Goal: Task Accomplishment & Management: Complete application form

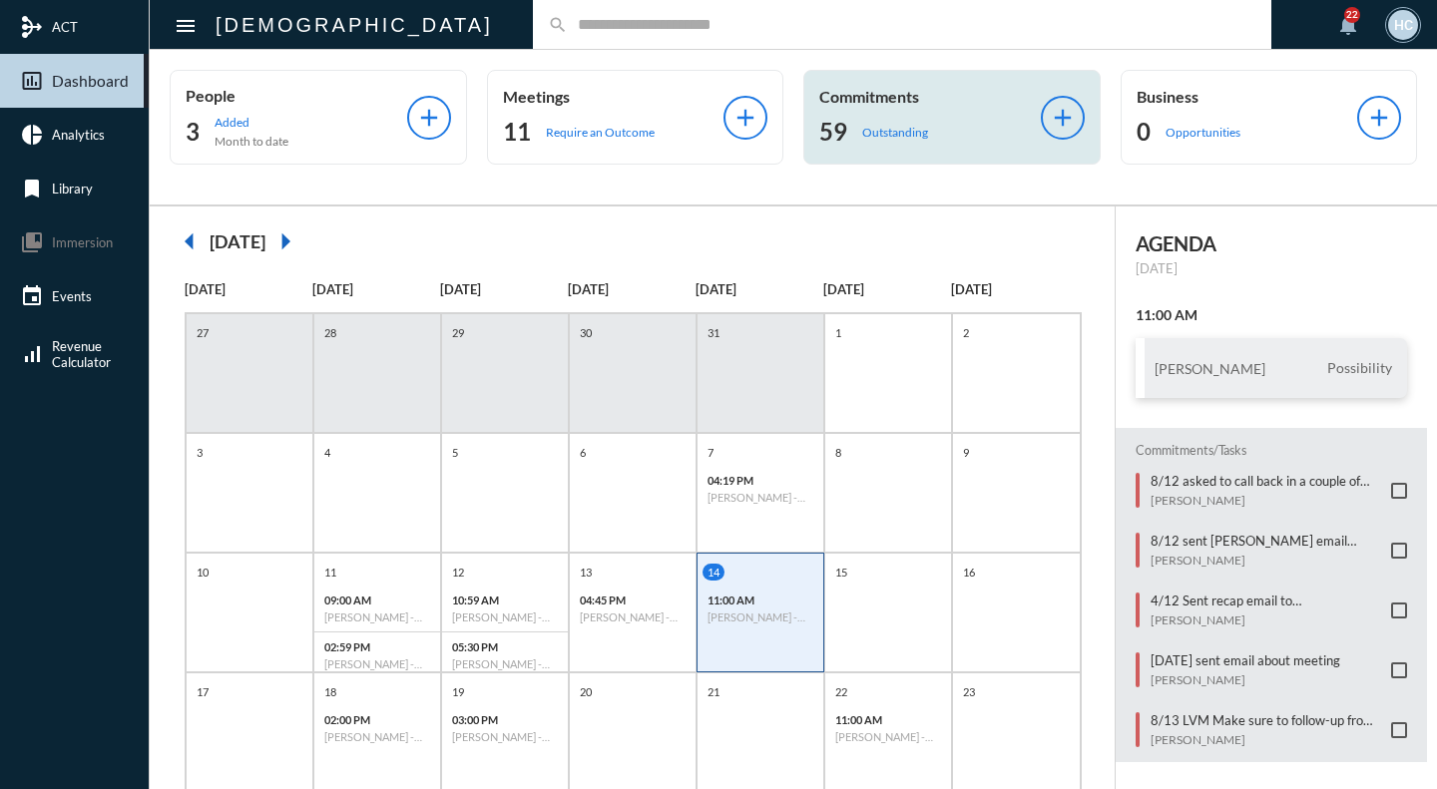
click at [912, 102] on p "Commitments" at bounding box center [930, 96] width 222 height 19
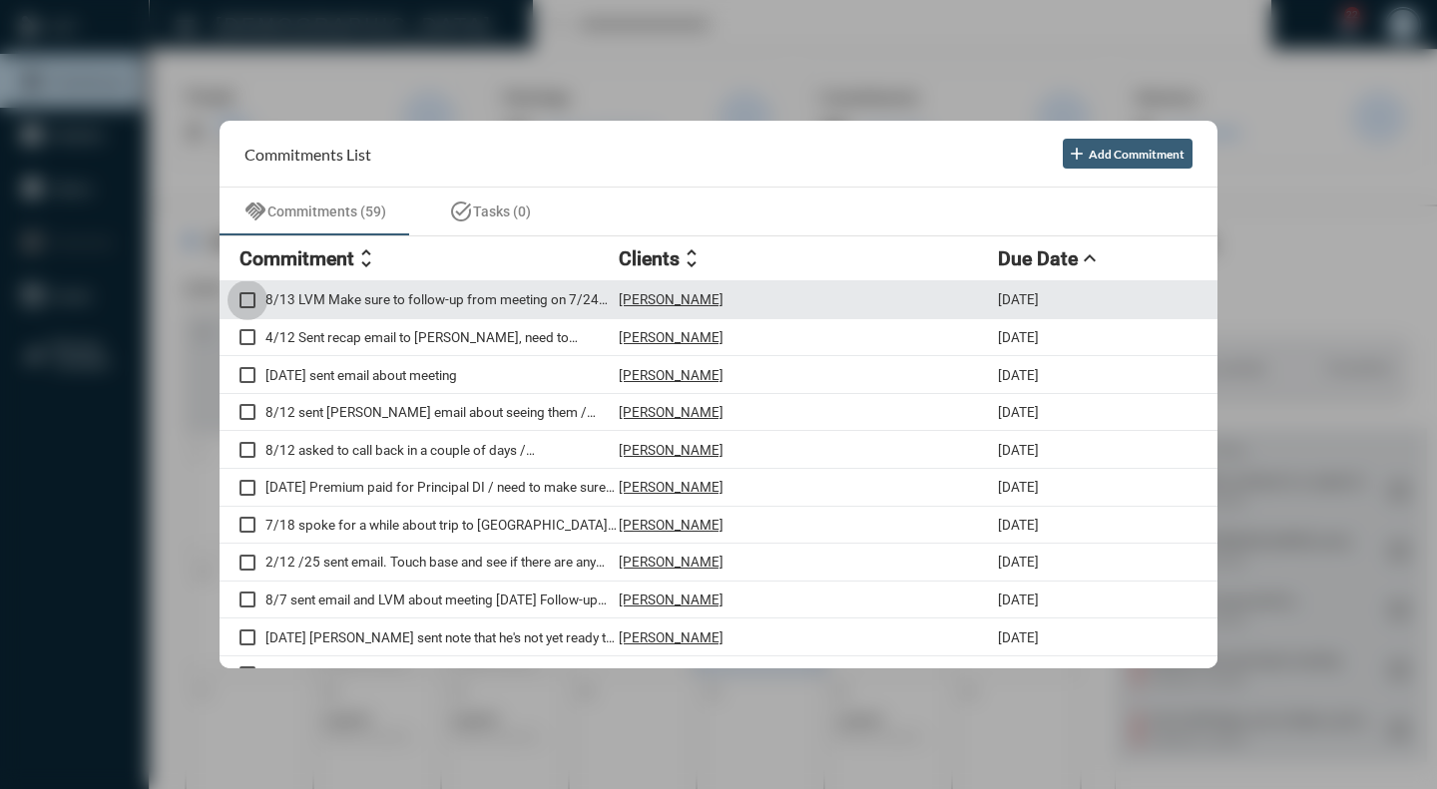
click at [246, 294] on span at bounding box center [247, 300] width 16 height 16
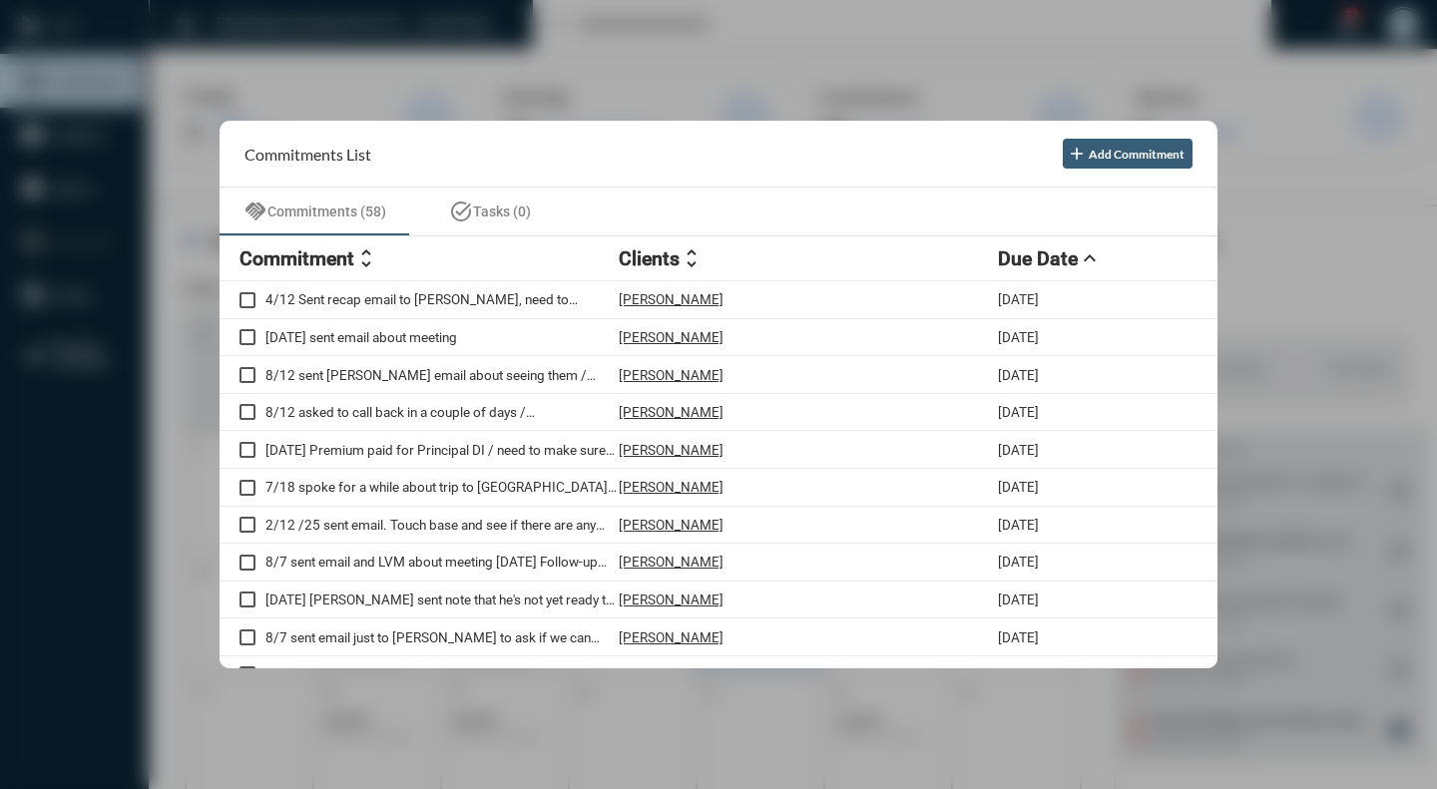
click at [684, 55] on div at bounding box center [718, 394] width 1437 height 789
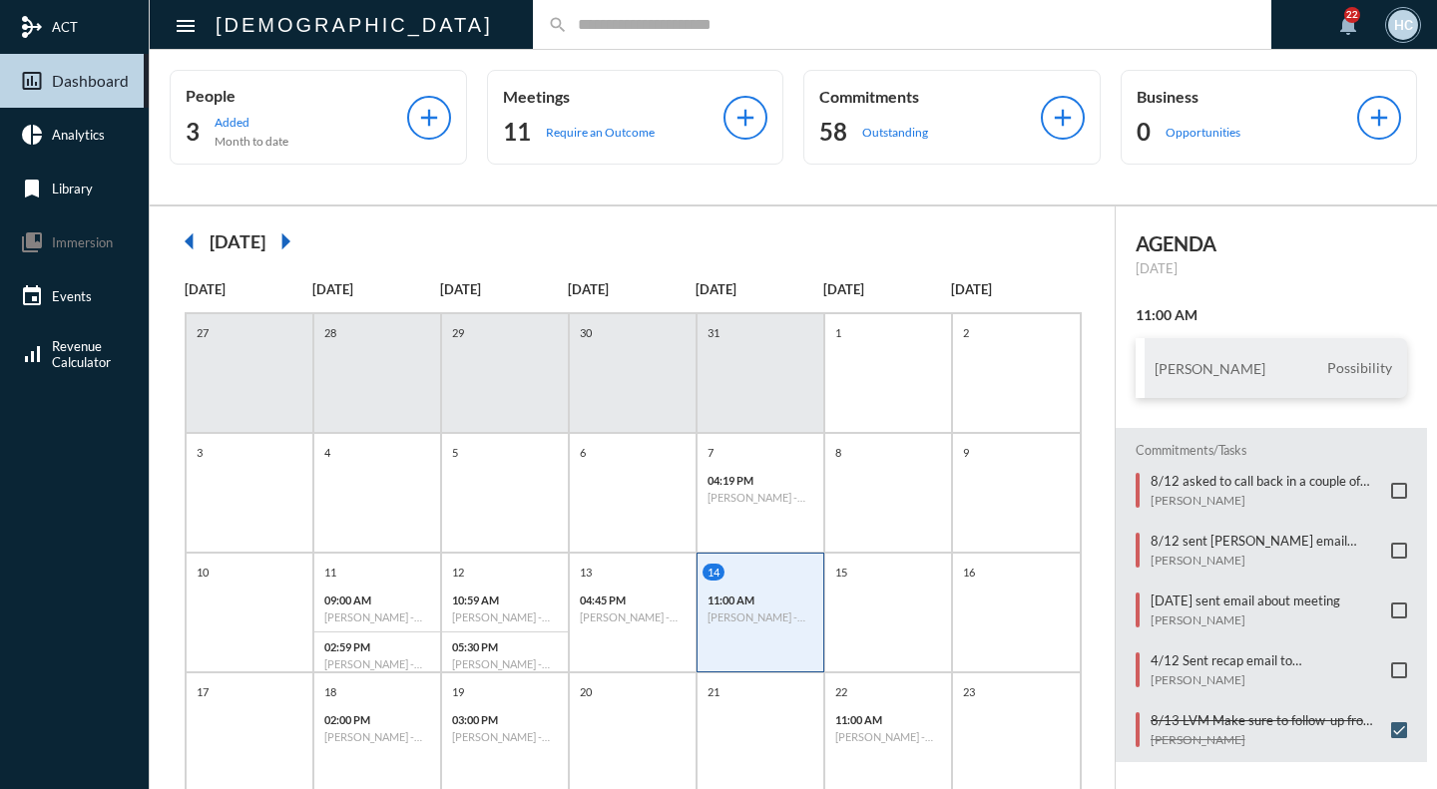
click at [568, 32] on input "text" at bounding box center [912, 24] width 689 height 17
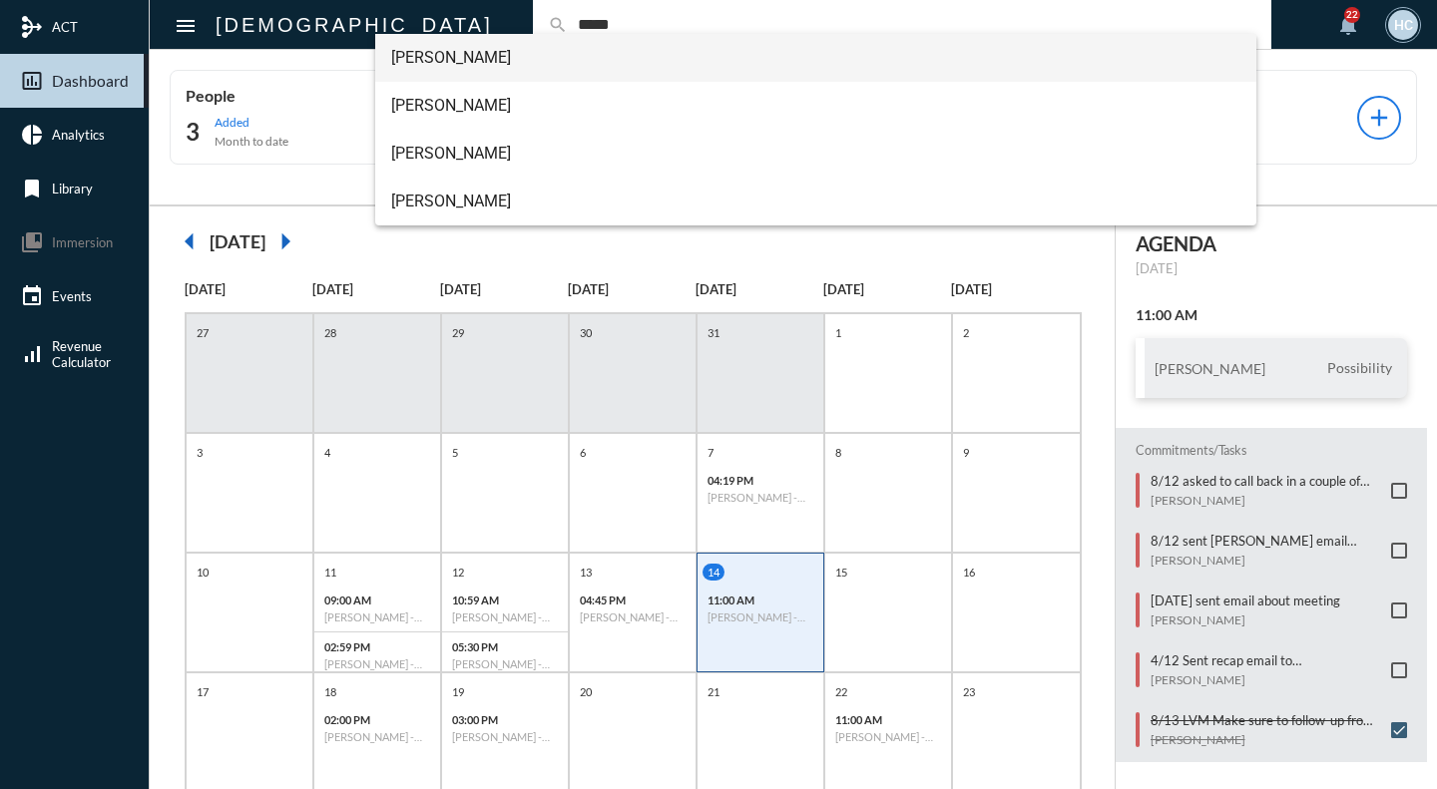
type input "*****"
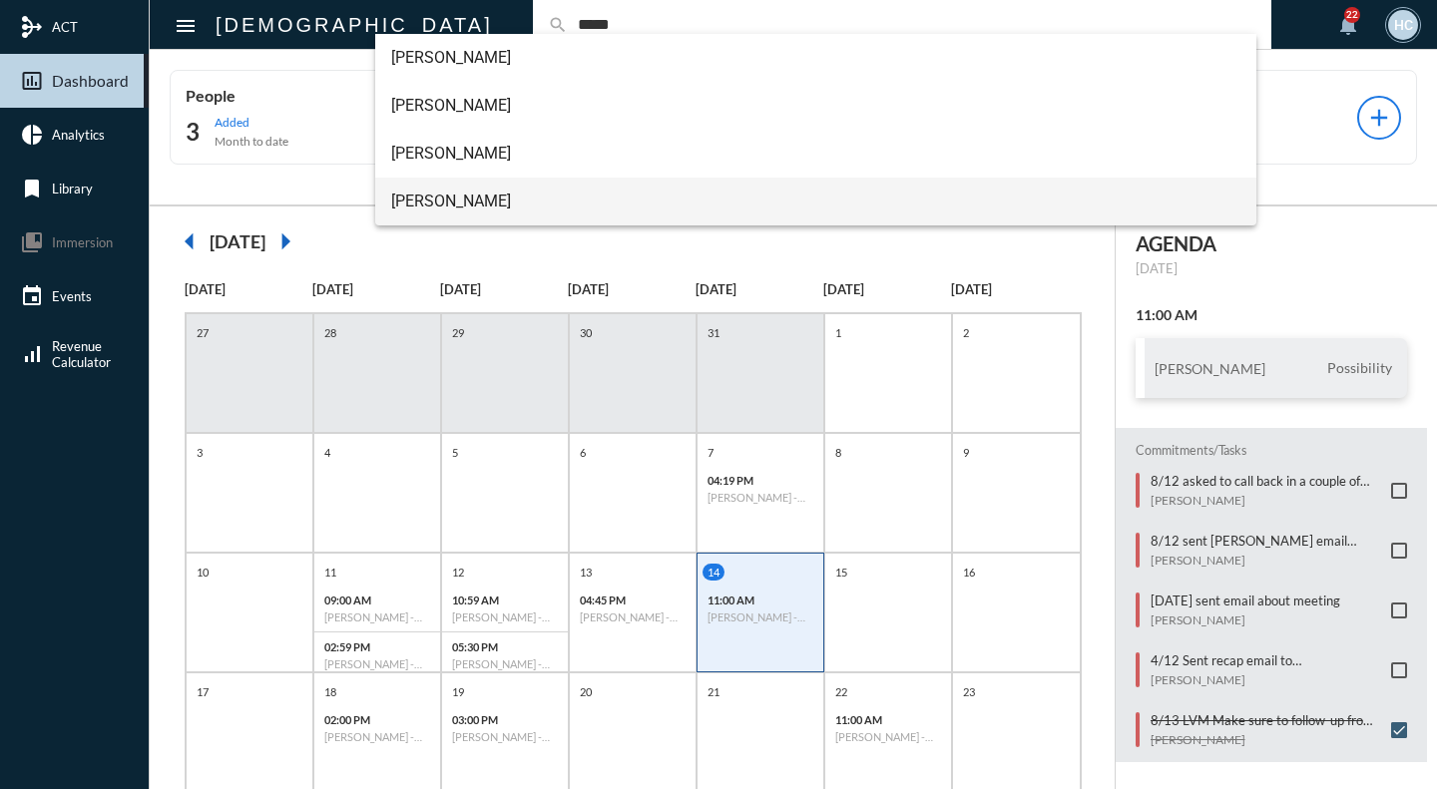
drag, startPoint x: 553, startPoint y: 39, endPoint x: 479, endPoint y: 186, distance: 164.2
click at [476, 193] on span "[PERSON_NAME]" at bounding box center [815, 202] width 849 height 48
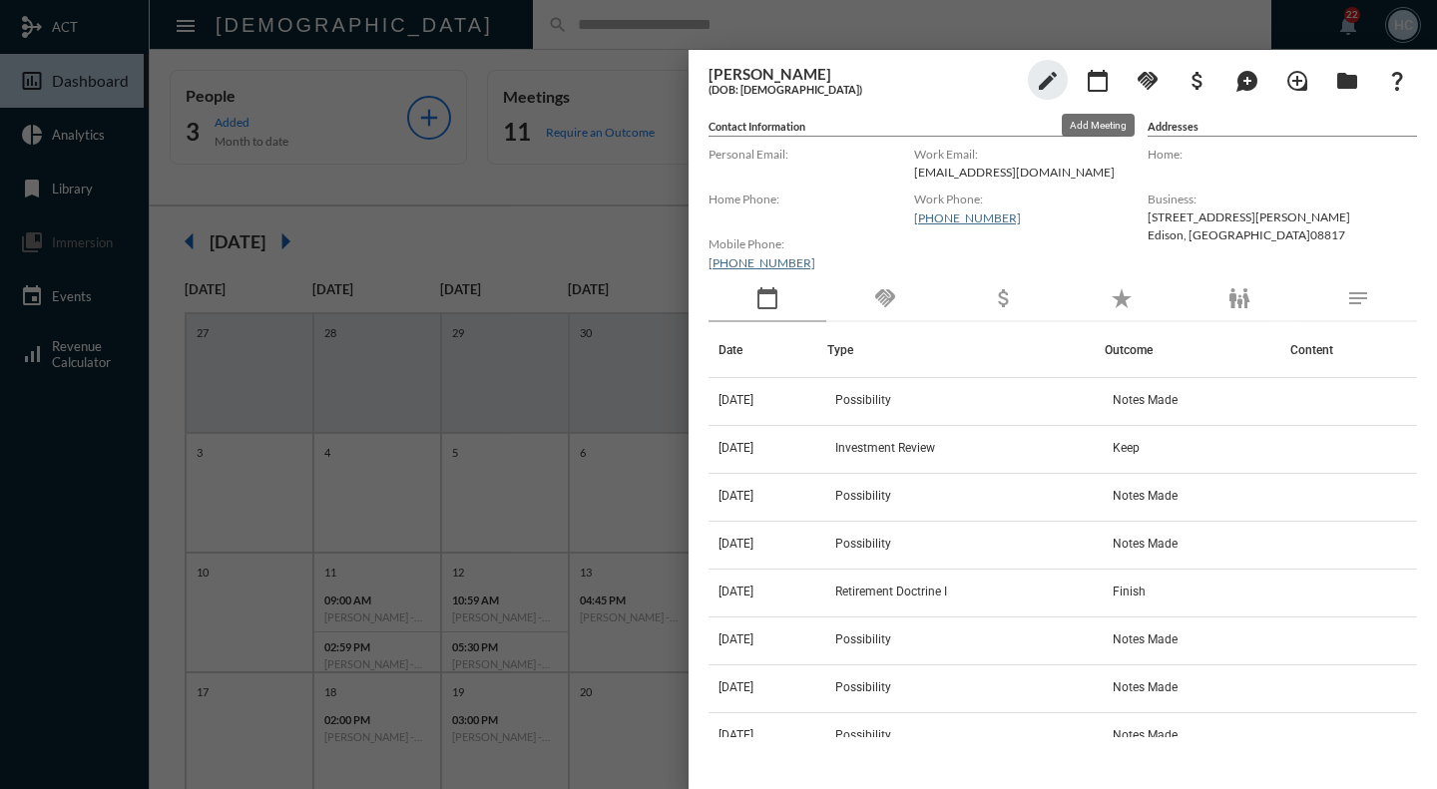
click at [1104, 84] on mat-icon "calendar_today" at bounding box center [1098, 81] width 24 height 24
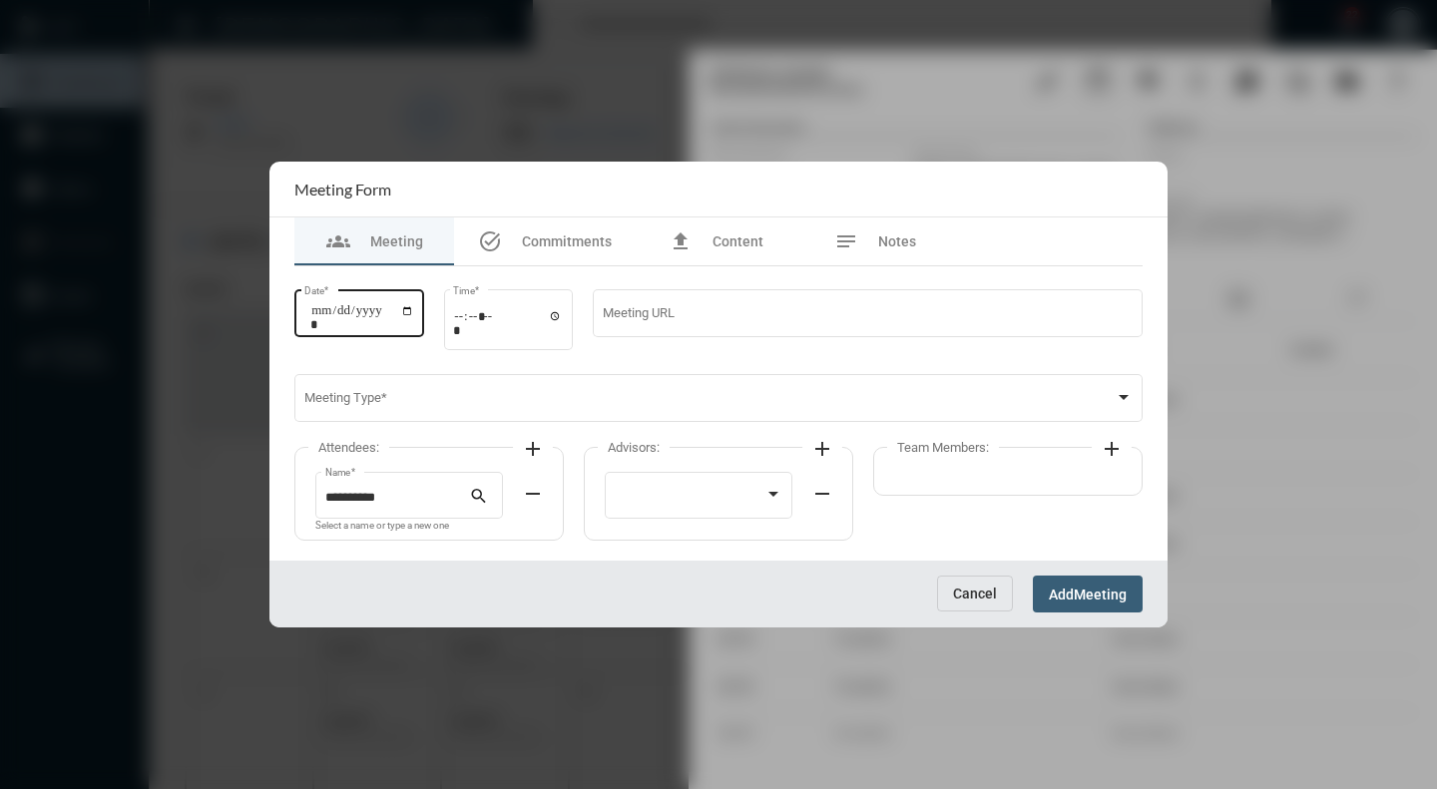
click at [424, 304] on div "Date *" at bounding box center [359, 311] width 130 height 51
click at [414, 311] on input "Date *" at bounding box center [362, 317] width 104 height 28
type input "**********"
click at [563, 316] on input "Time *" at bounding box center [508, 322] width 110 height 29
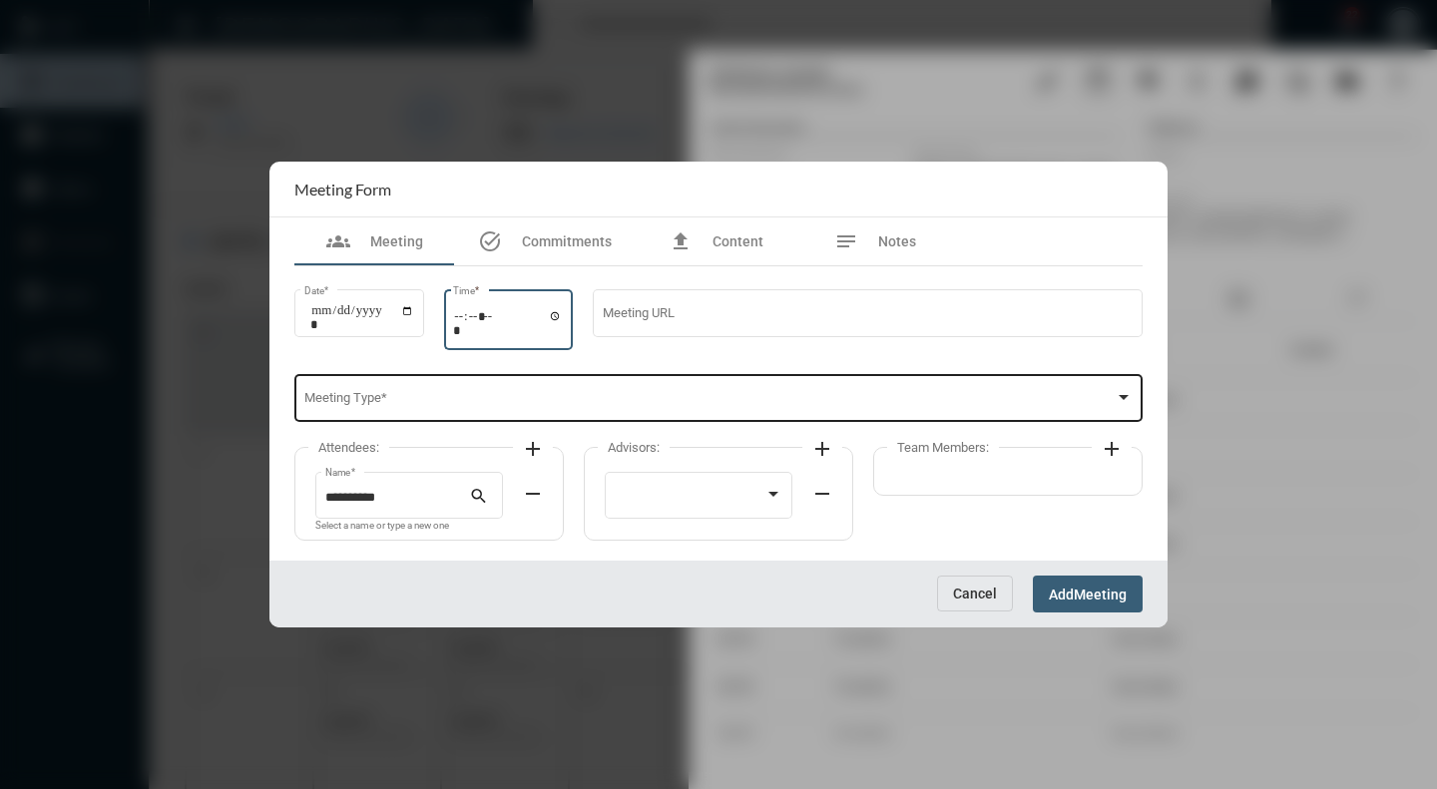
type input "*****"
click at [375, 386] on div "Meeting Type *" at bounding box center [718, 396] width 829 height 51
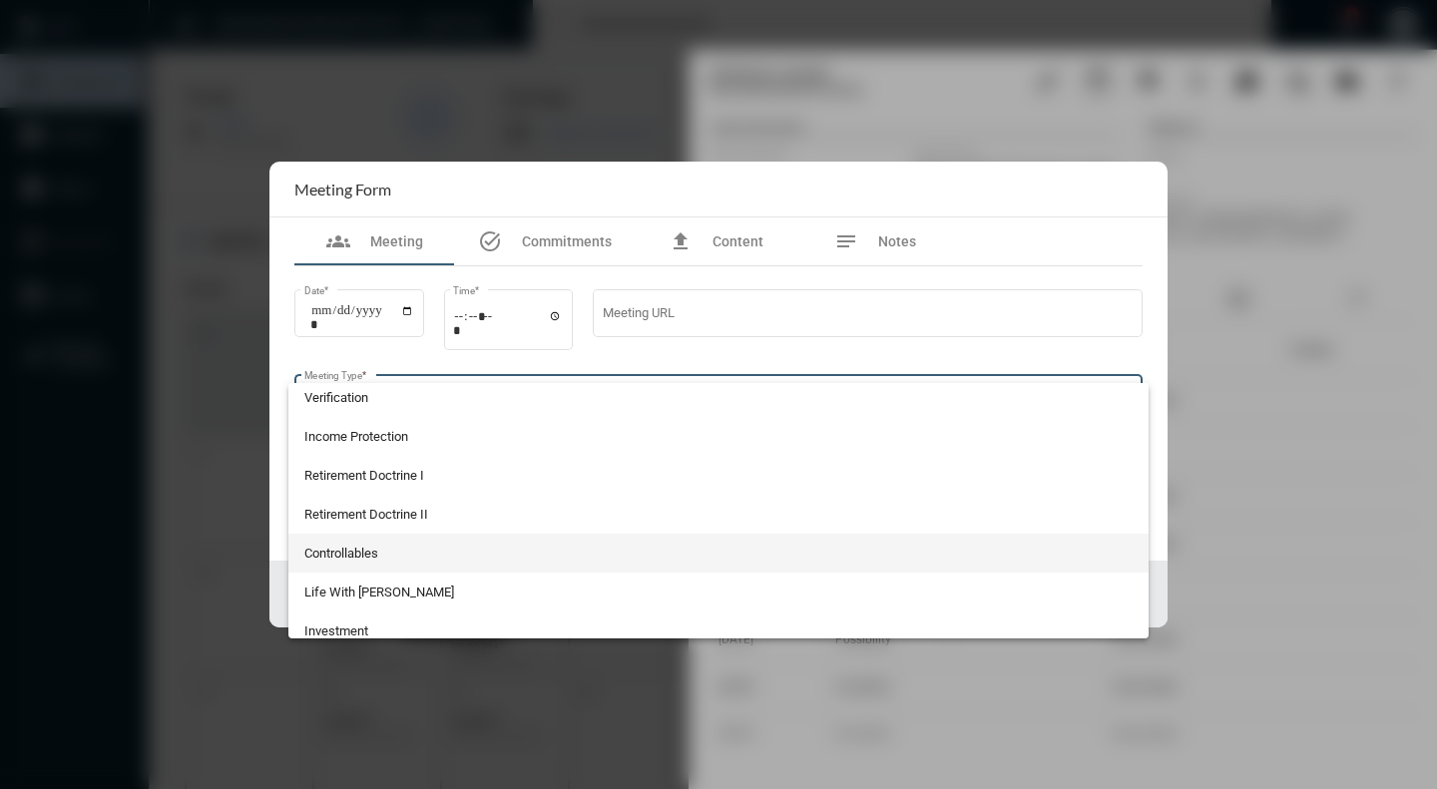
scroll to position [399, 0]
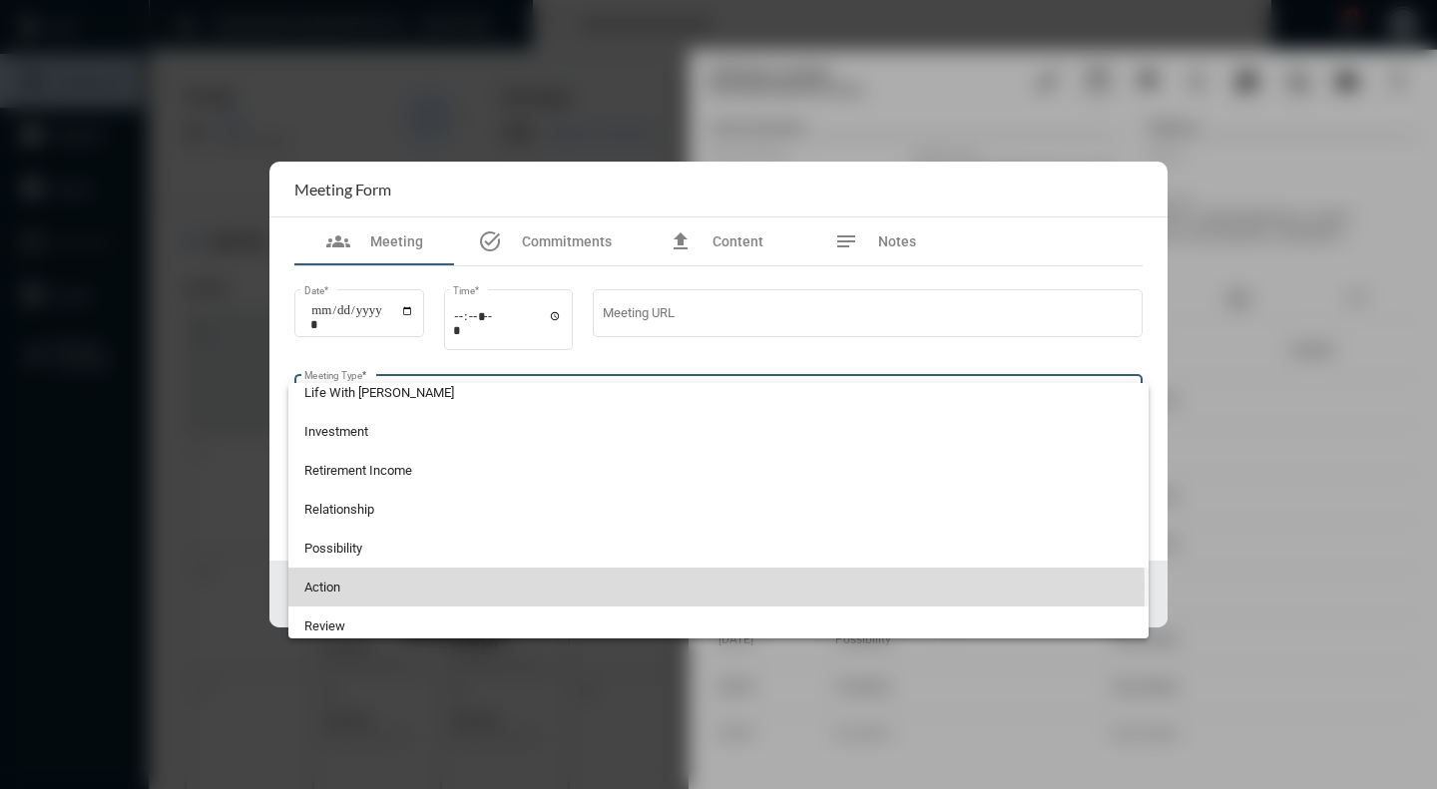
click at [377, 585] on span "Action" at bounding box center [718, 587] width 829 height 39
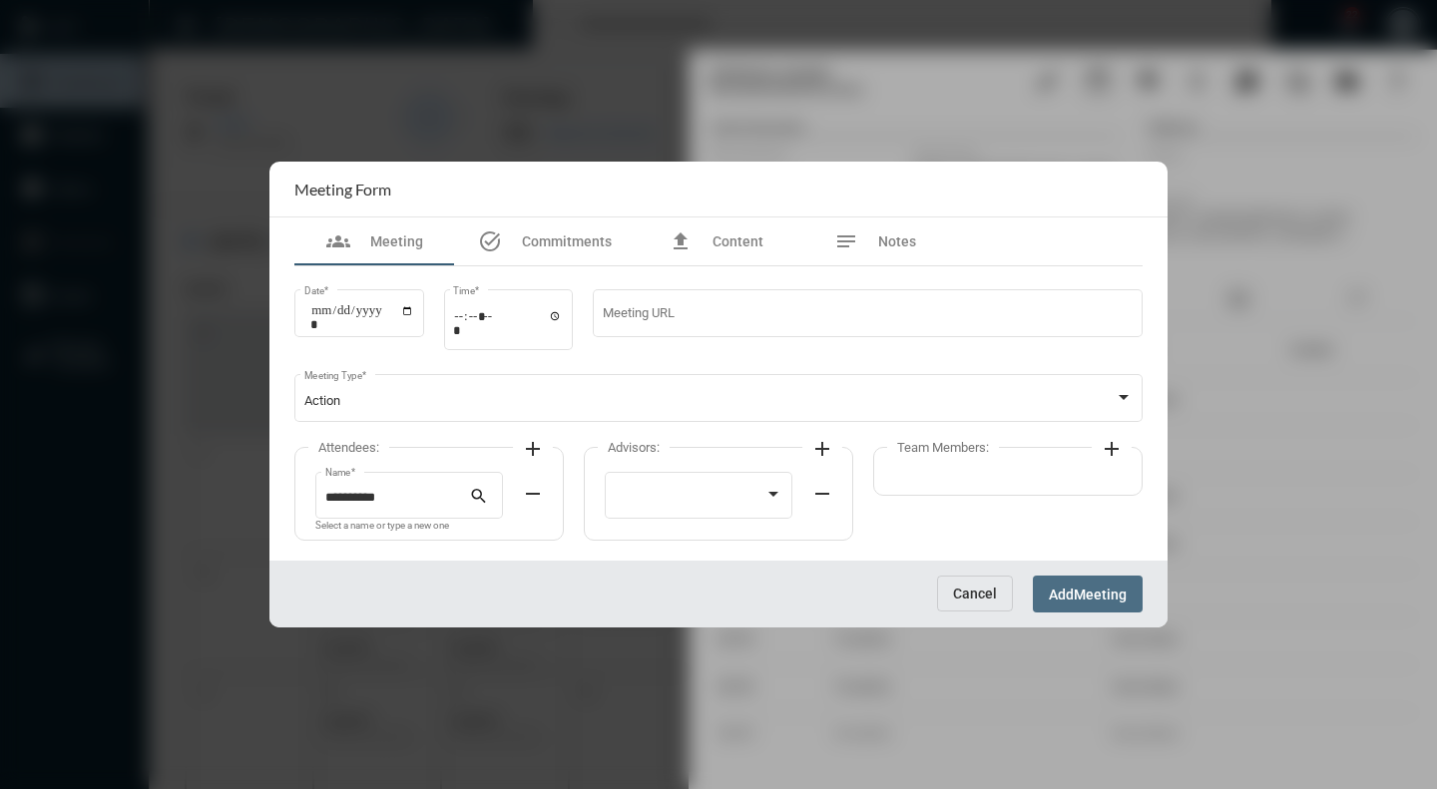
click at [1075, 586] on span "Add Meeting" at bounding box center [1088, 594] width 78 height 16
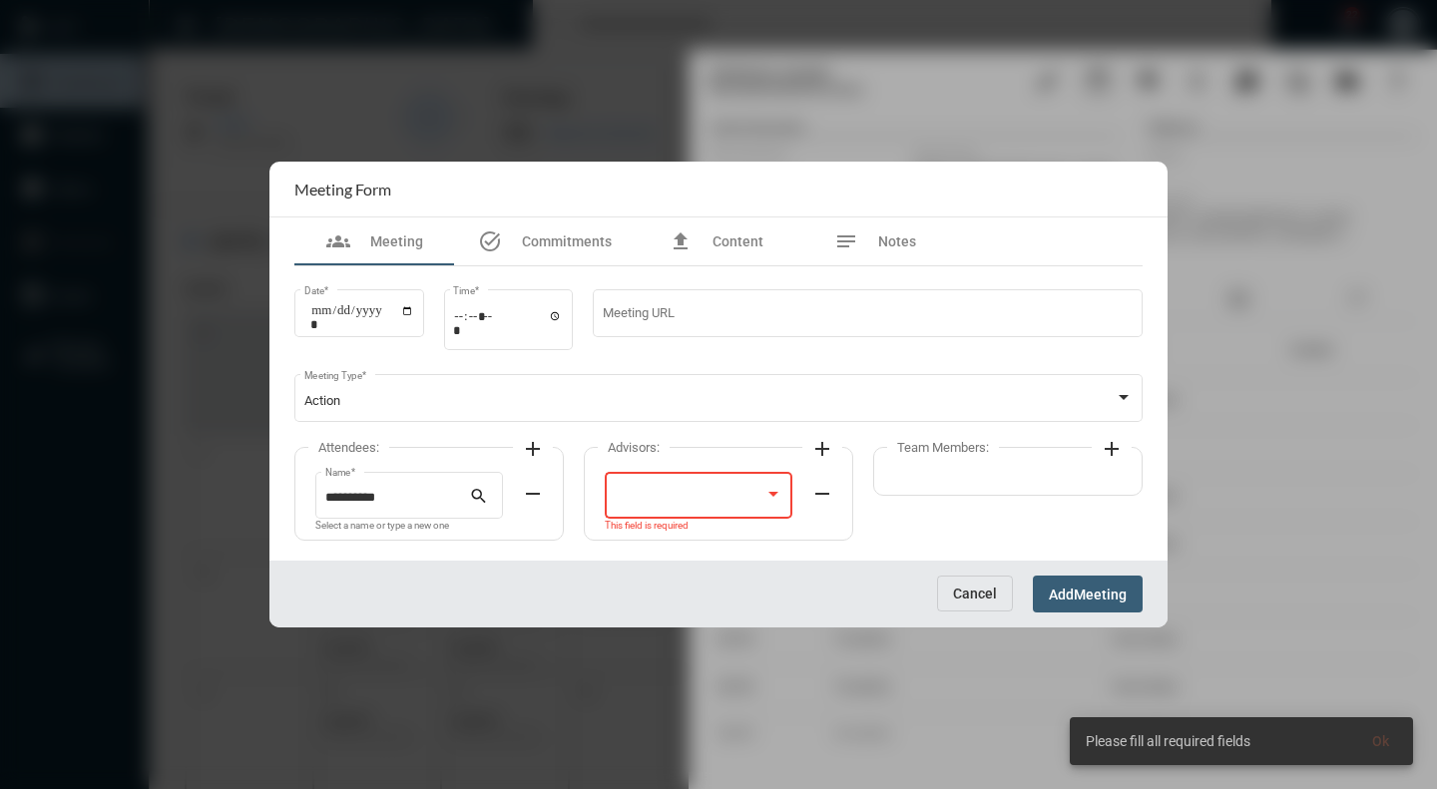
click at [762, 492] on div at bounding box center [690, 498] width 151 height 15
click at [707, 497] on span "[PERSON_NAME]" at bounding box center [699, 499] width 169 height 39
click at [1096, 594] on span "Meeting" at bounding box center [1100, 595] width 53 height 16
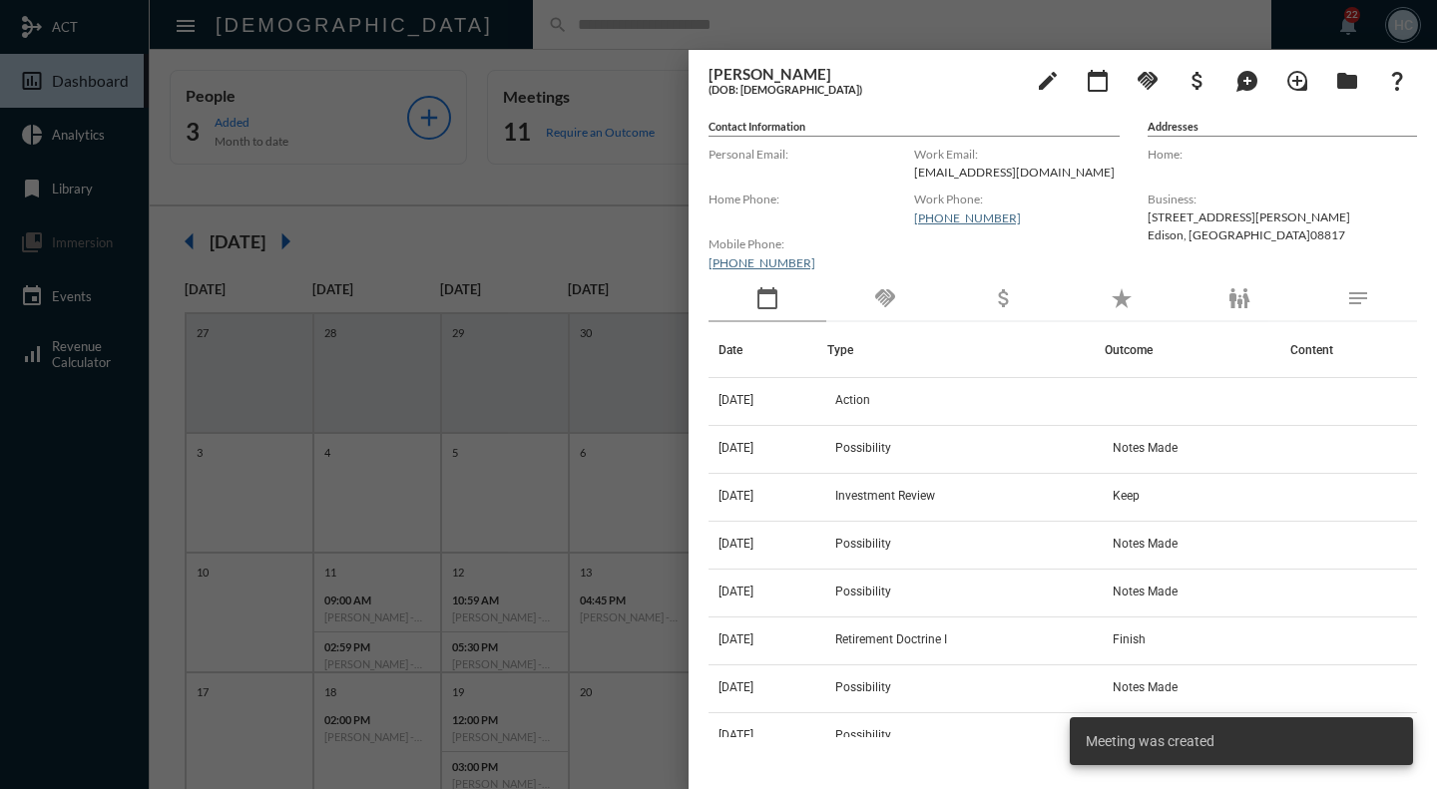
click at [586, 639] on div at bounding box center [718, 394] width 1437 height 789
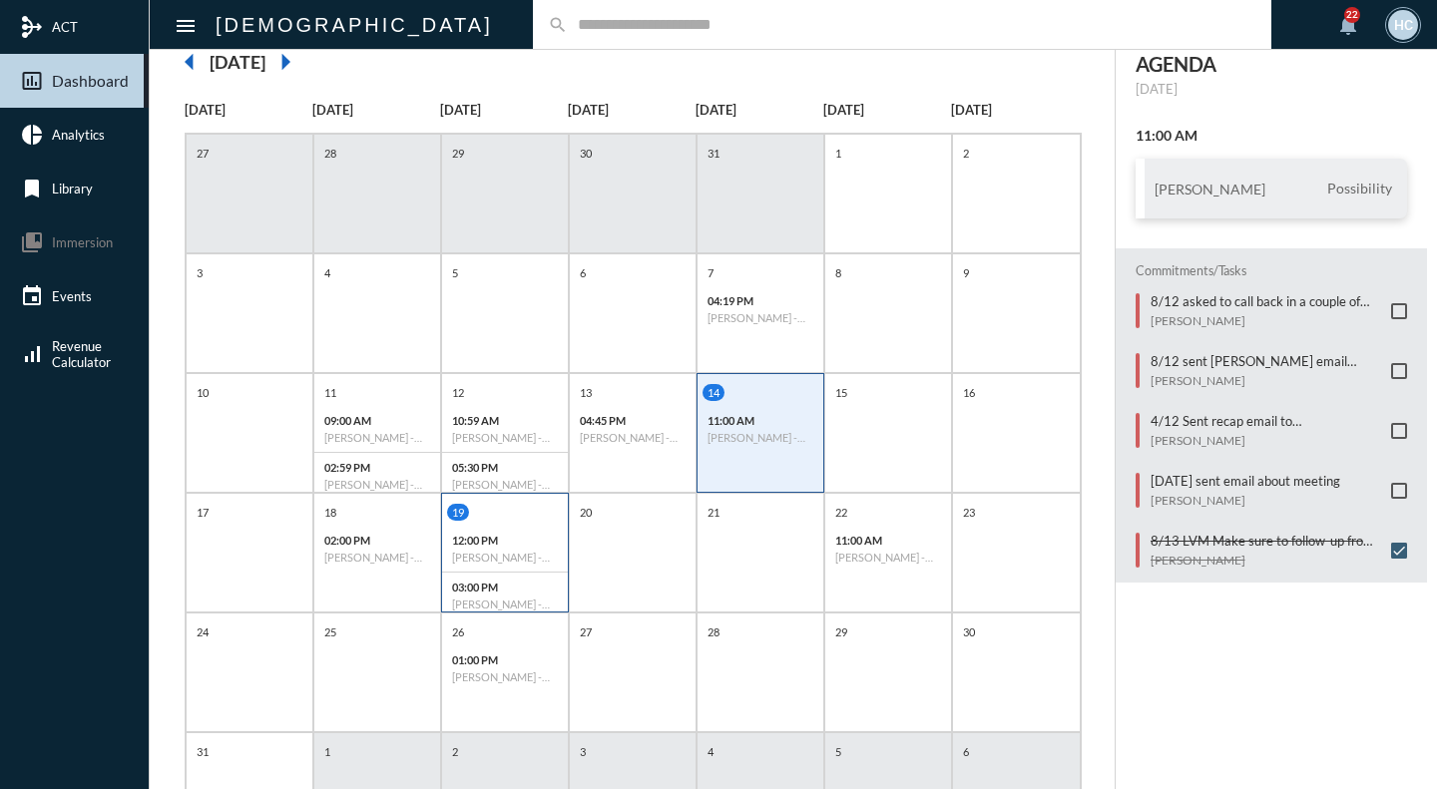
scroll to position [200, 0]
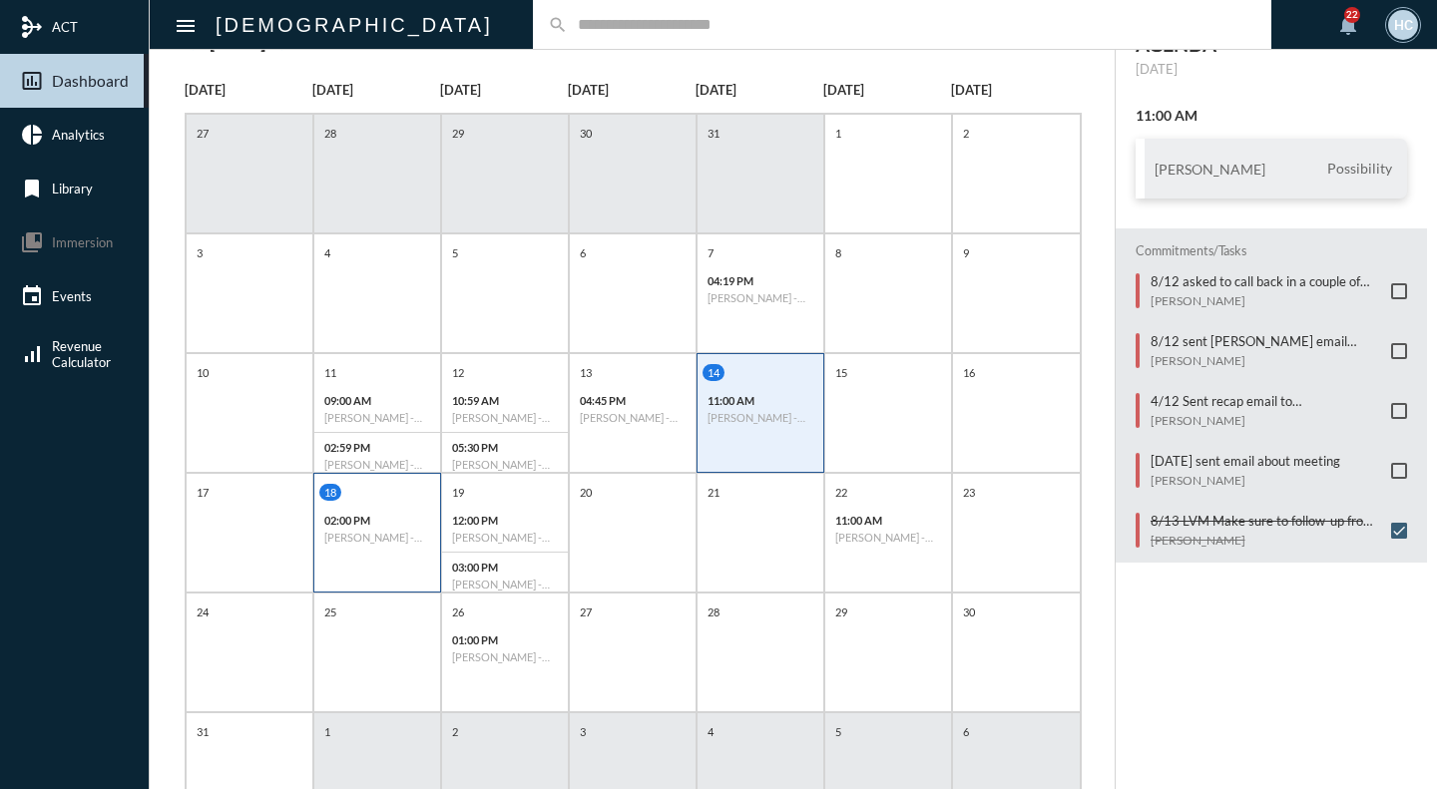
click at [399, 525] on p "02:00 PM" at bounding box center [377, 520] width 106 height 13
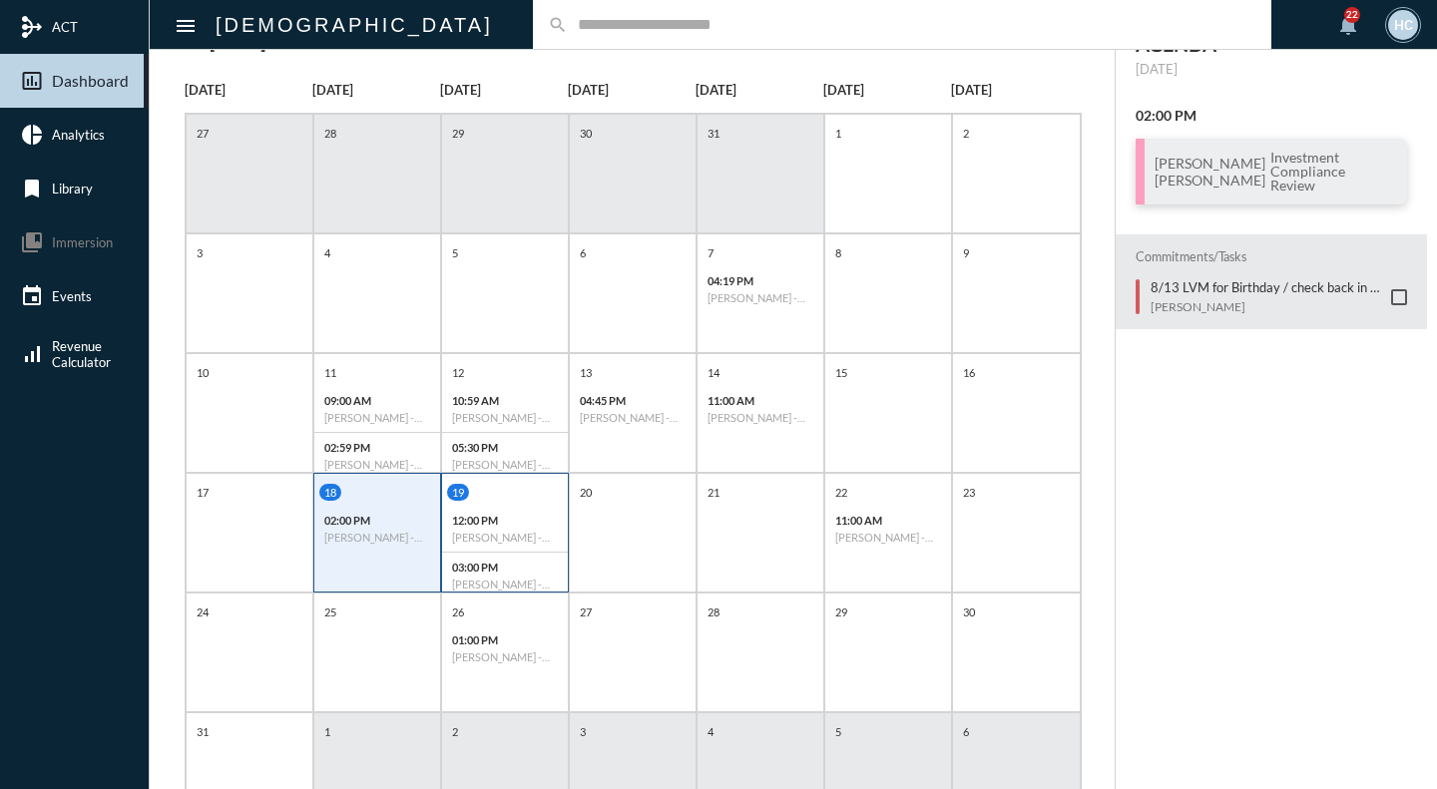
click at [528, 539] on h6 "[PERSON_NAME] - Action" at bounding box center [505, 537] width 106 height 13
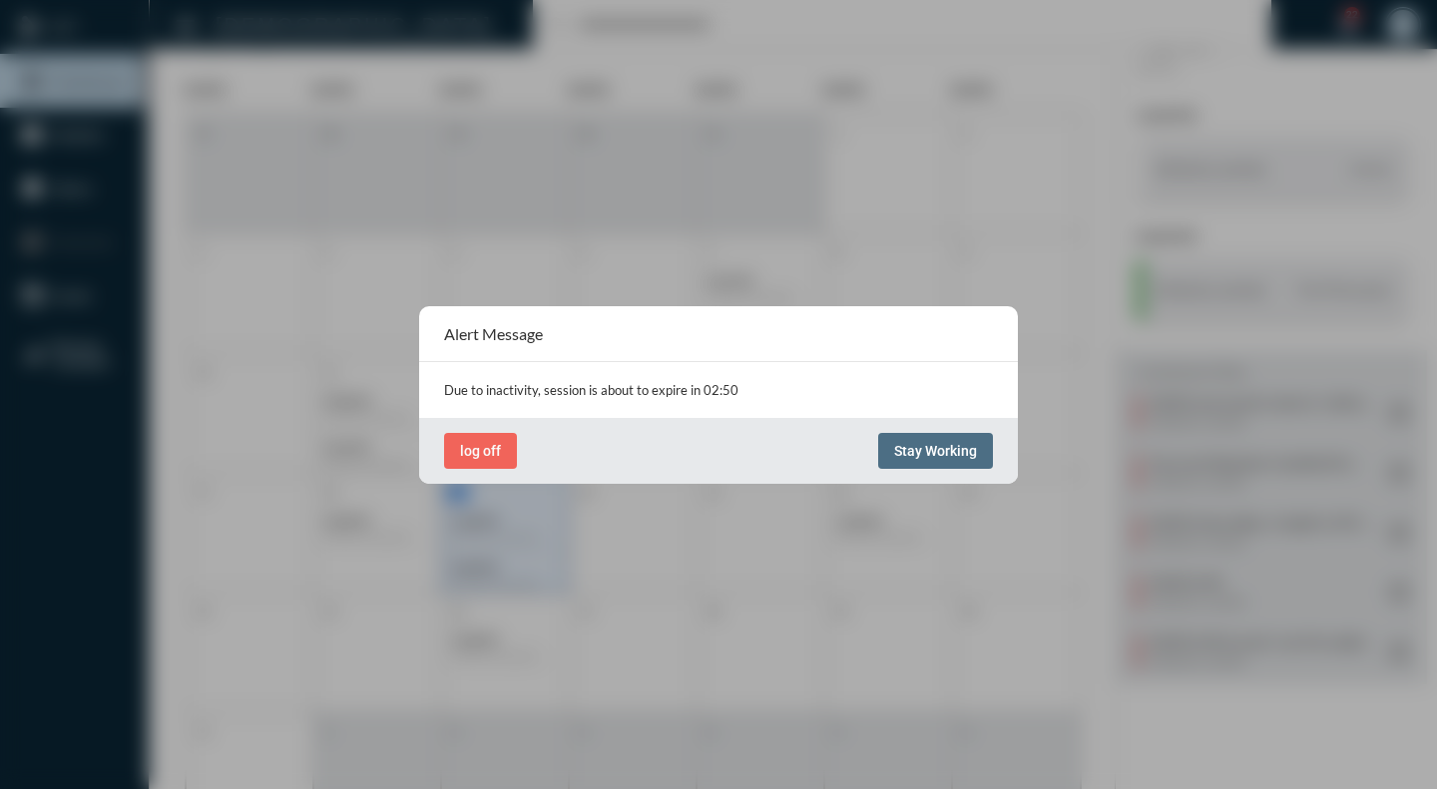
click at [921, 440] on button "Stay Working" at bounding box center [935, 451] width 115 height 36
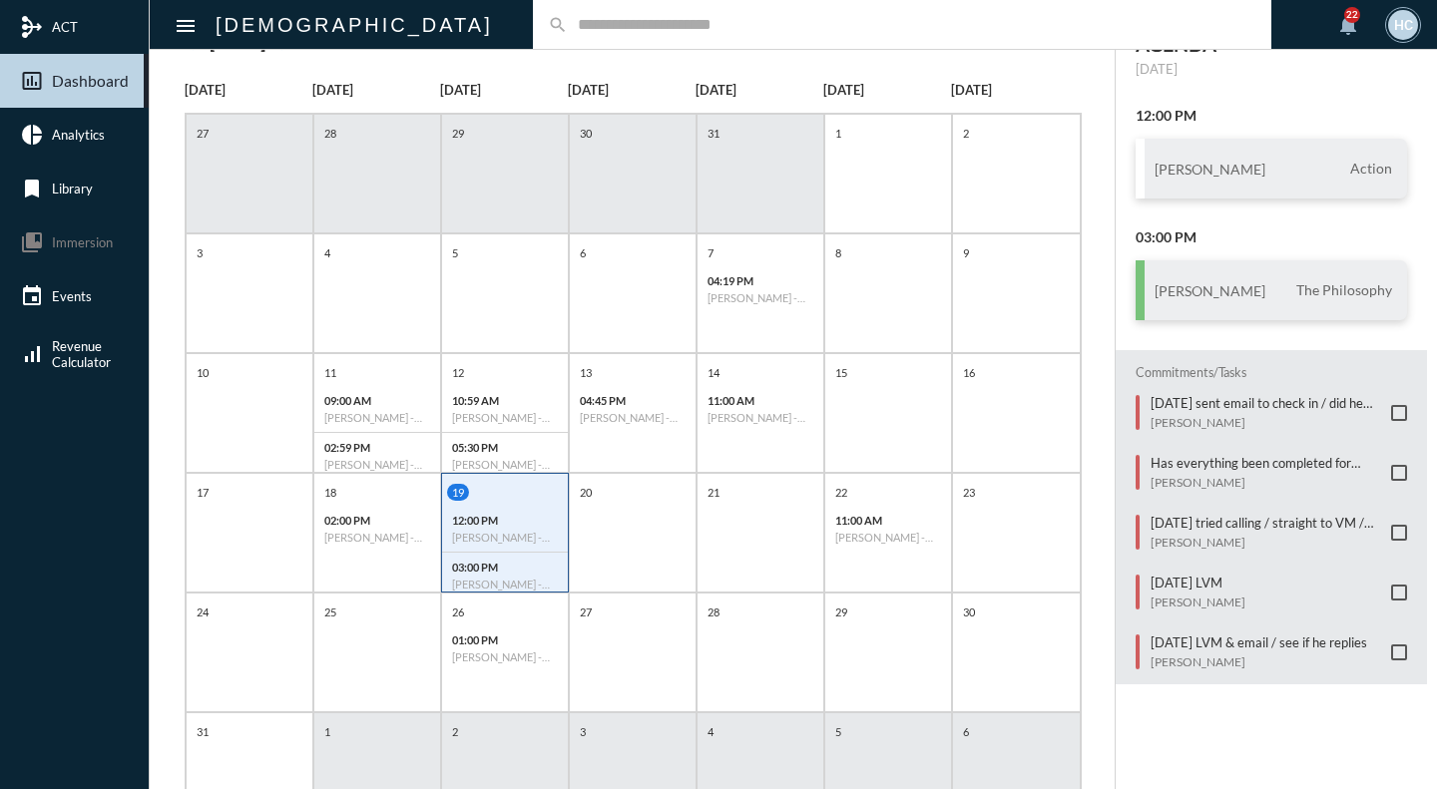
click at [574, 16] on input "text" at bounding box center [912, 24] width 689 height 17
click at [75, 64] on link "insert_chart_outlined Dashboard" at bounding box center [74, 81] width 149 height 54
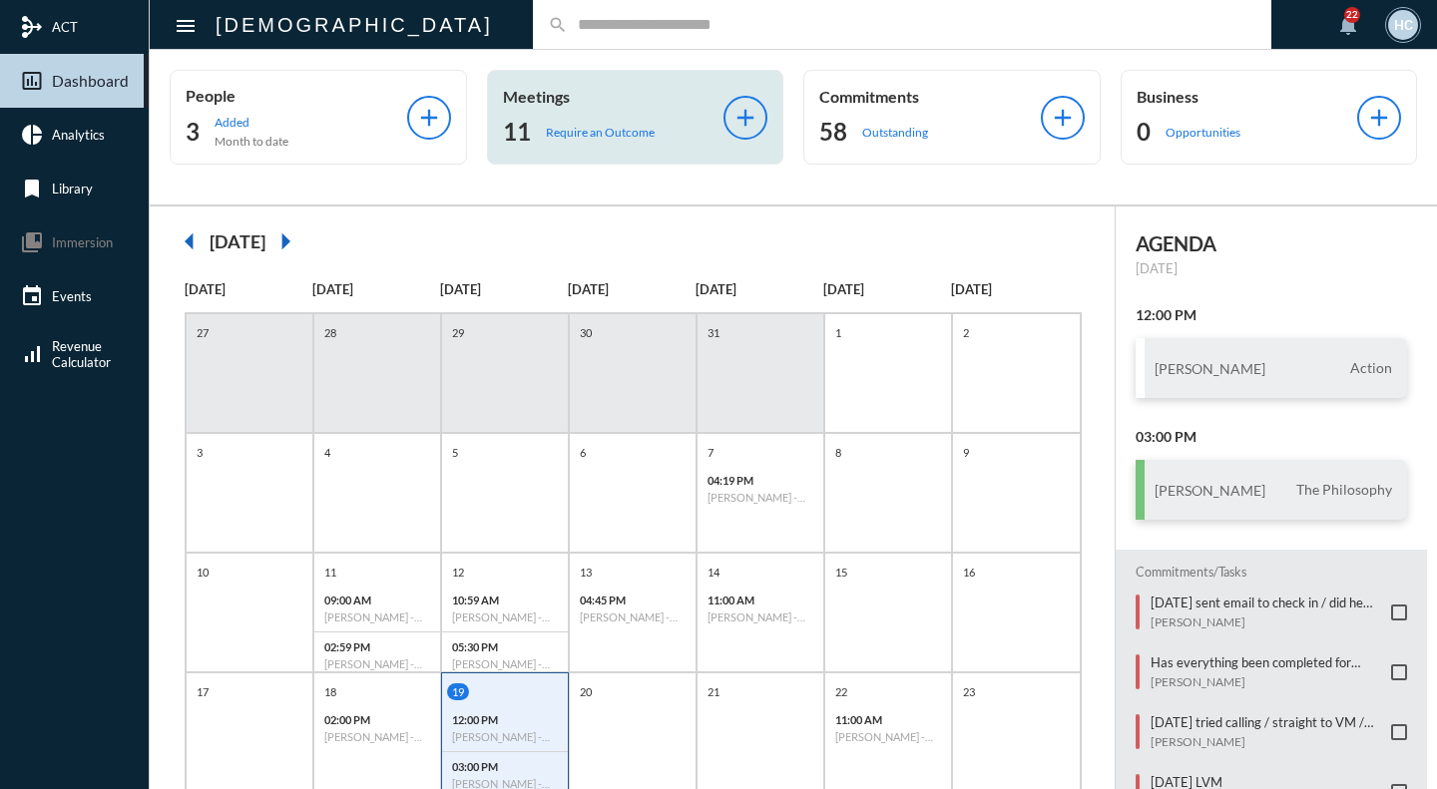
click at [638, 115] on div "Meetings 11 Require an Outcome" at bounding box center [614, 117] width 222 height 61
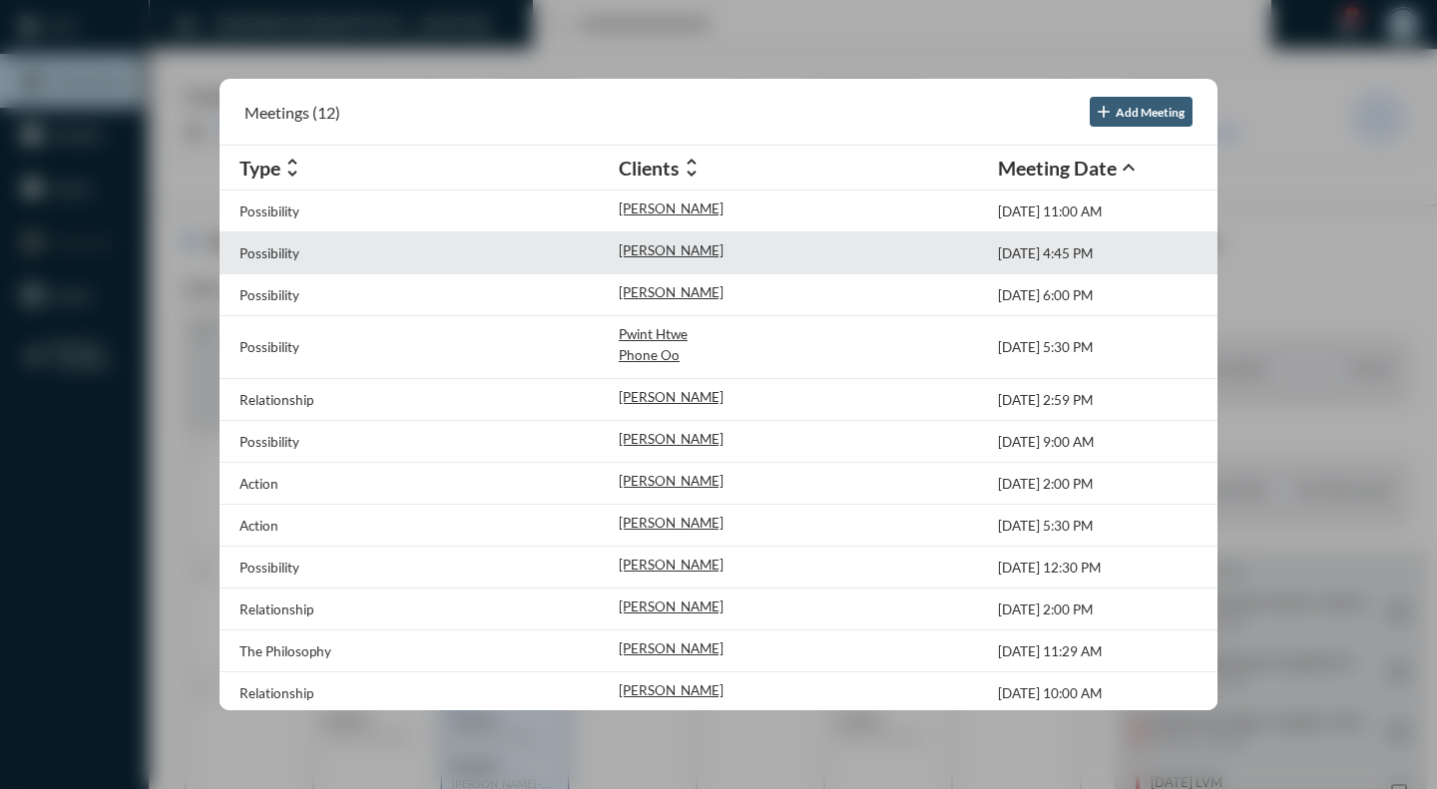
click at [441, 254] on div "Possibility" at bounding box center [428, 252] width 379 height 21
click at [642, 249] on p "[PERSON_NAME]" at bounding box center [671, 250] width 105 height 16
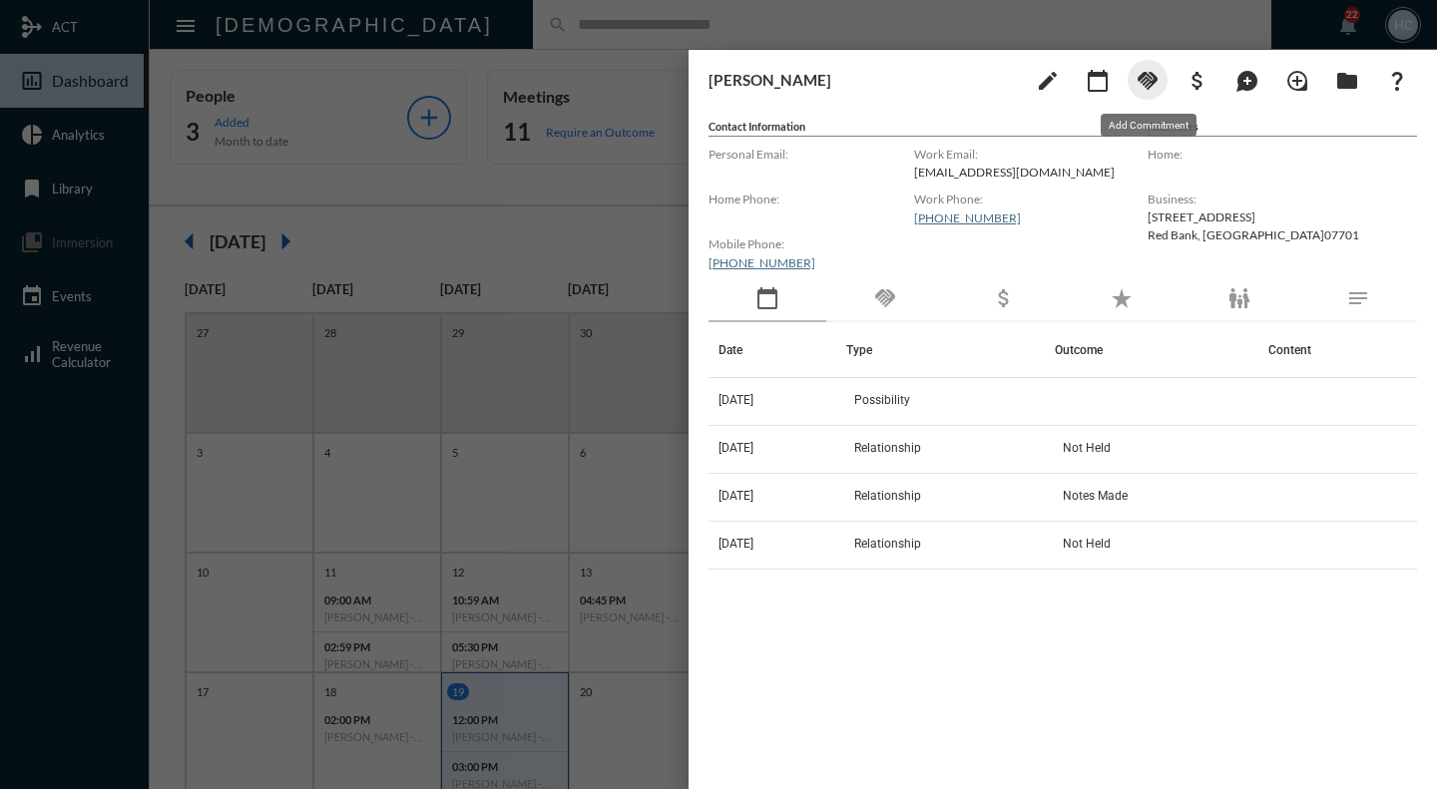
click at [1149, 85] on mat-icon "handshake" at bounding box center [1148, 81] width 24 height 24
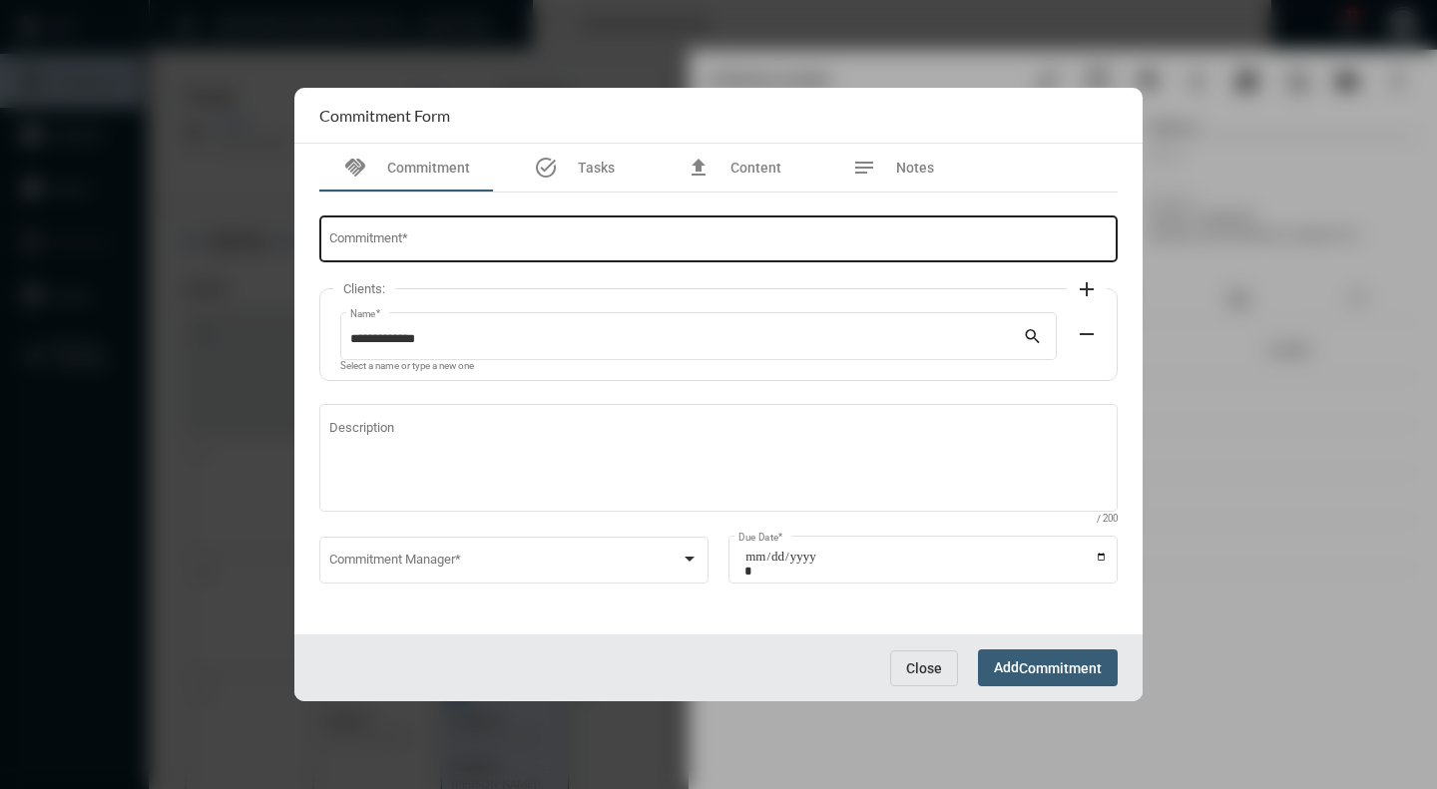
click at [475, 236] on input "Commitment *" at bounding box center [718, 242] width 779 height 15
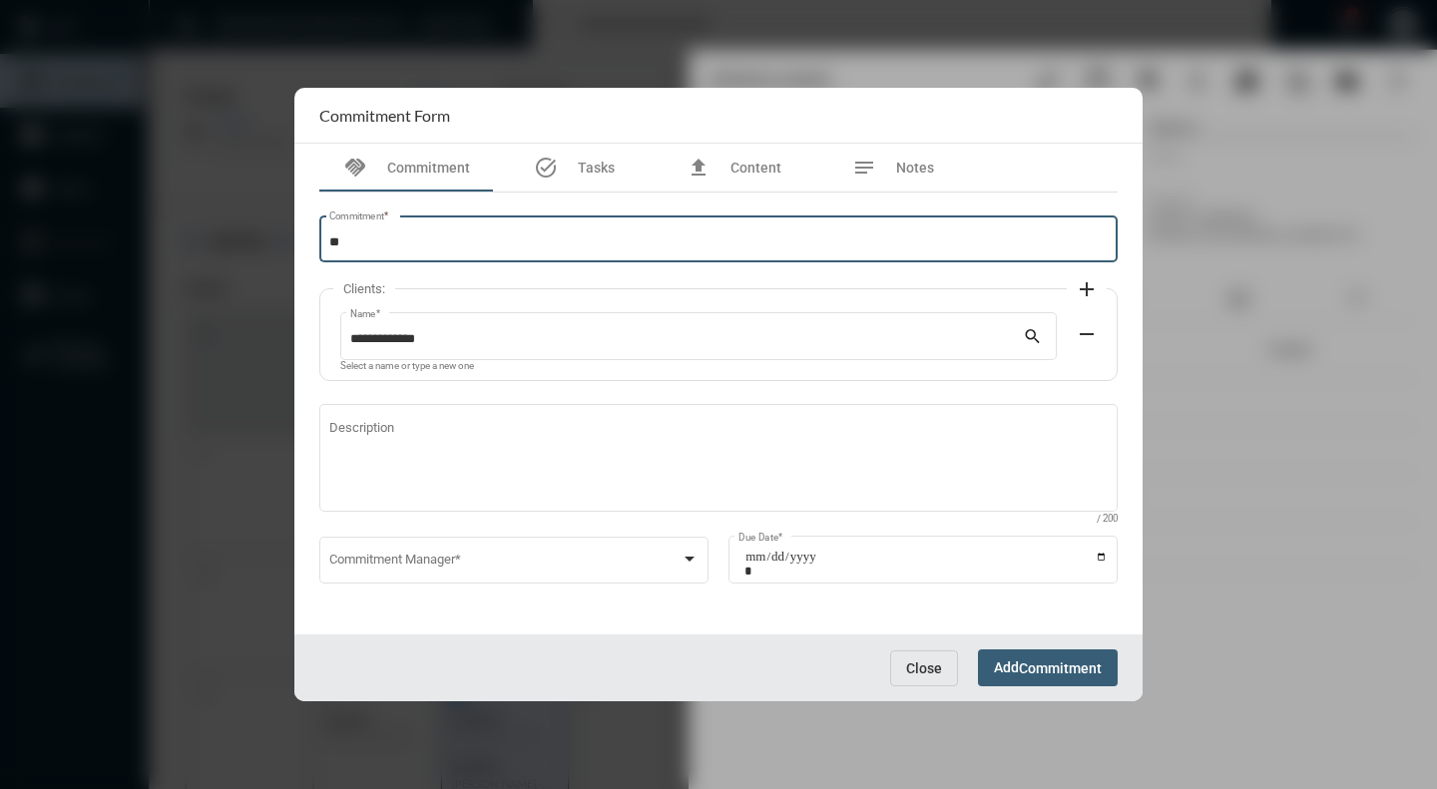
type input "*"
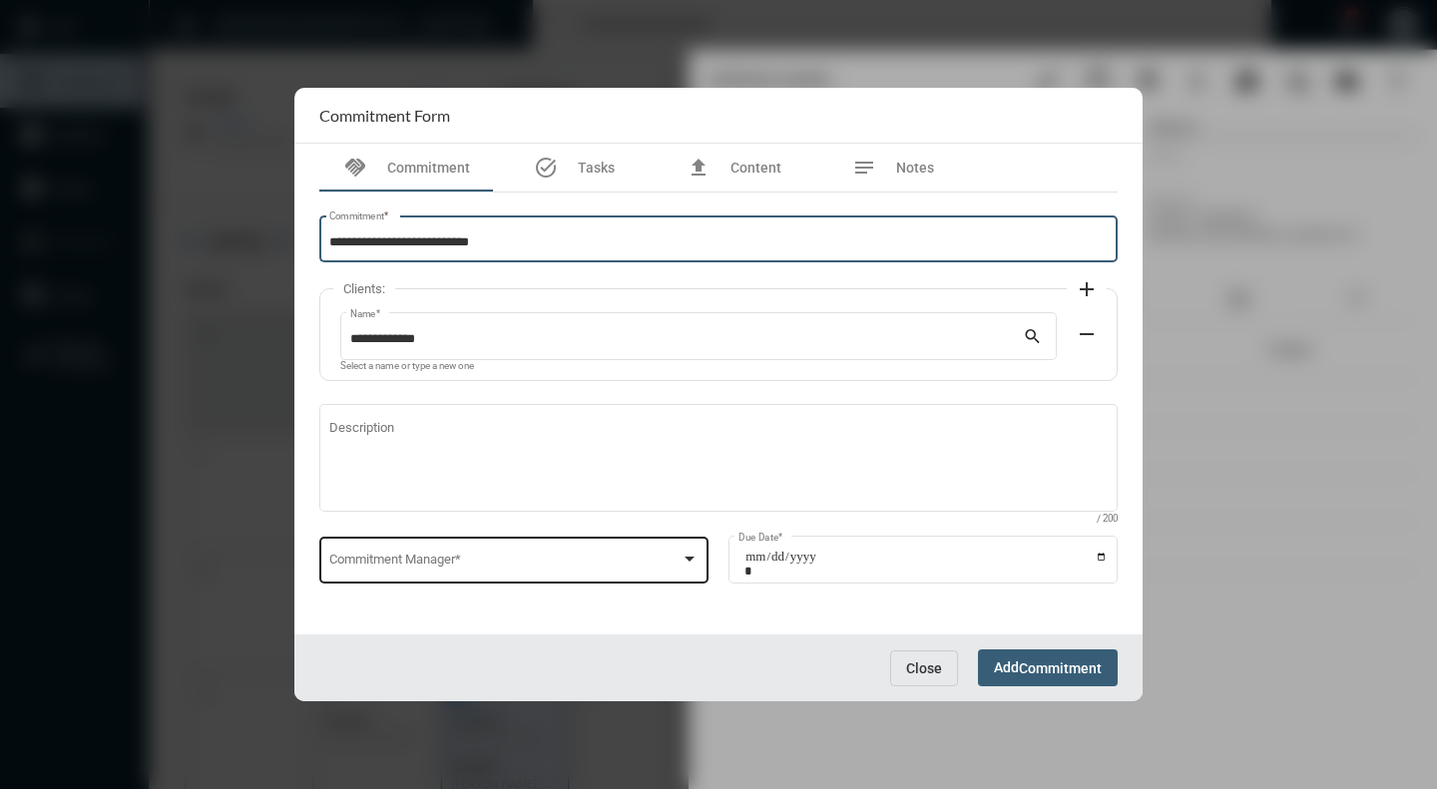
type input "**********"
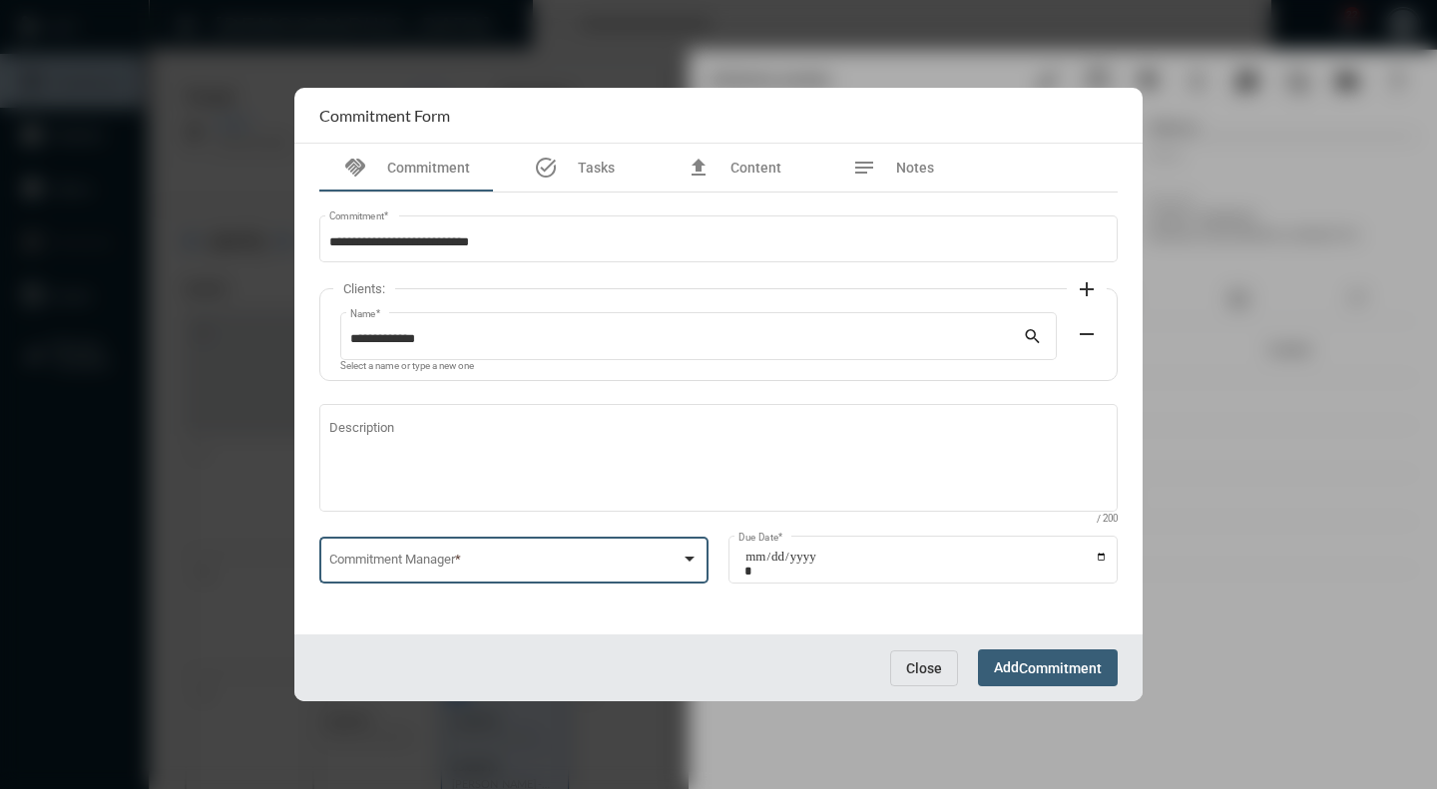
click at [672, 556] on span at bounding box center [505, 563] width 352 height 15
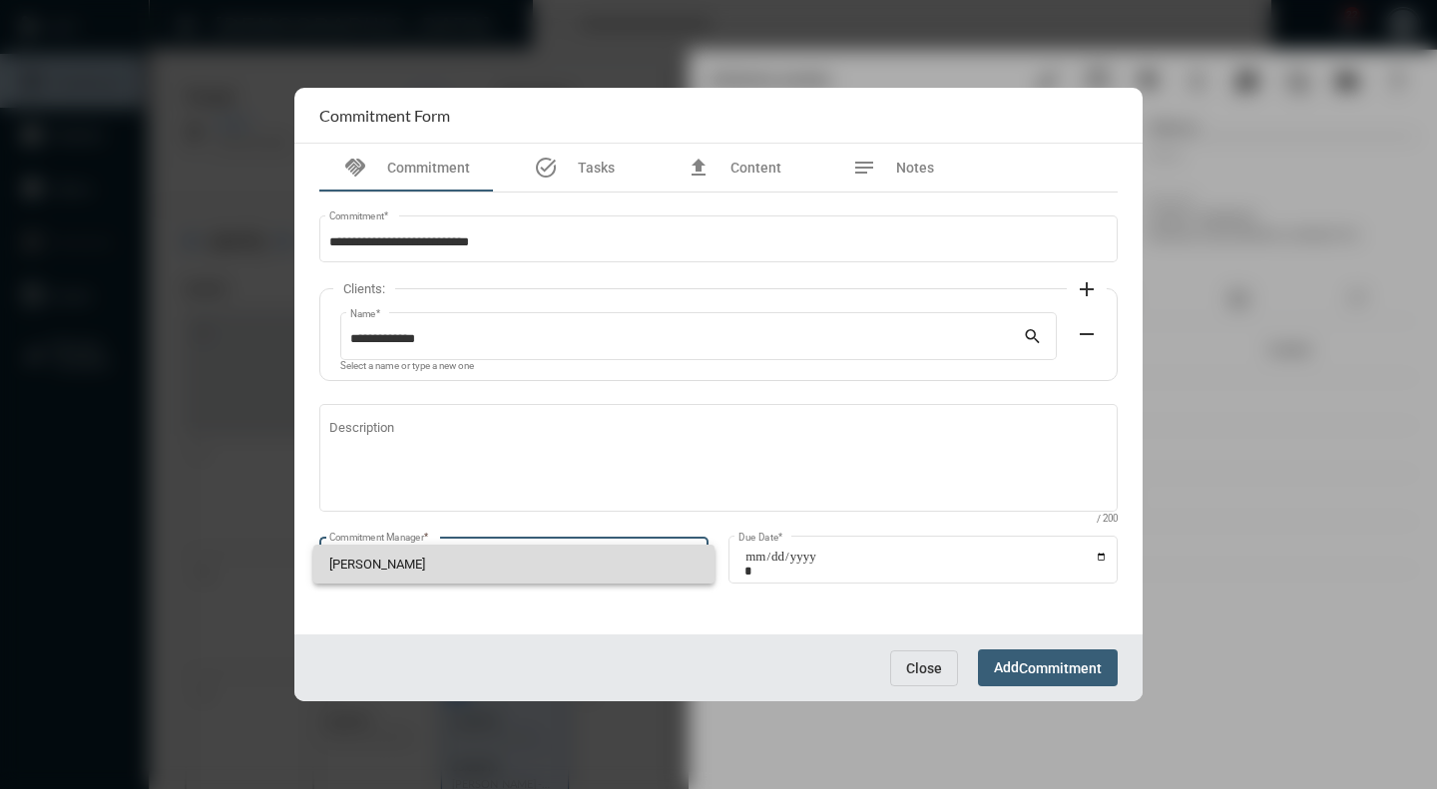
click at [660, 564] on span "[PERSON_NAME]" at bounding box center [514, 564] width 370 height 39
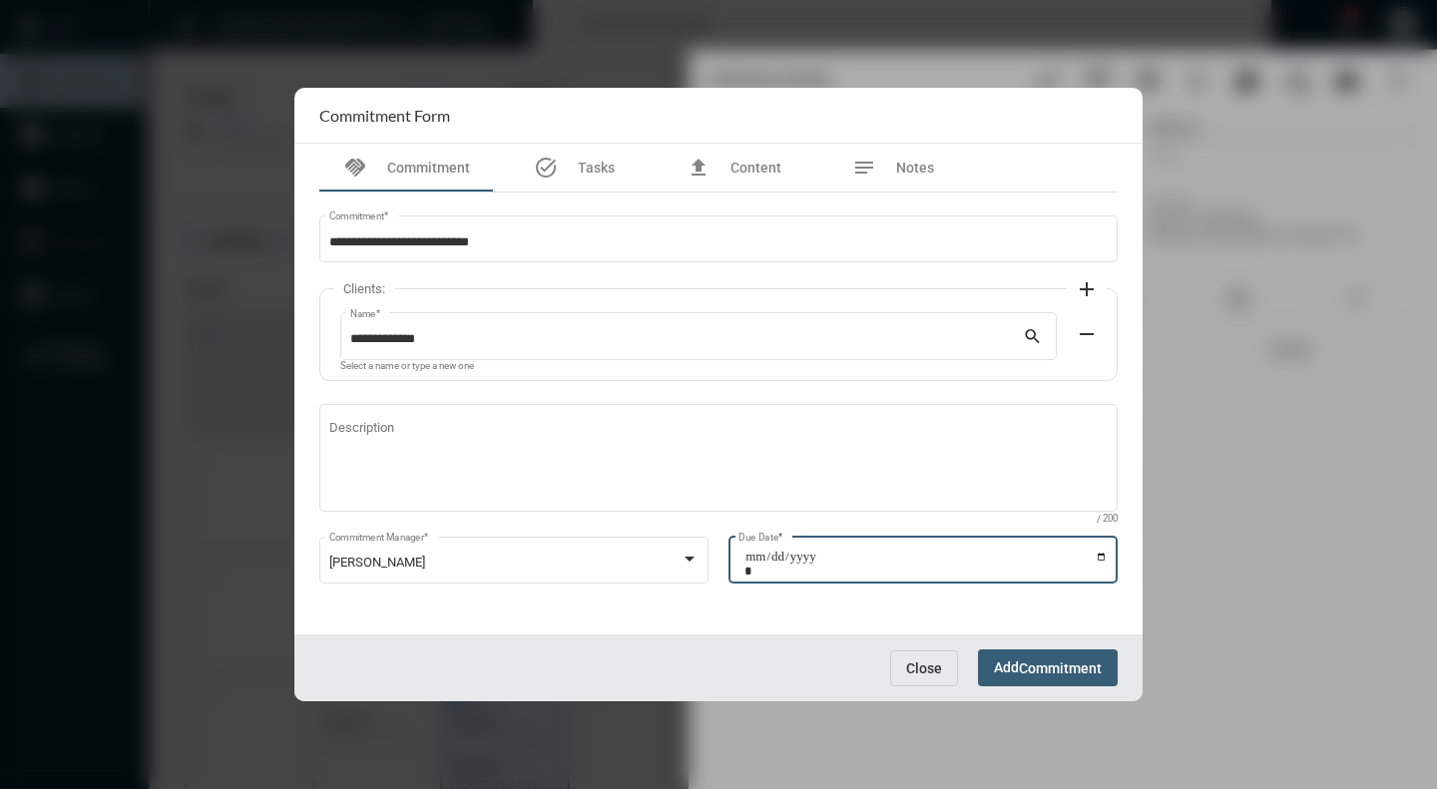
click at [1105, 554] on input "Due Date *" at bounding box center [925, 564] width 363 height 28
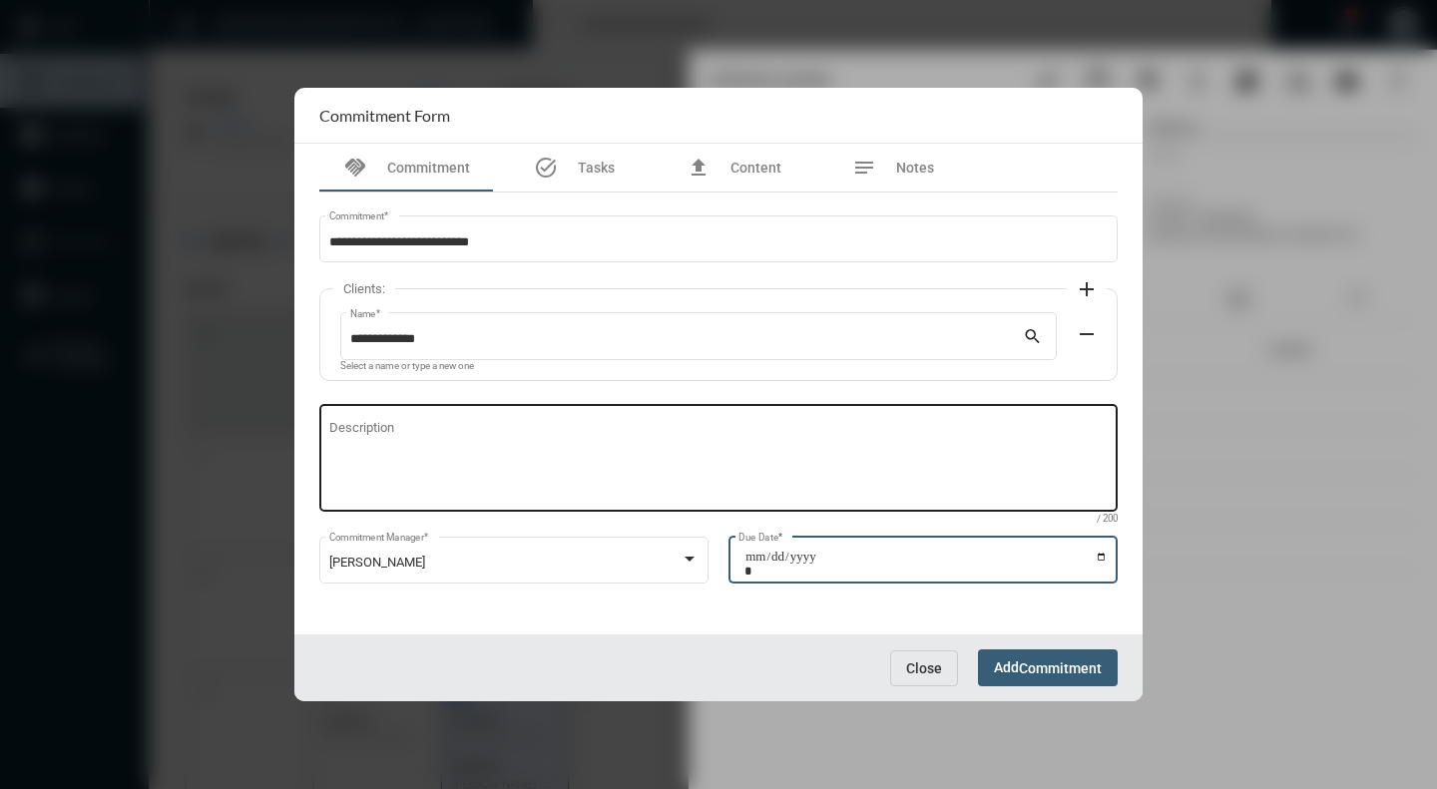
type input "**********"
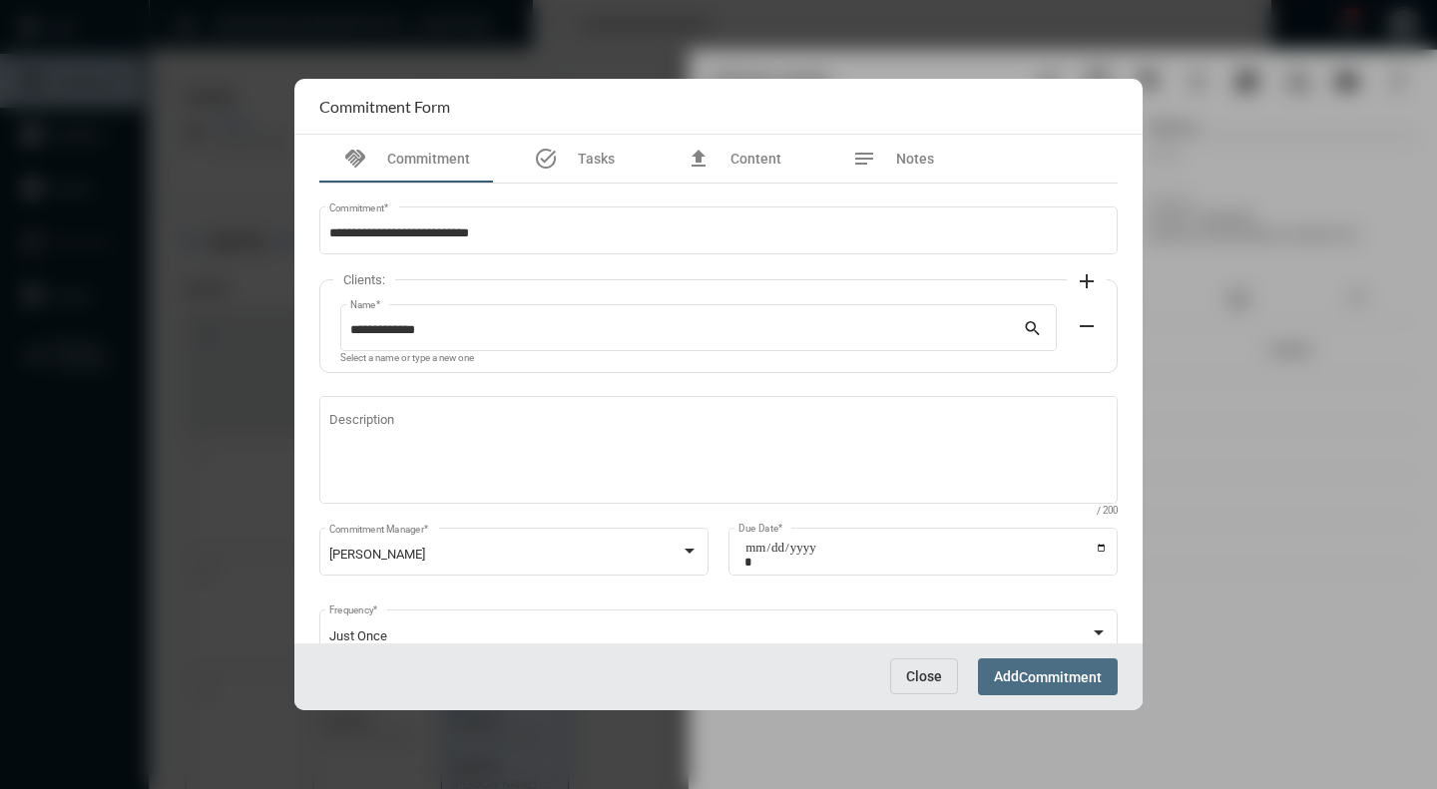
click at [1016, 681] on span "Add Commitment" at bounding box center [1048, 677] width 108 height 16
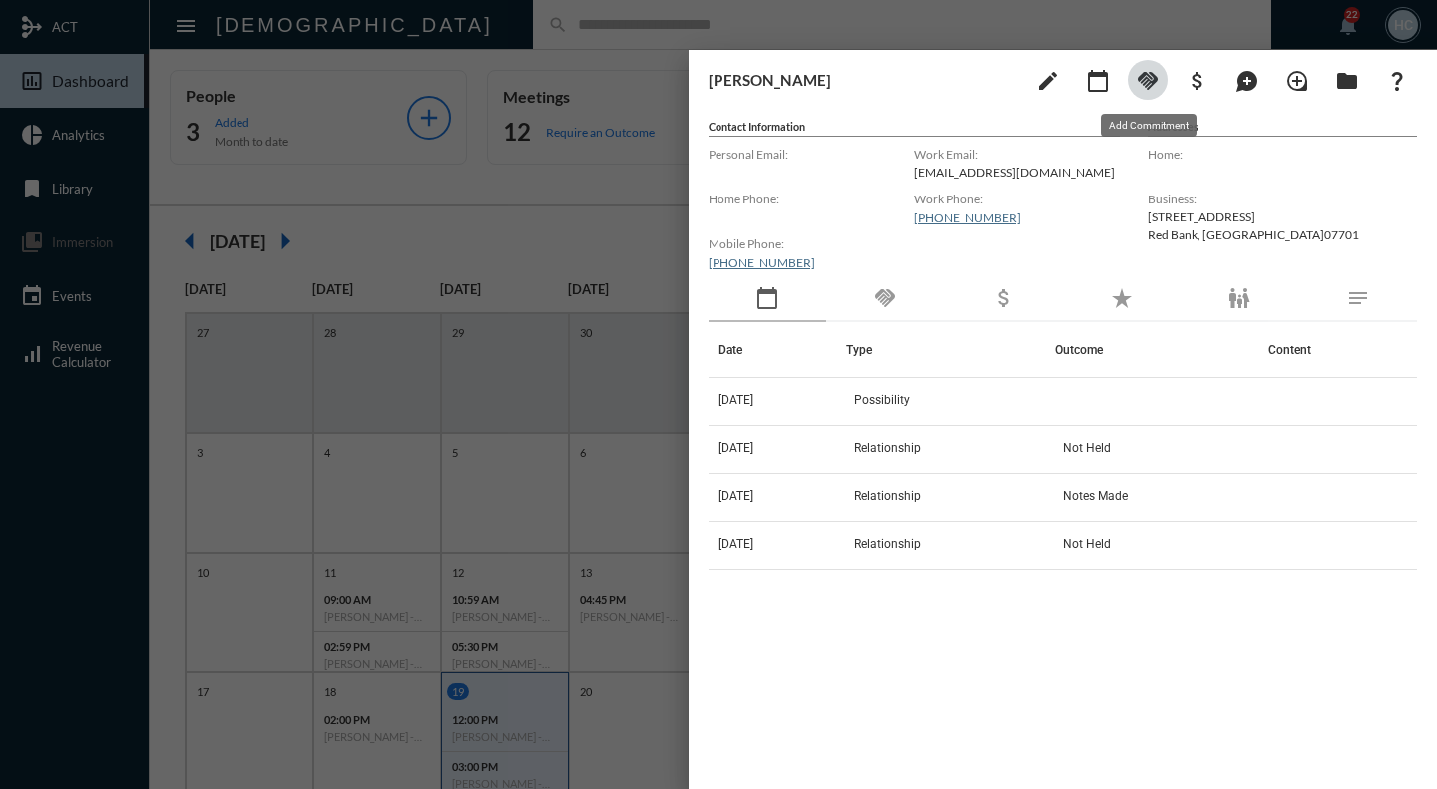
click at [1137, 84] on mat-icon "handshake" at bounding box center [1148, 81] width 24 height 24
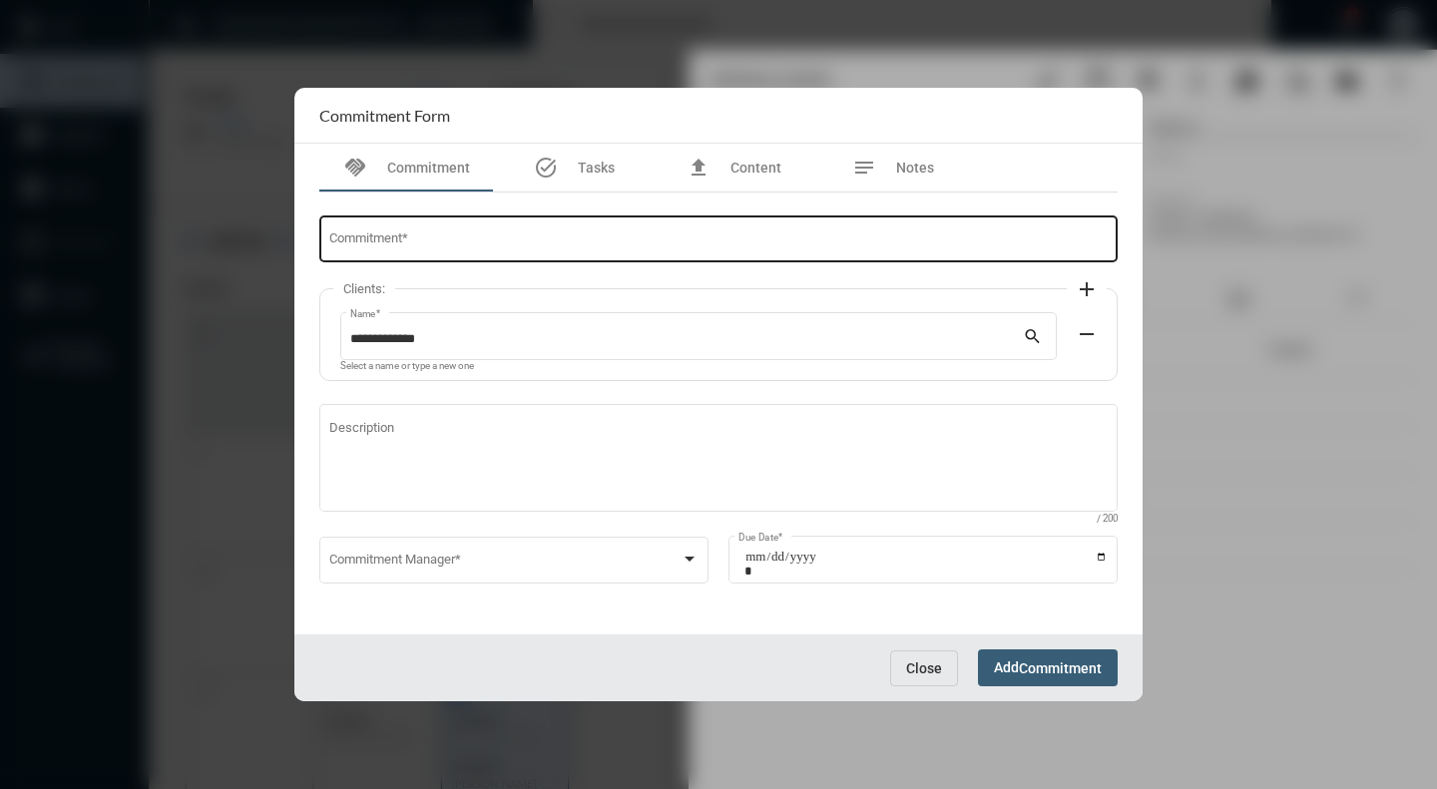
click at [431, 237] on input "Commitment *" at bounding box center [718, 242] width 779 height 15
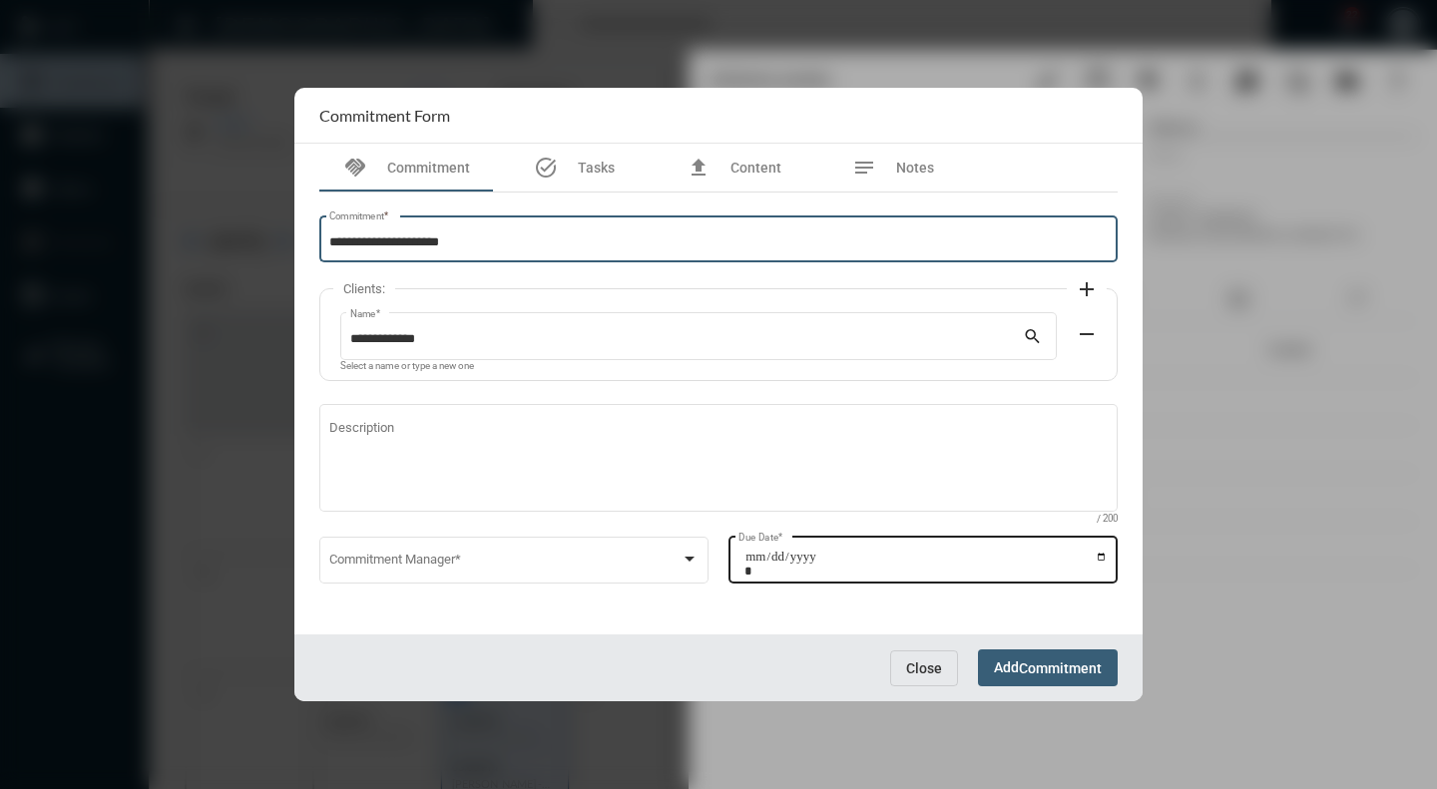
type input "**********"
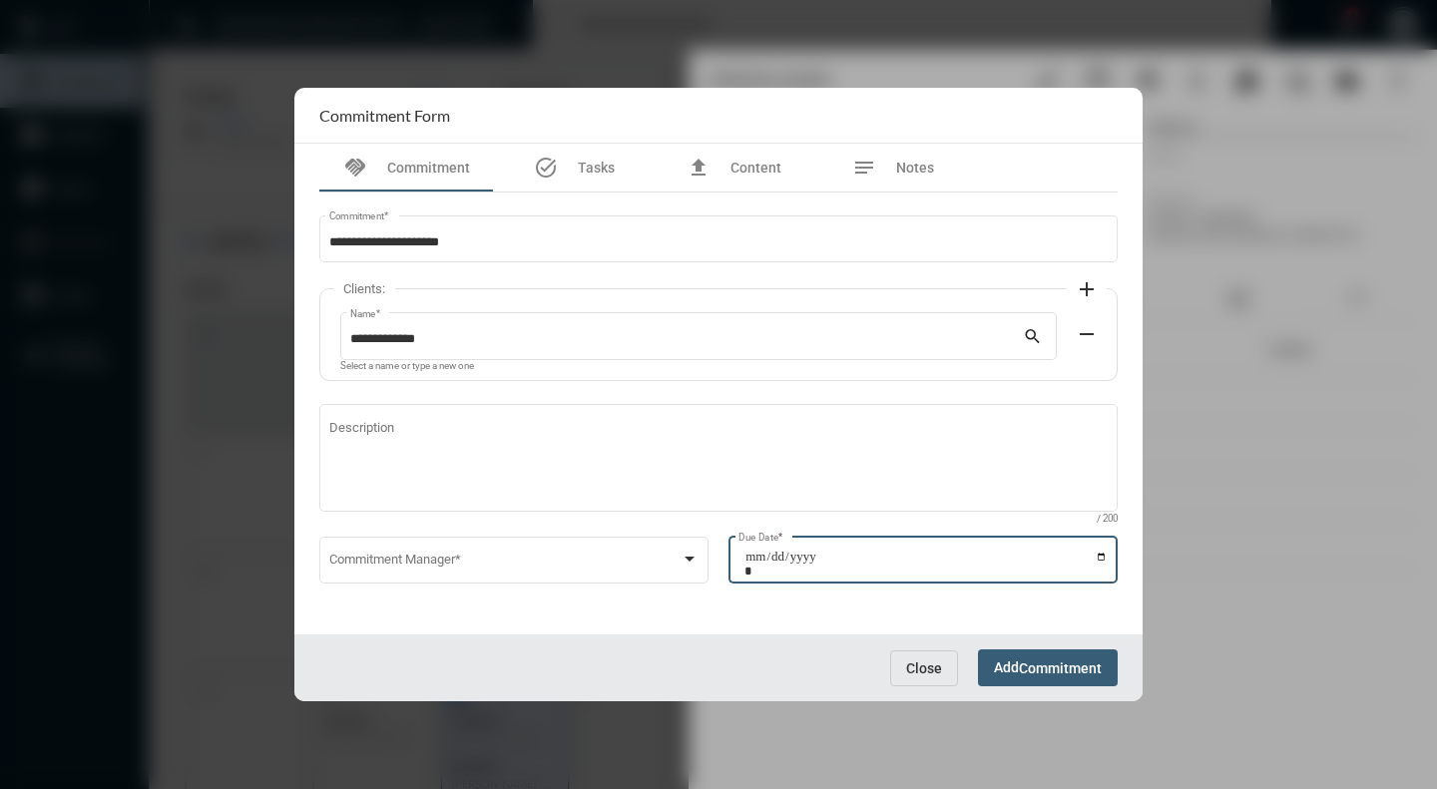
click at [1098, 557] on input "Due Date *" at bounding box center [925, 564] width 363 height 28
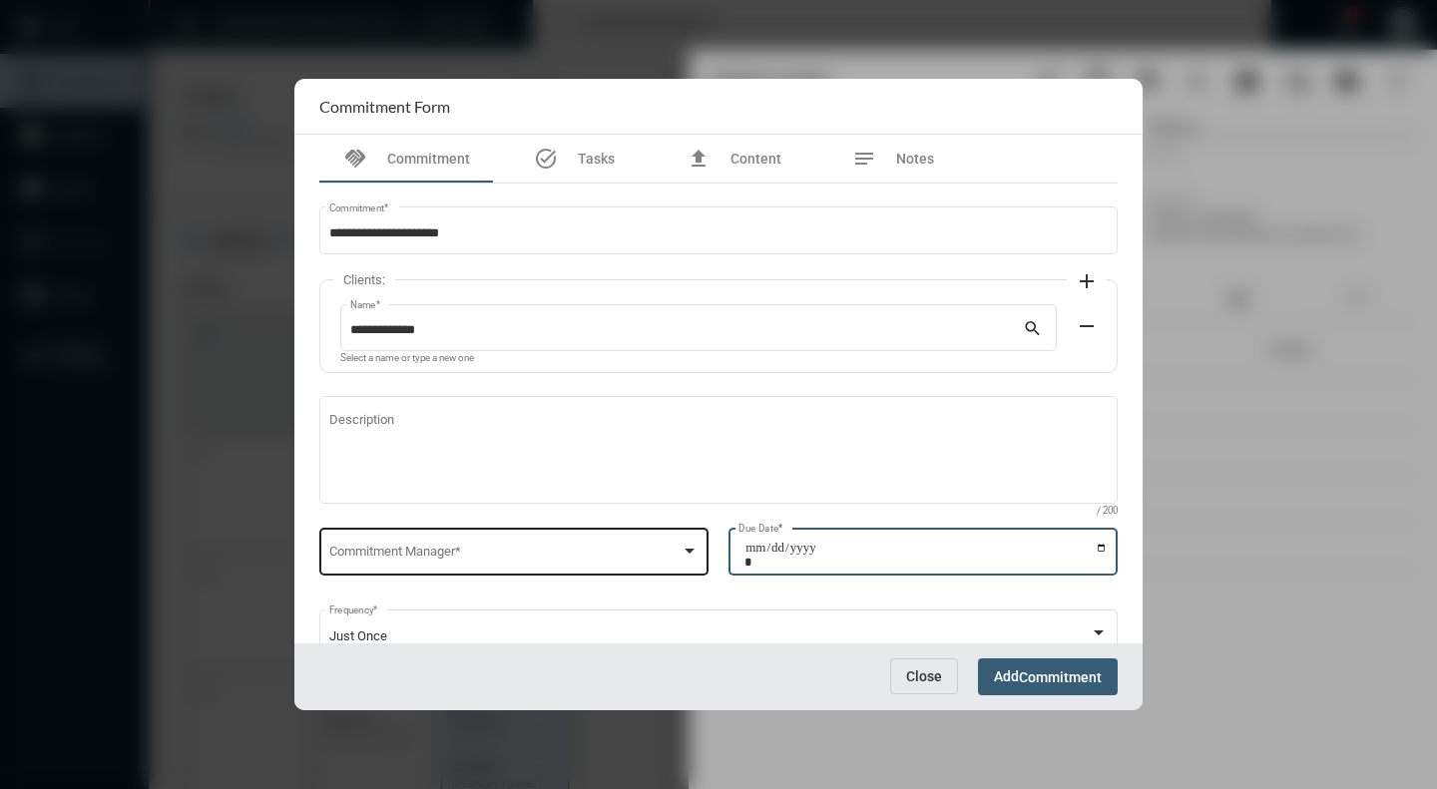
click at [686, 548] on div at bounding box center [690, 551] width 18 height 16
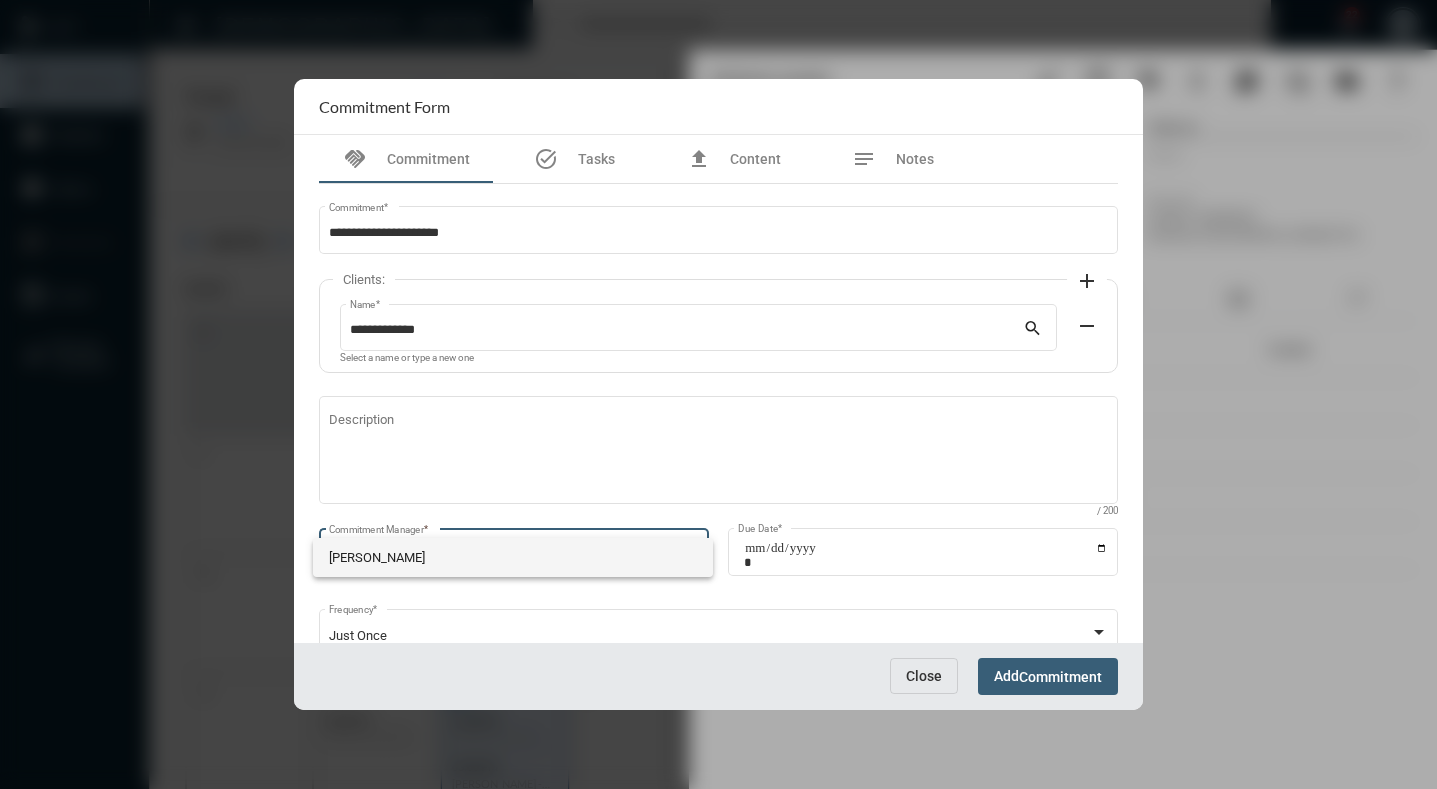
click at [423, 559] on span "[PERSON_NAME]" at bounding box center [512, 557] width 367 height 39
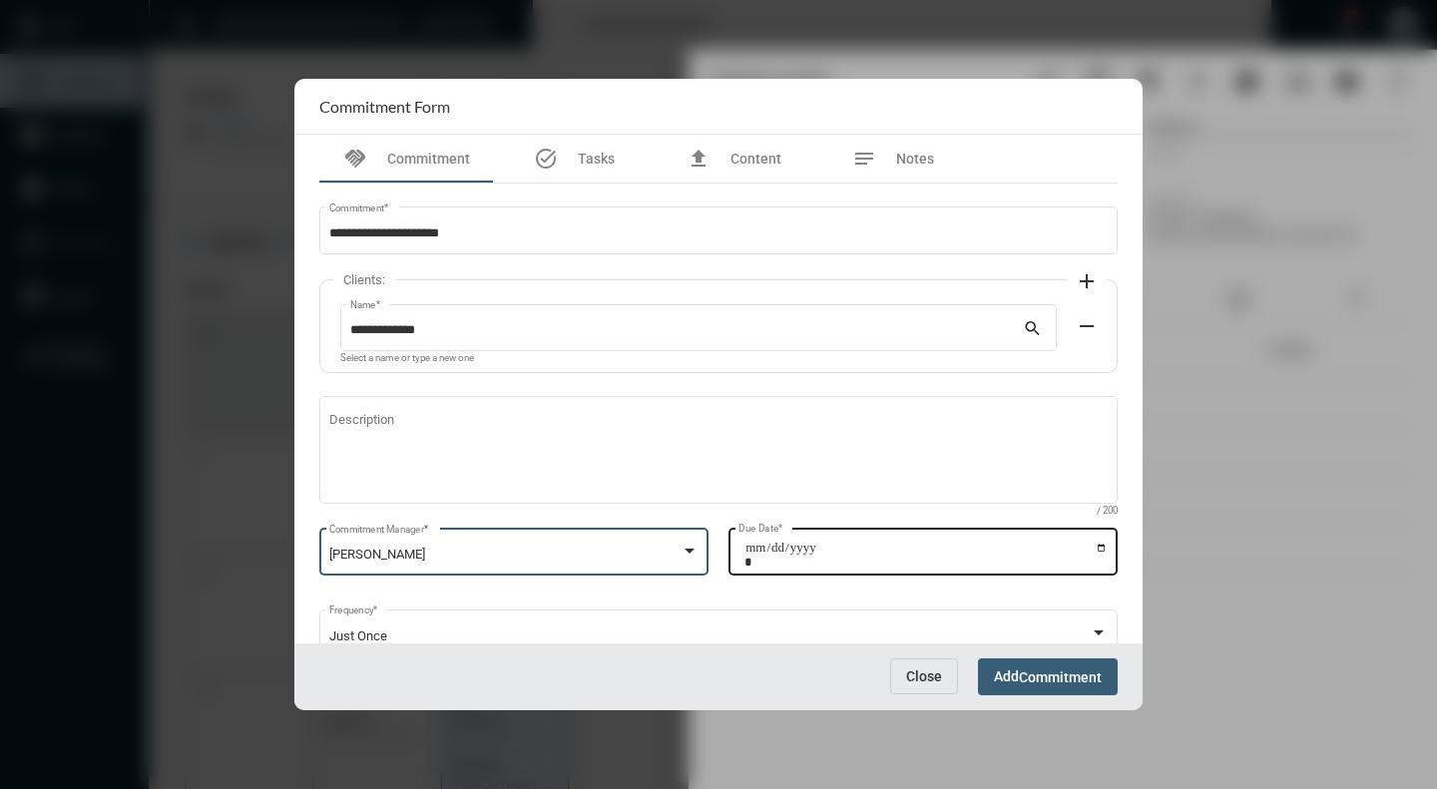
click at [1083, 550] on input "**********" at bounding box center [925, 555] width 363 height 28
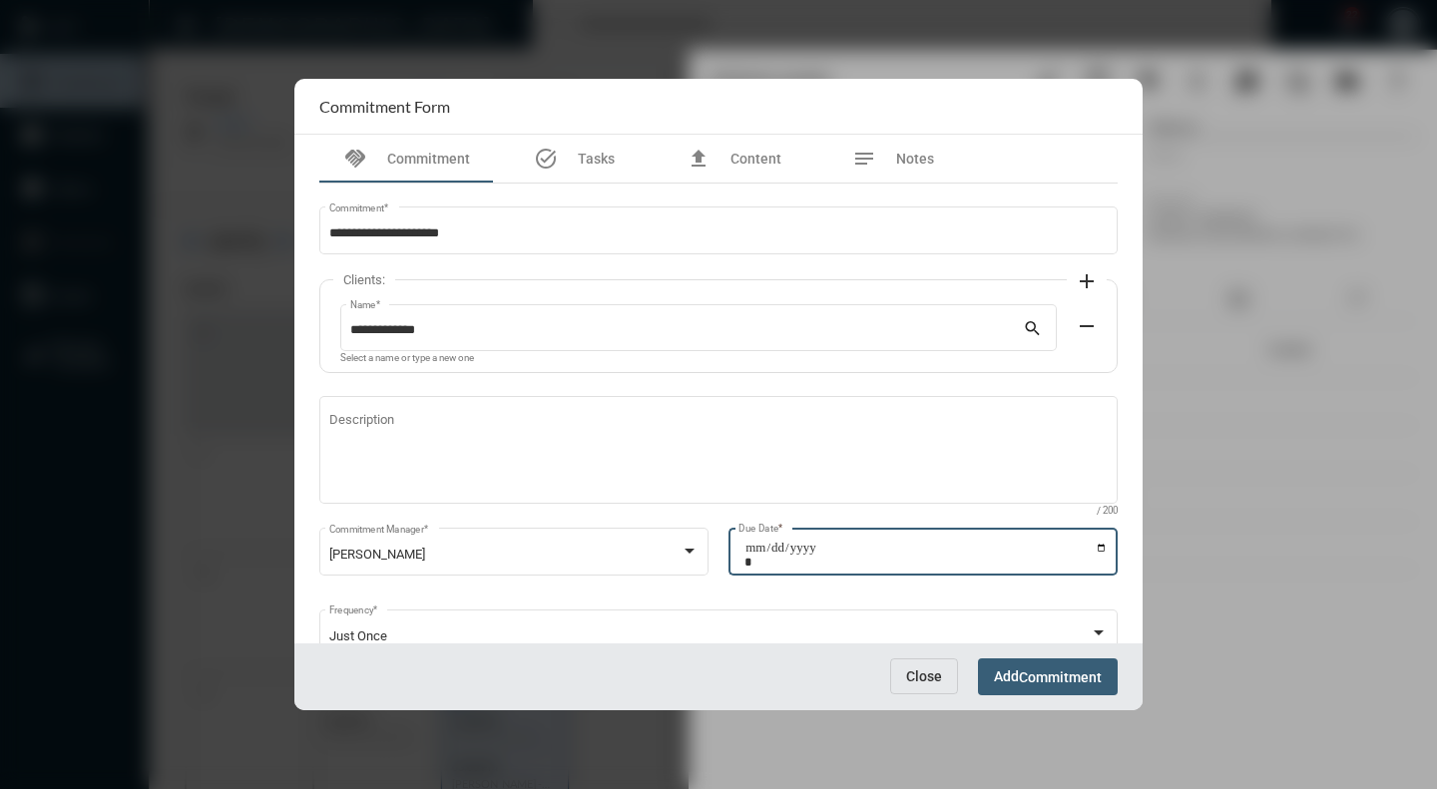
drag, startPoint x: 1092, startPoint y: 547, endPoint x: 1064, endPoint y: 551, distance: 28.2
click at [1091, 547] on input "**********" at bounding box center [925, 555] width 363 height 28
type input "**********"
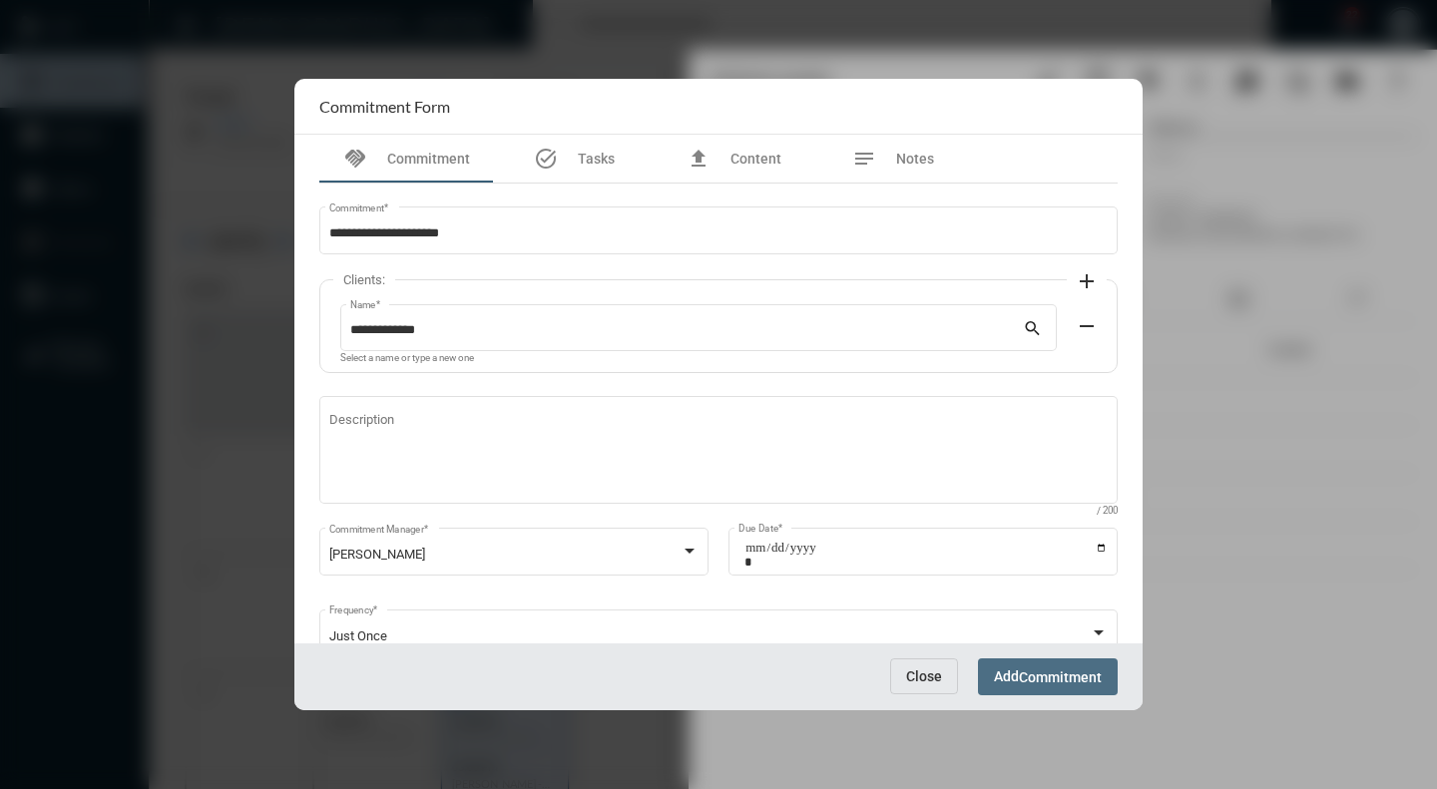
click at [1029, 666] on button "Add Commitment" at bounding box center [1048, 677] width 140 height 37
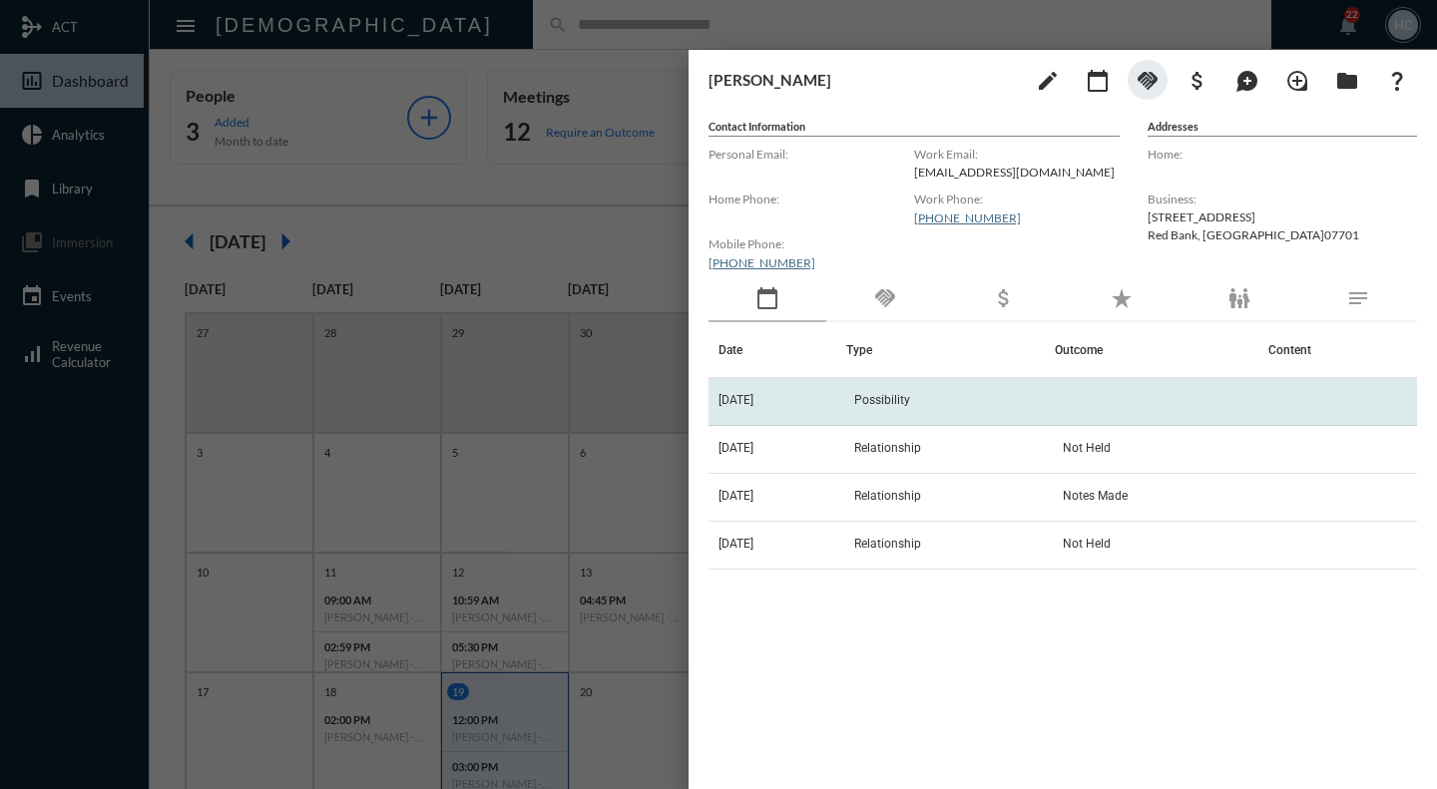
click at [1011, 397] on td "Possibility" at bounding box center [950, 402] width 209 height 48
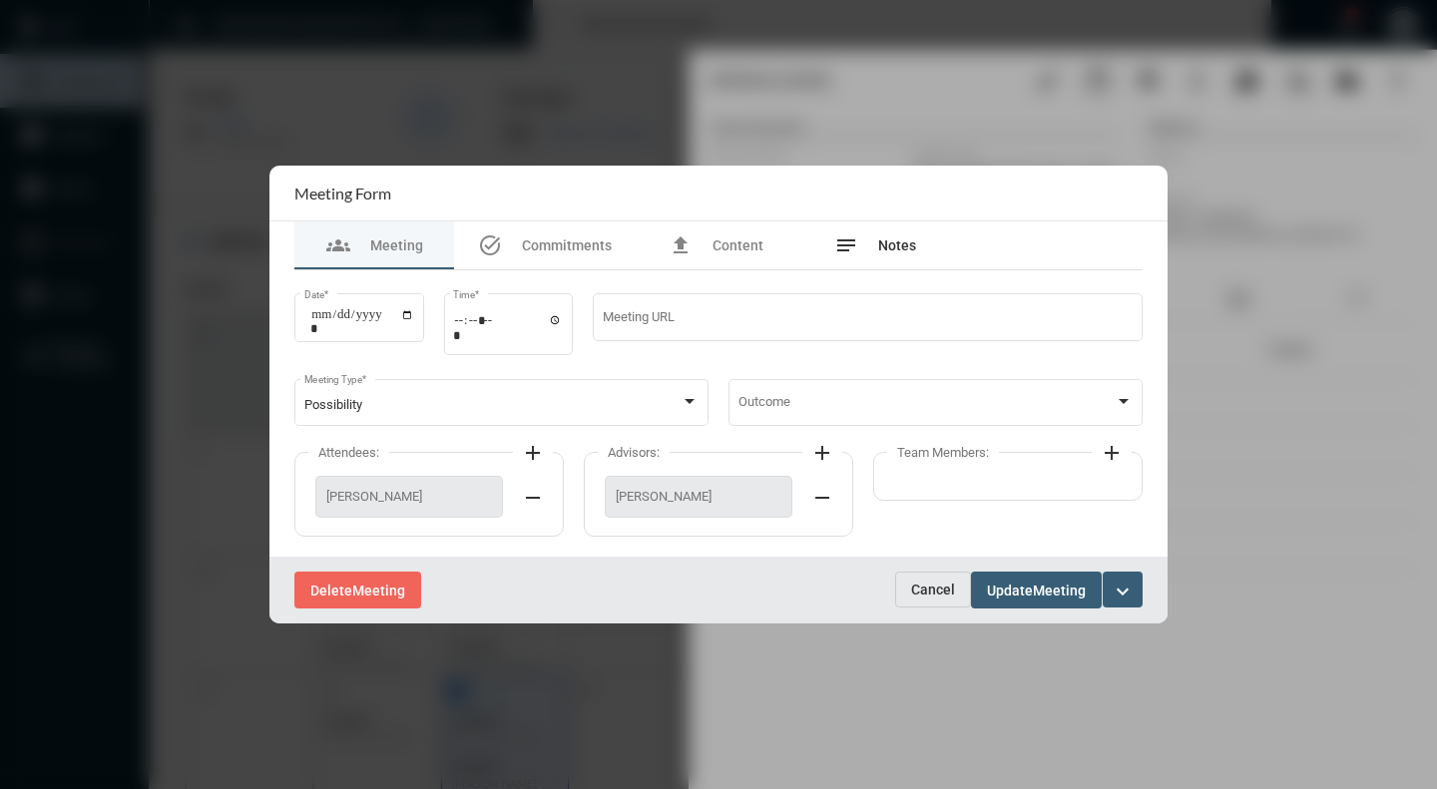
click at [897, 240] on span "Notes" at bounding box center [897, 245] width 38 height 16
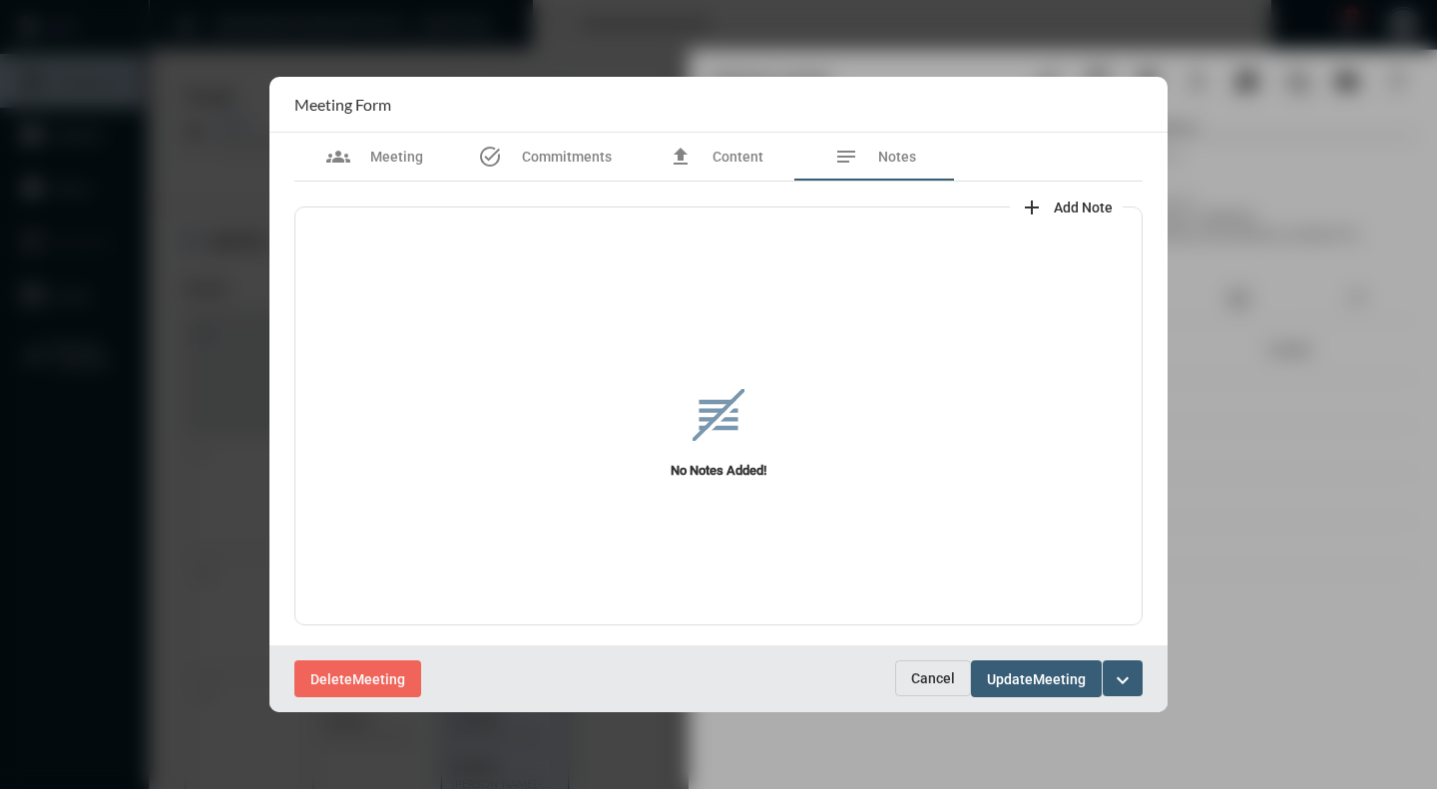
click at [1067, 202] on span "Add Note" at bounding box center [1083, 208] width 59 height 16
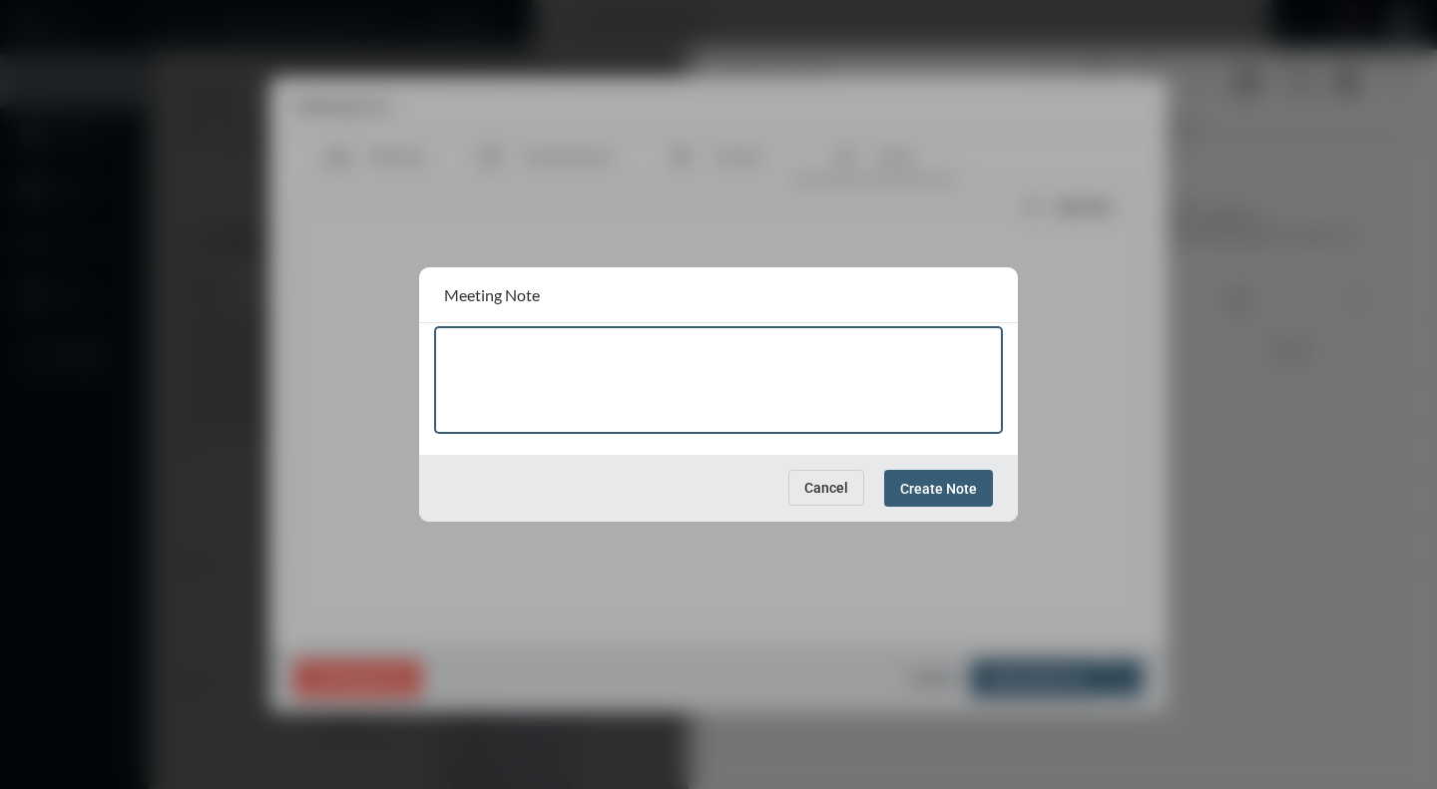
click at [575, 356] on textarea at bounding box center [719, 383] width 550 height 79
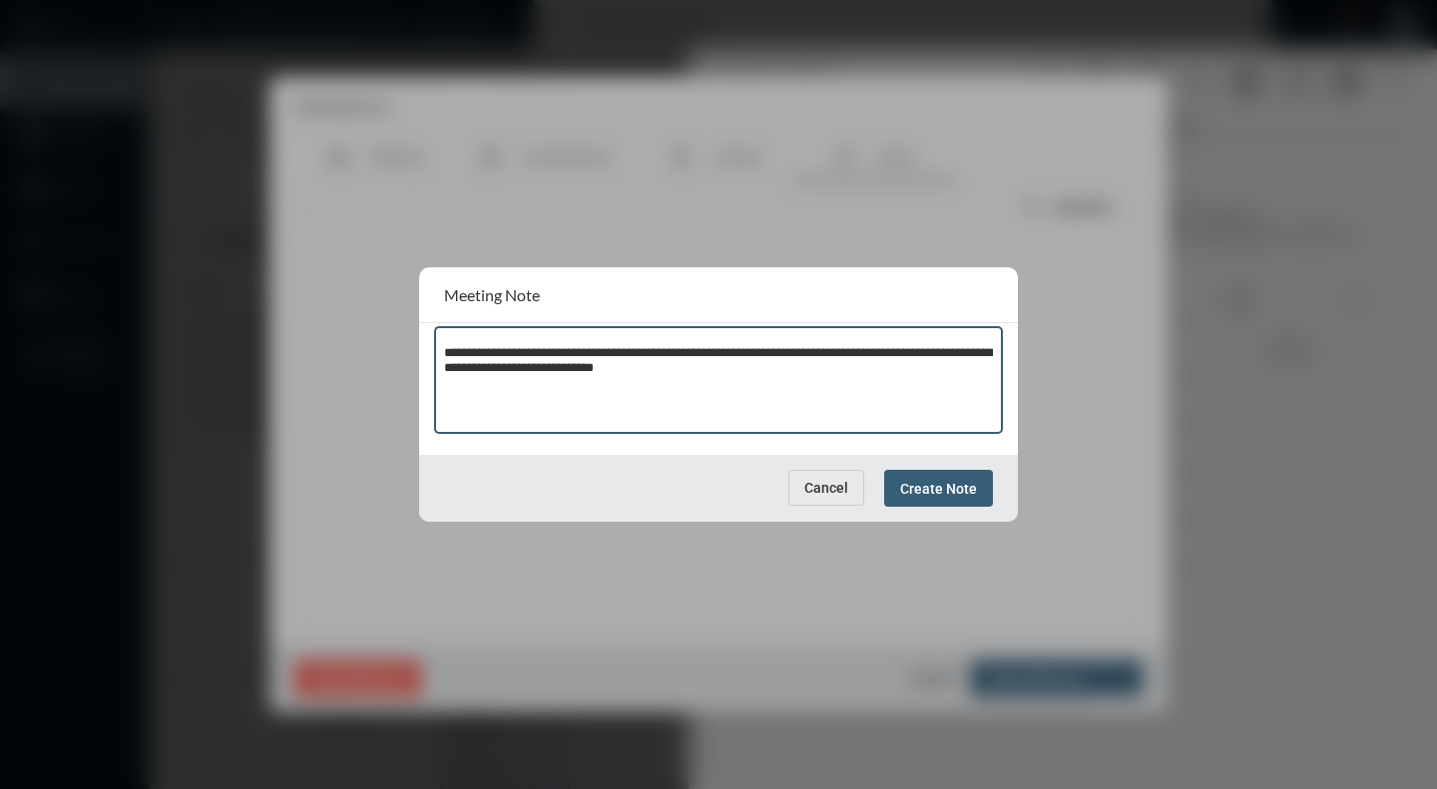
type textarea "**********"
click at [911, 478] on button "Create Note" at bounding box center [938, 488] width 109 height 37
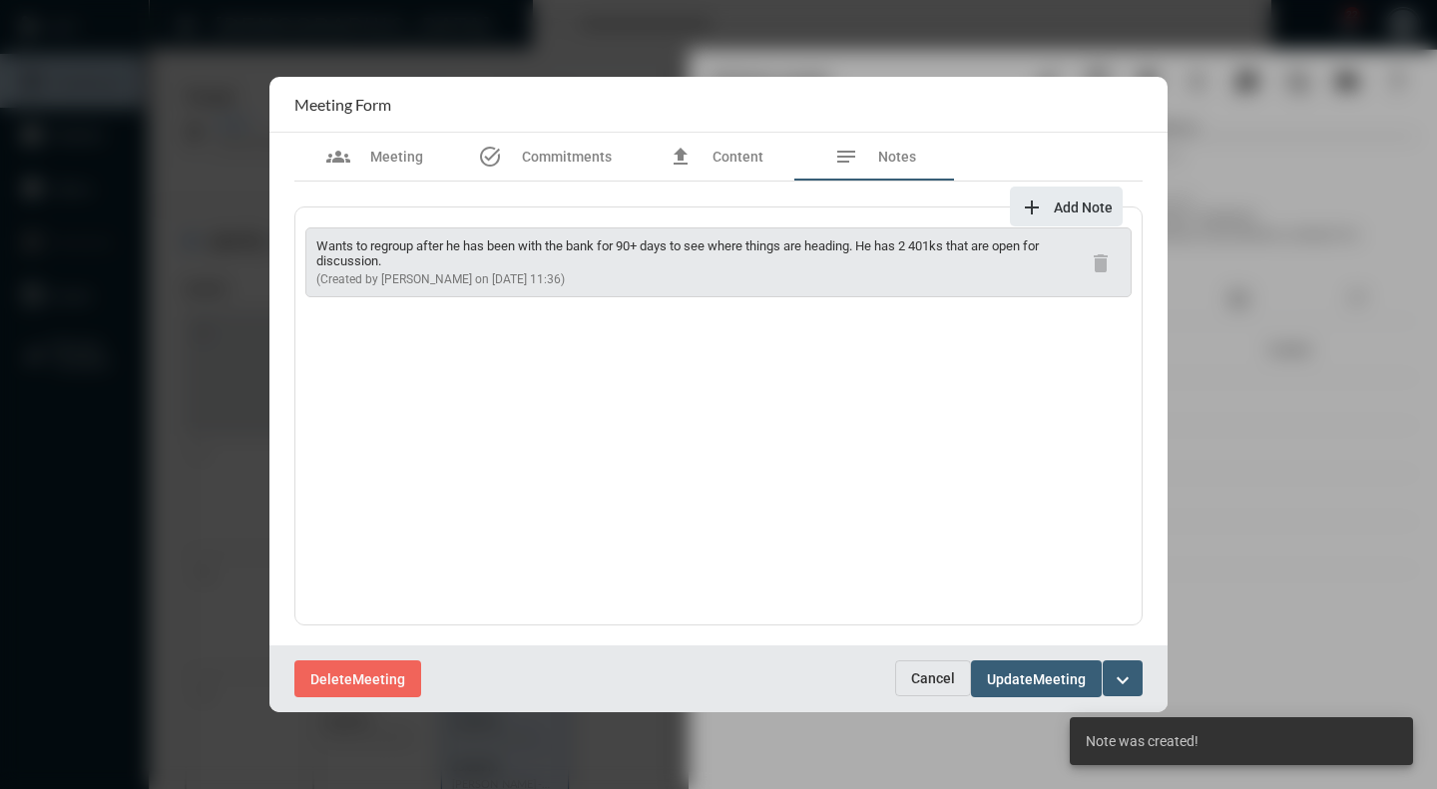
click at [1023, 678] on span "Update" at bounding box center [1010, 680] width 46 height 16
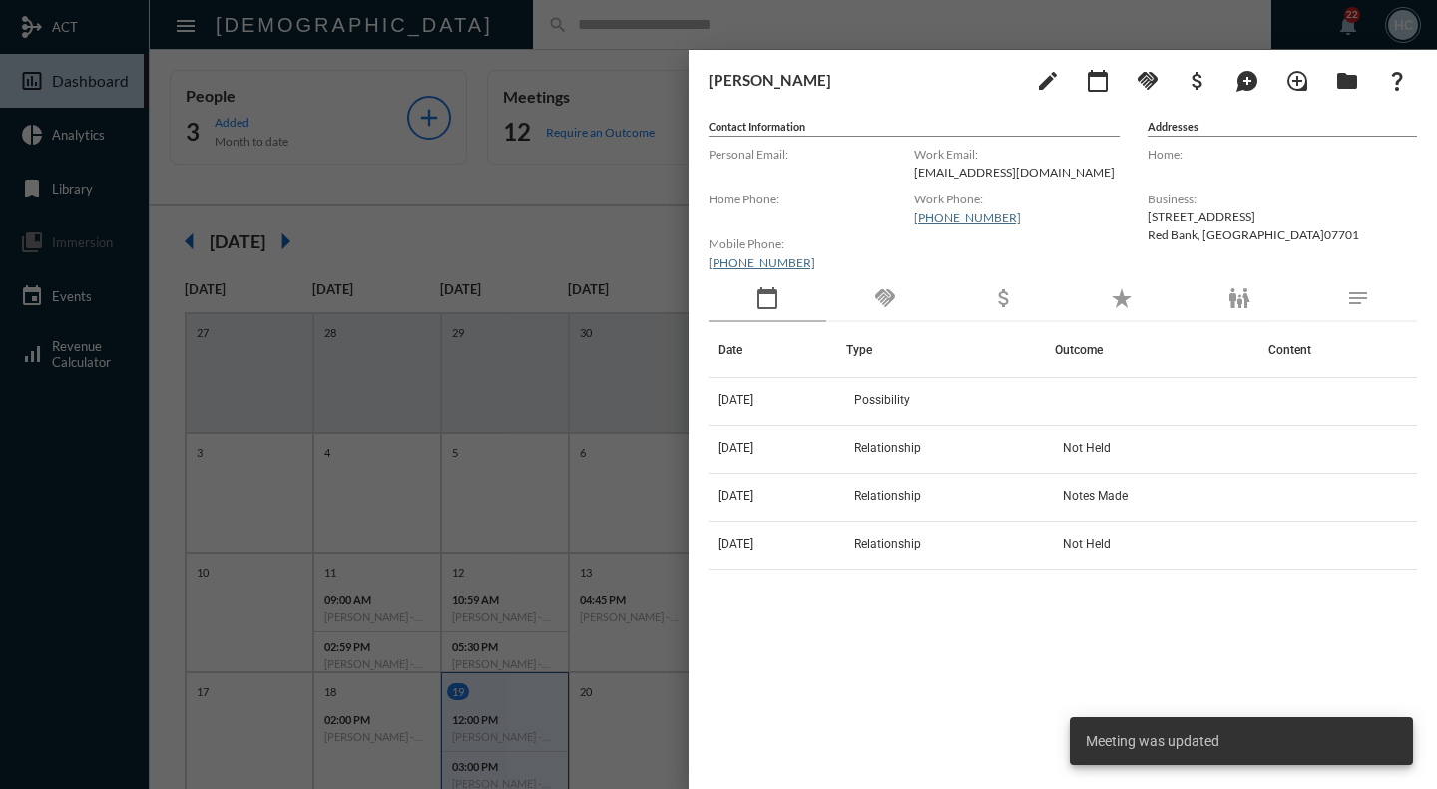
click at [588, 217] on div at bounding box center [718, 394] width 1437 height 789
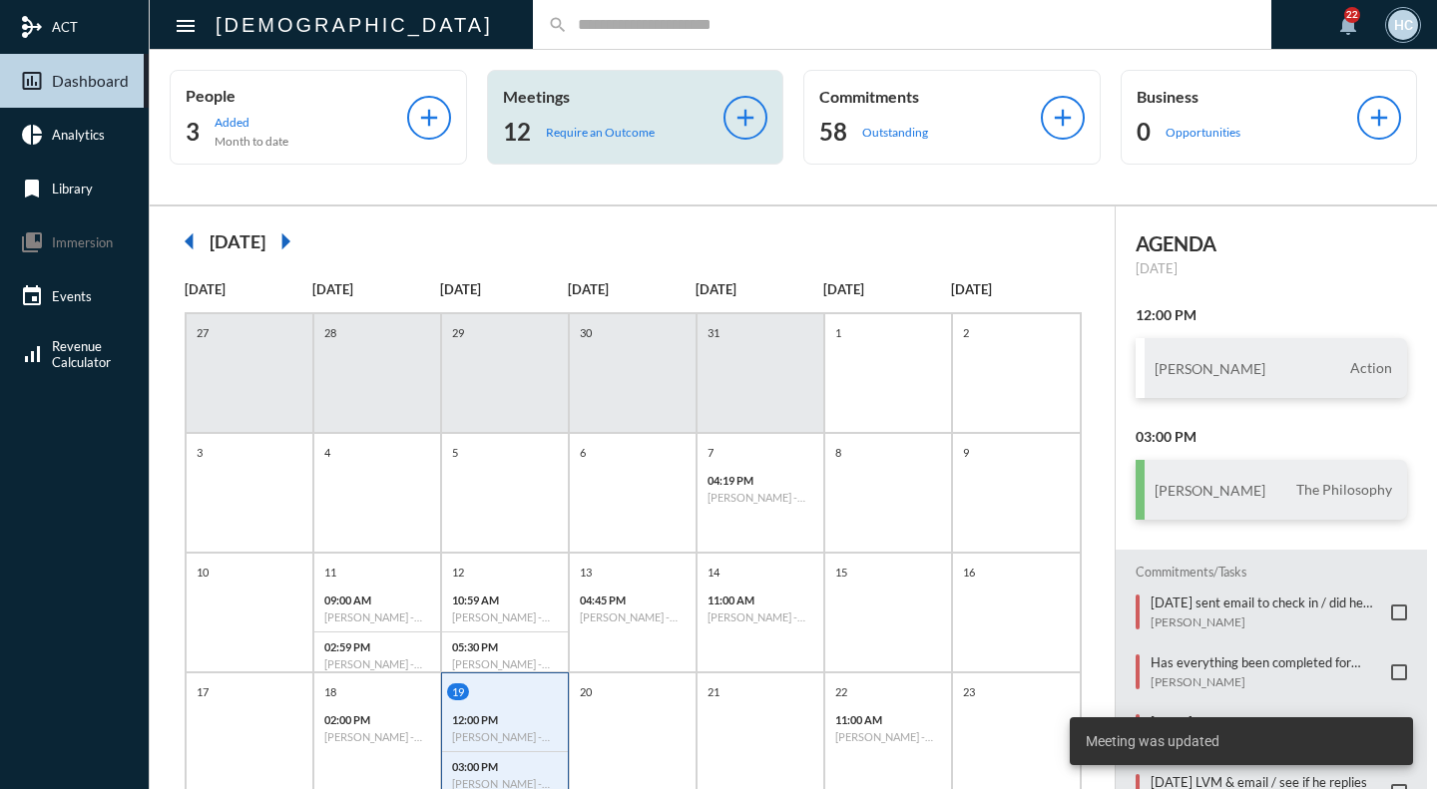
click at [652, 127] on div "12 Require an Outcome" at bounding box center [614, 132] width 222 height 32
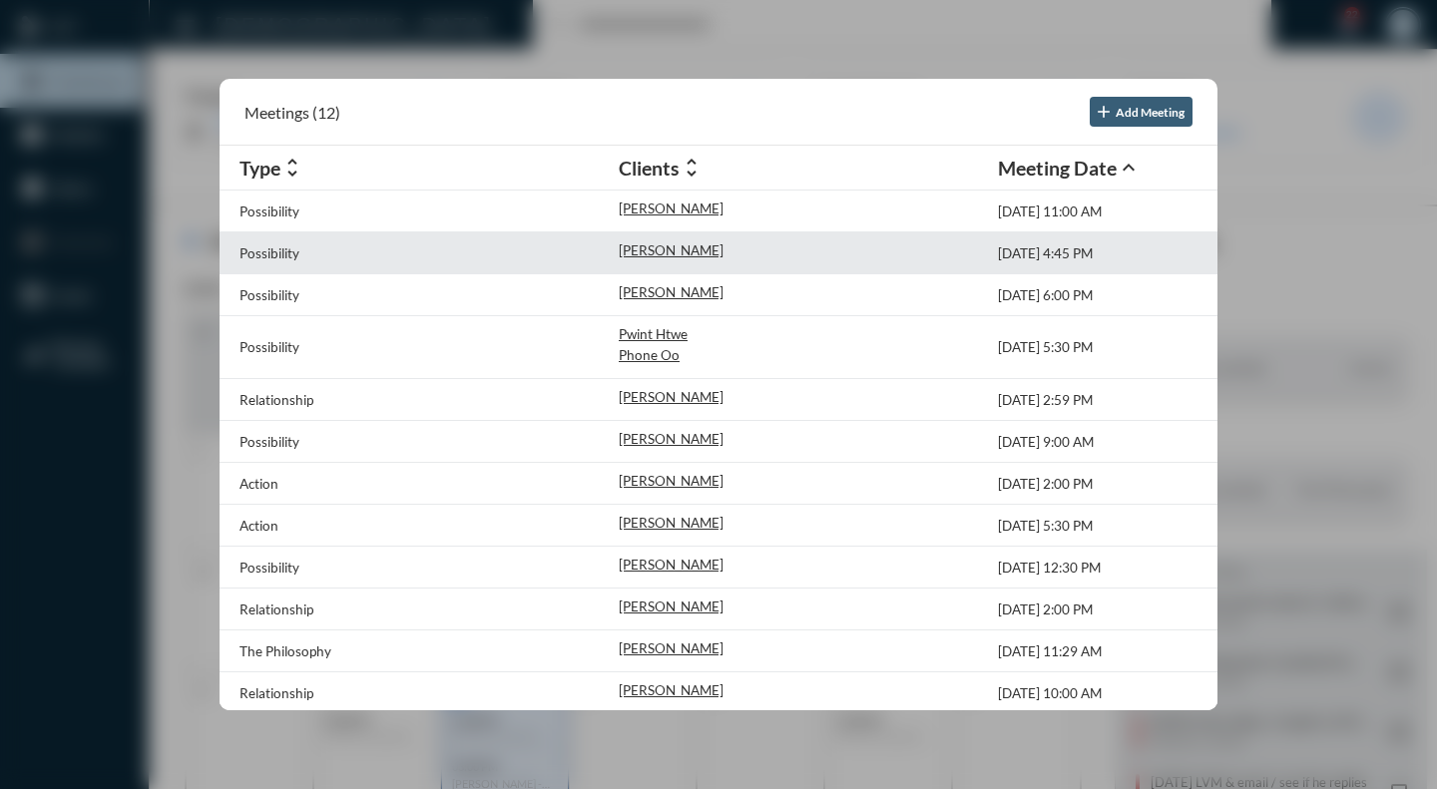
click at [751, 251] on div "[PERSON_NAME]" at bounding box center [808, 252] width 379 height 21
click at [755, 259] on div "[PERSON_NAME]" at bounding box center [808, 252] width 379 height 21
click at [647, 246] on p "[PERSON_NAME]" at bounding box center [671, 250] width 105 height 16
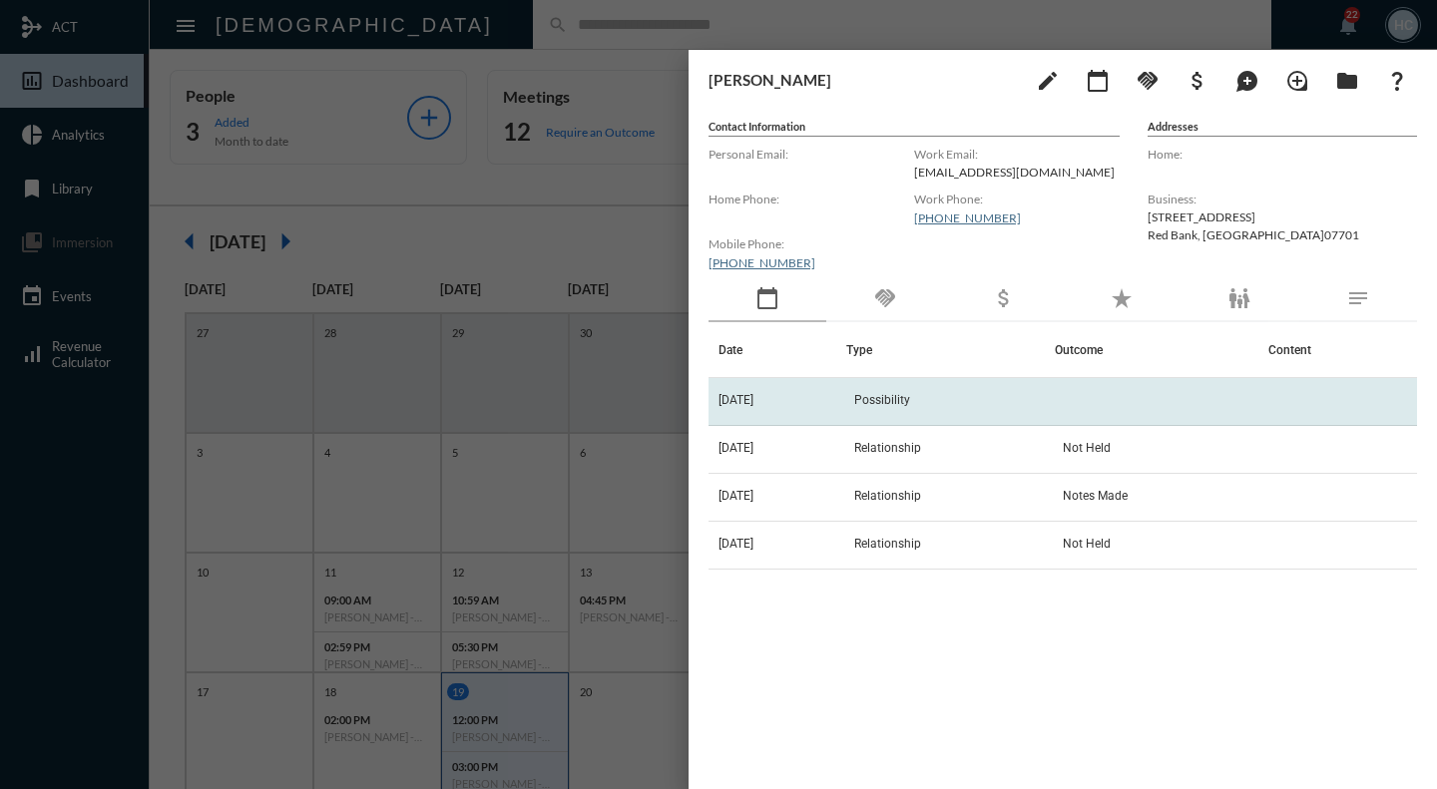
click at [1054, 400] on td "Possibility" at bounding box center [950, 402] width 209 height 48
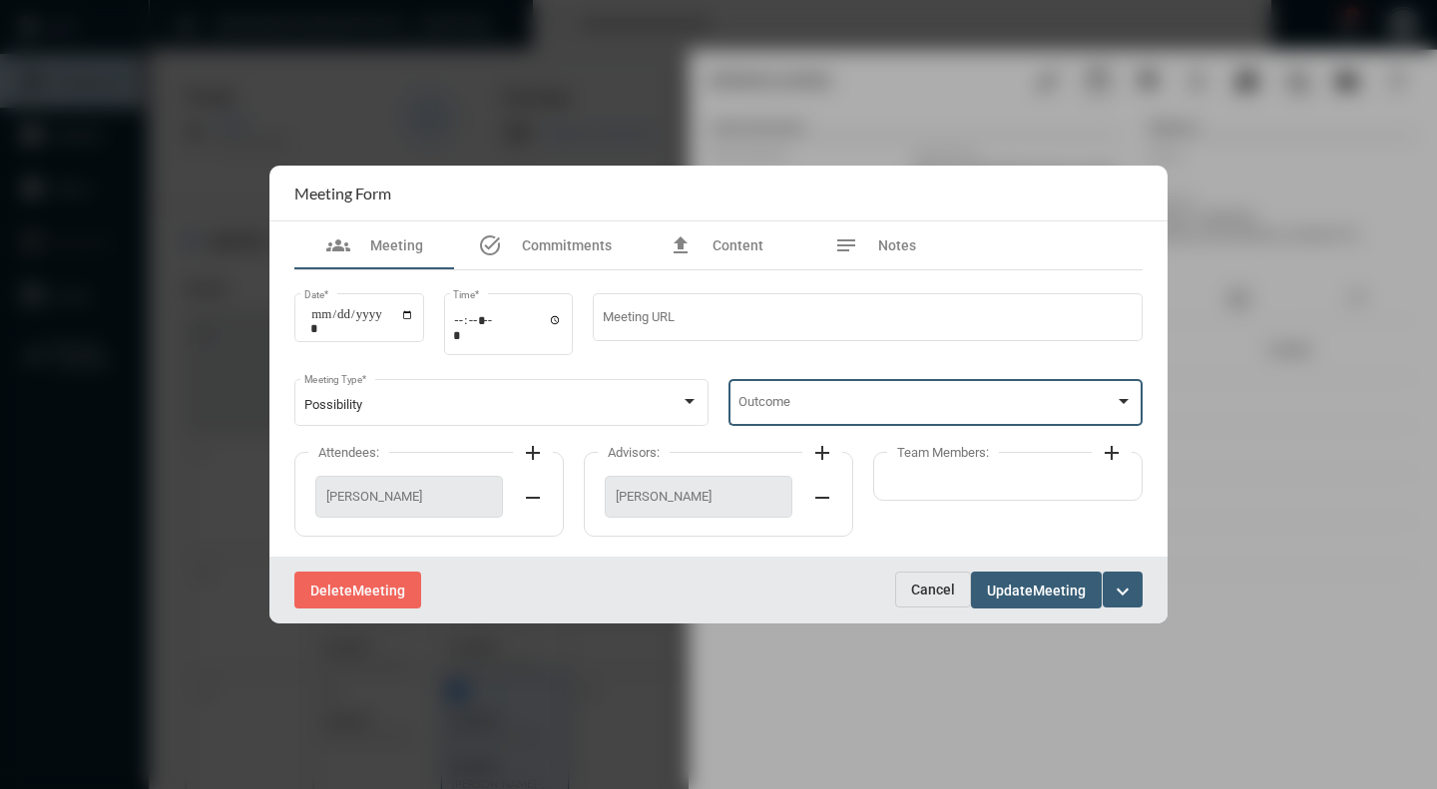
click at [1128, 400] on div at bounding box center [1124, 401] width 10 height 5
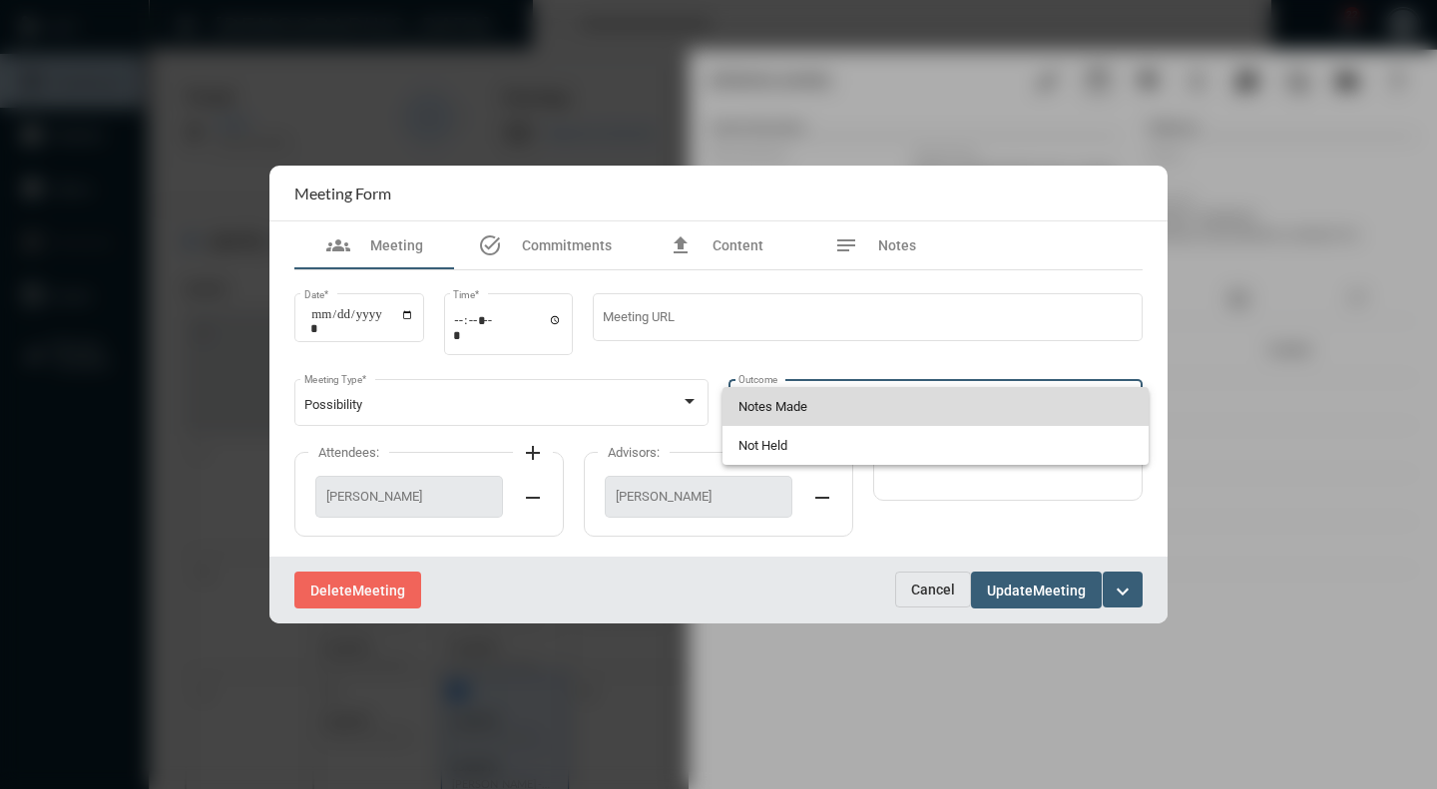
click at [864, 407] on span "Notes Made" at bounding box center [935, 406] width 395 height 39
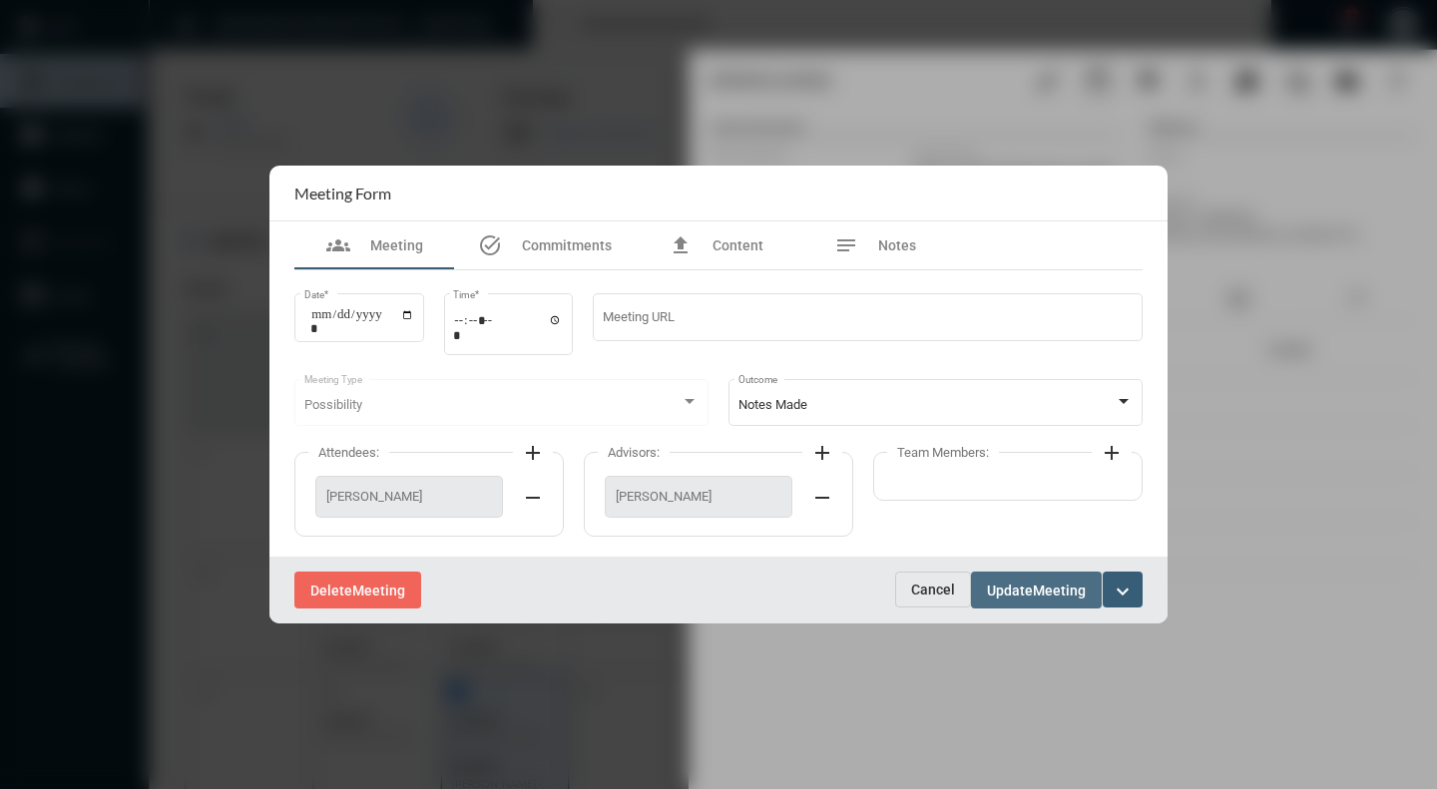
click at [1022, 587] on span "Update" at bounding box center [1010, 591] width 46 height 16
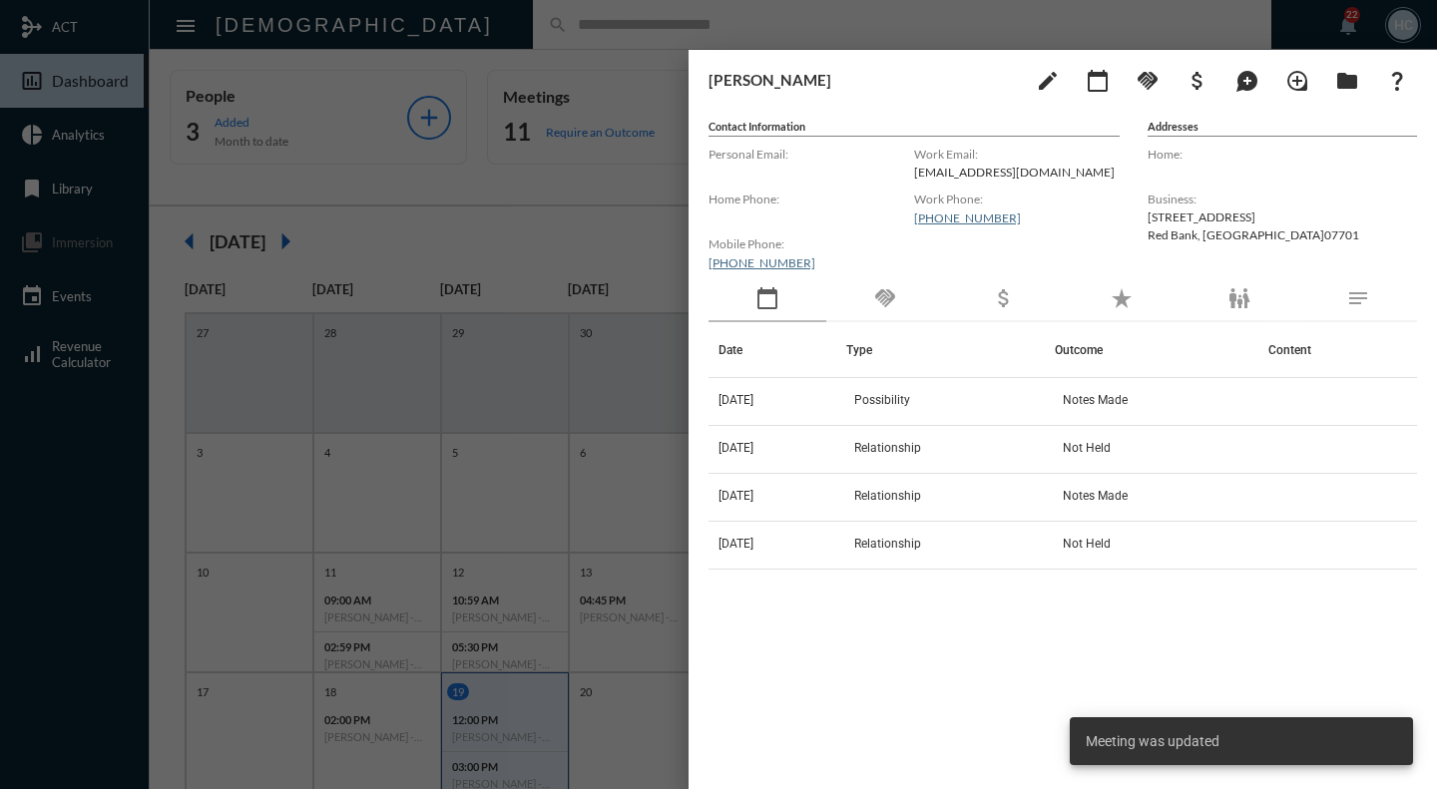
click at [555, 161] on div at bounding box center [718, 394] width 1437 height 789
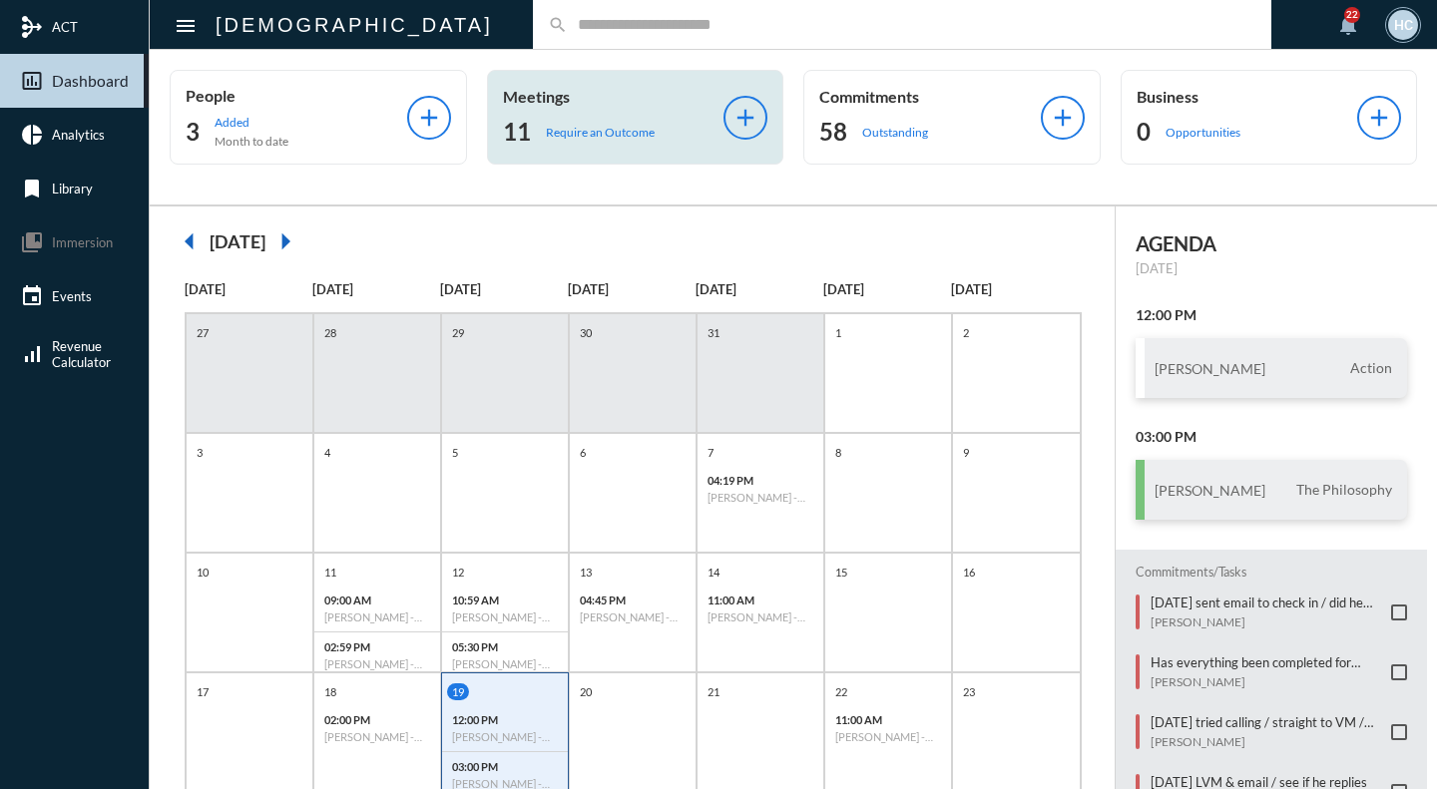
click at [615, 125] on p "Require an Outcome" at bounding box center [600, 132] width 109 height 15
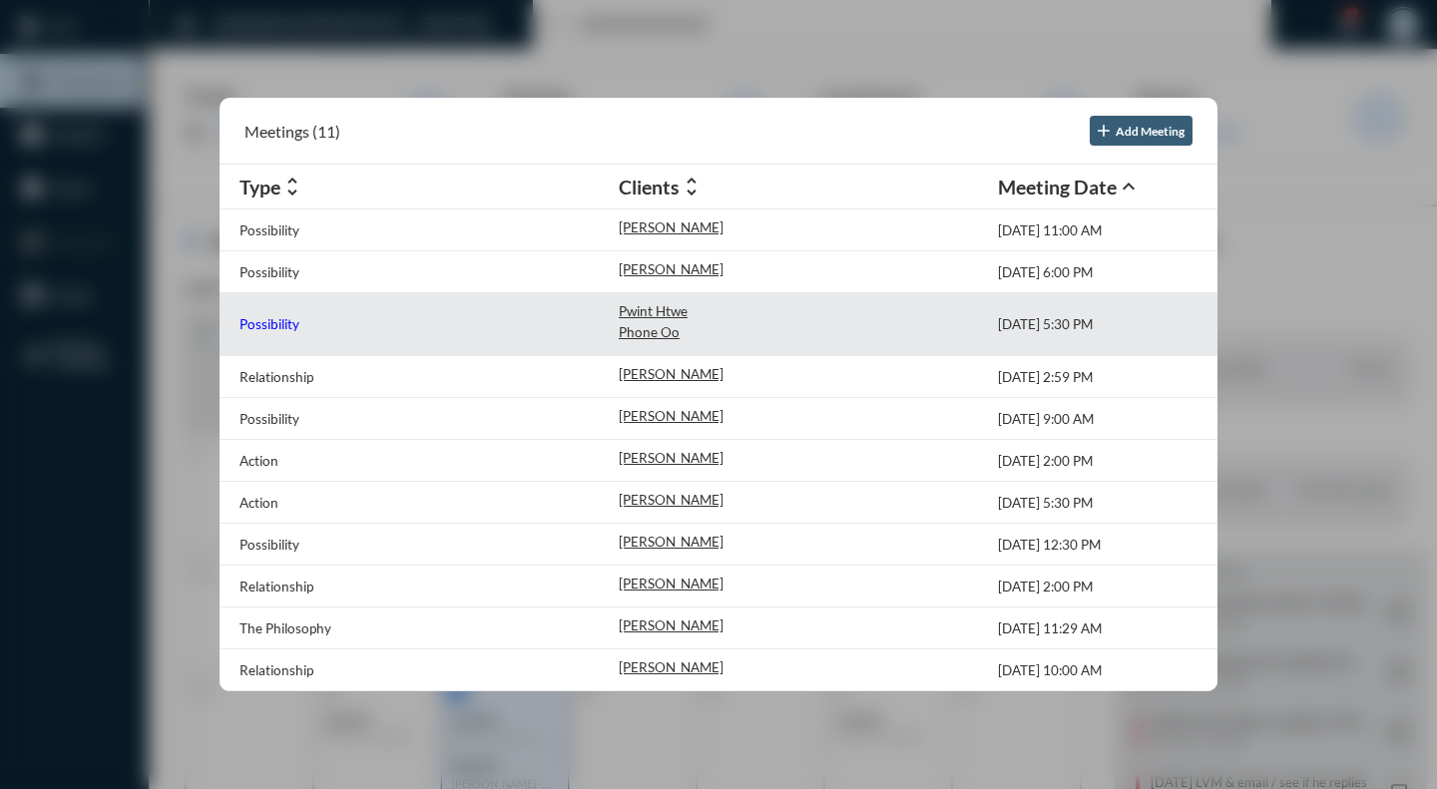
click at [264, 319] on p "Possibility" at bounding box center [269, 324] width 60 height 16
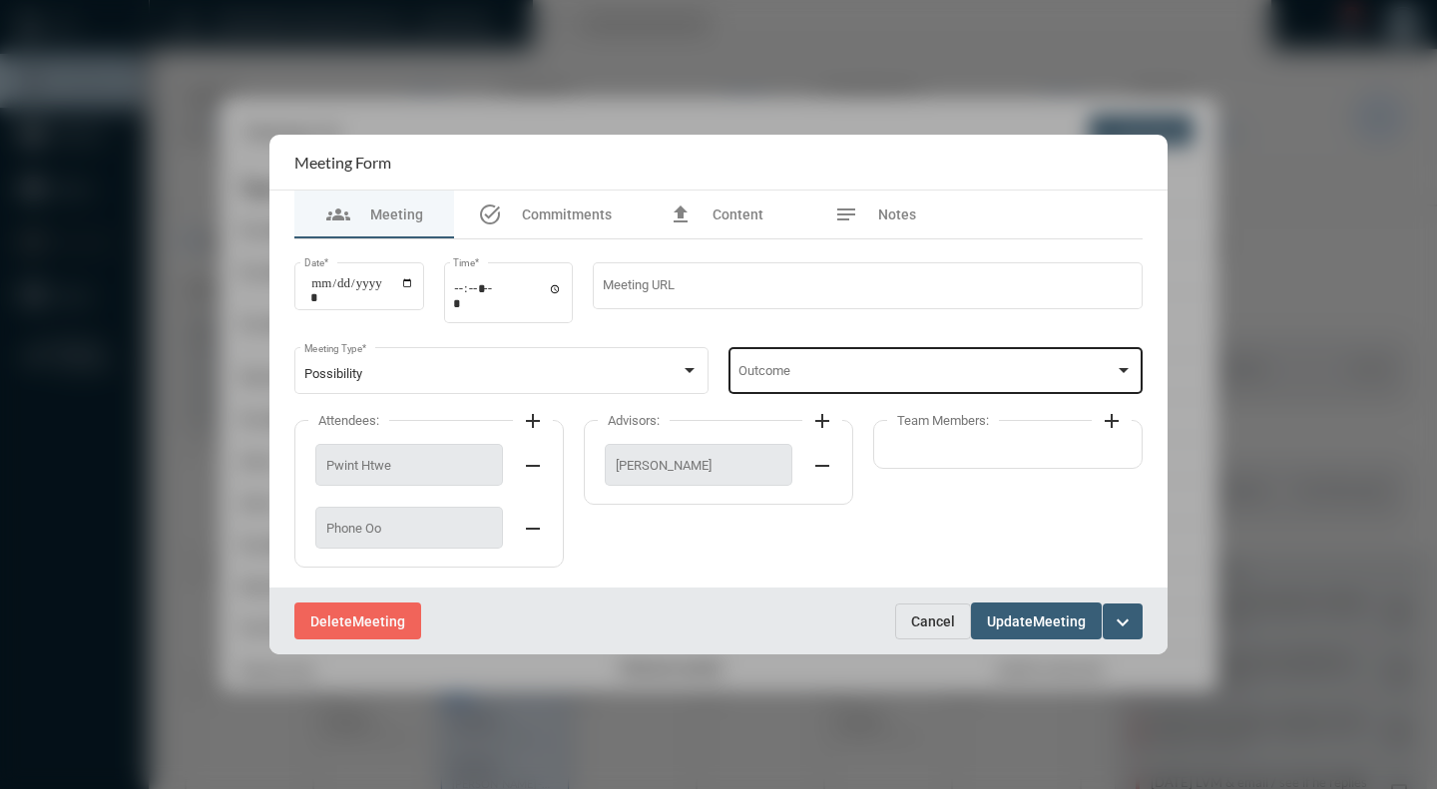
click at [1121, 369] on div at bounding box center [1124, 370] width 10 height 5
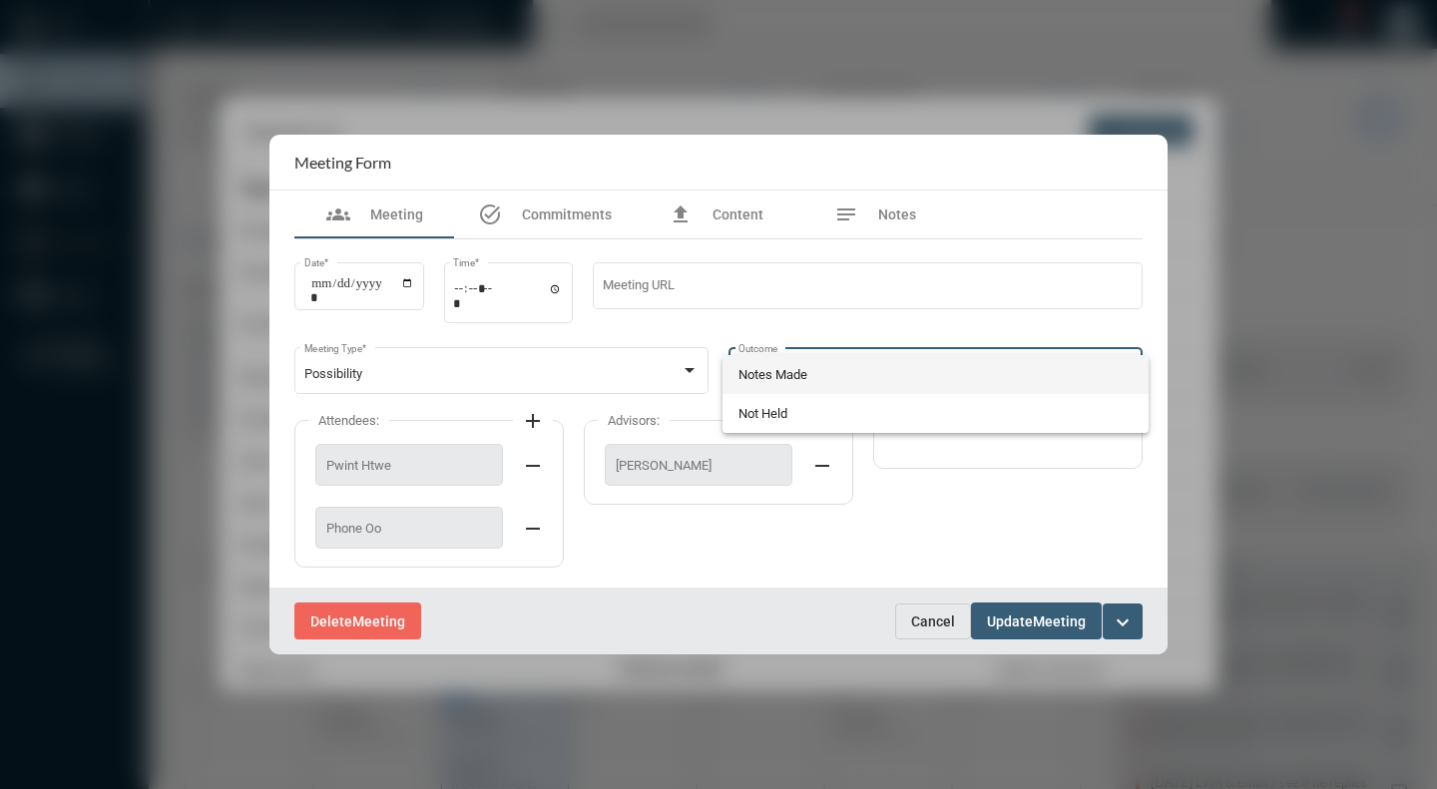
click at [800, 378] on span "Notes Made" at bounding box center [935, 374] width 395 height 39
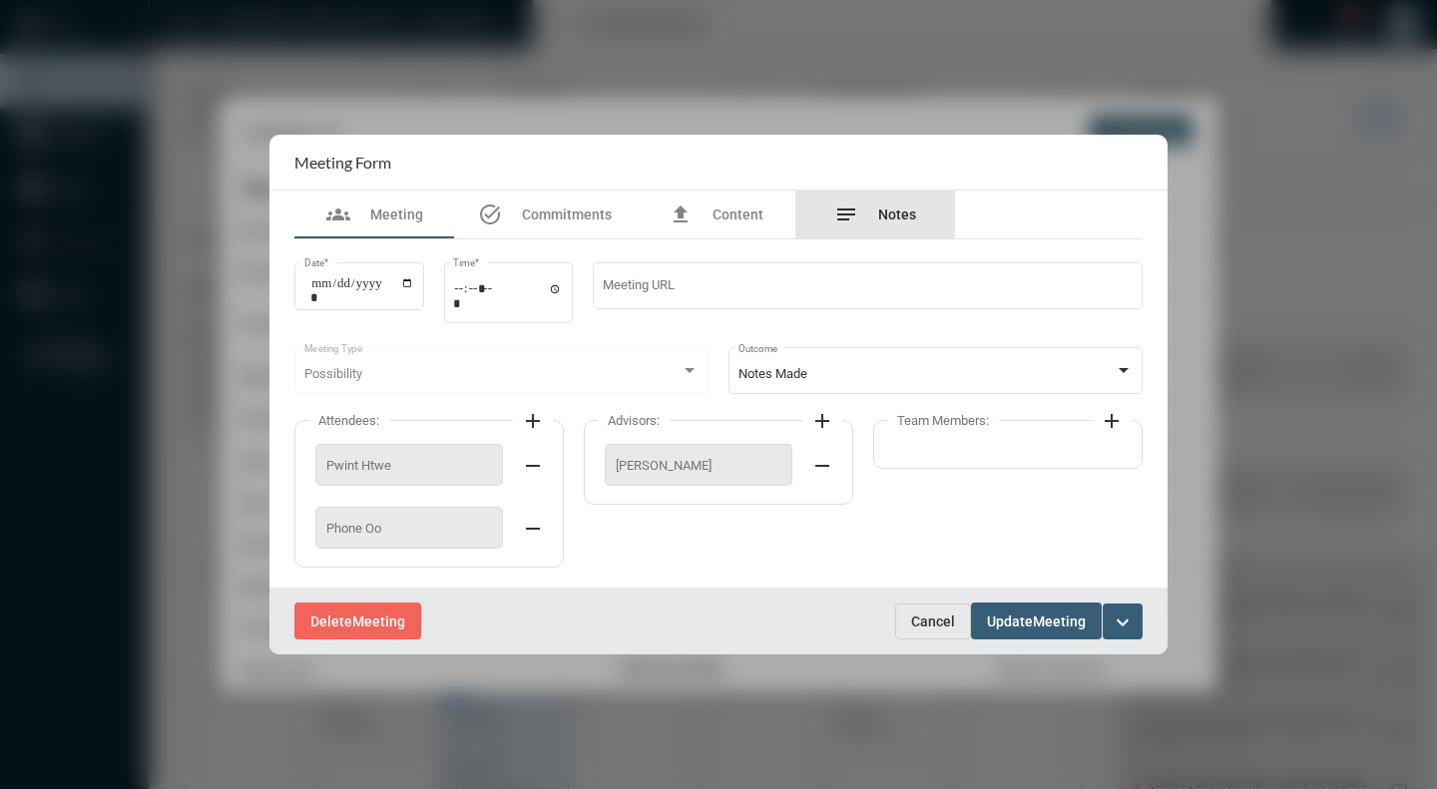
click at [897, 213] on span "Notes" at bounding box center [897, 215] width 38 height 16
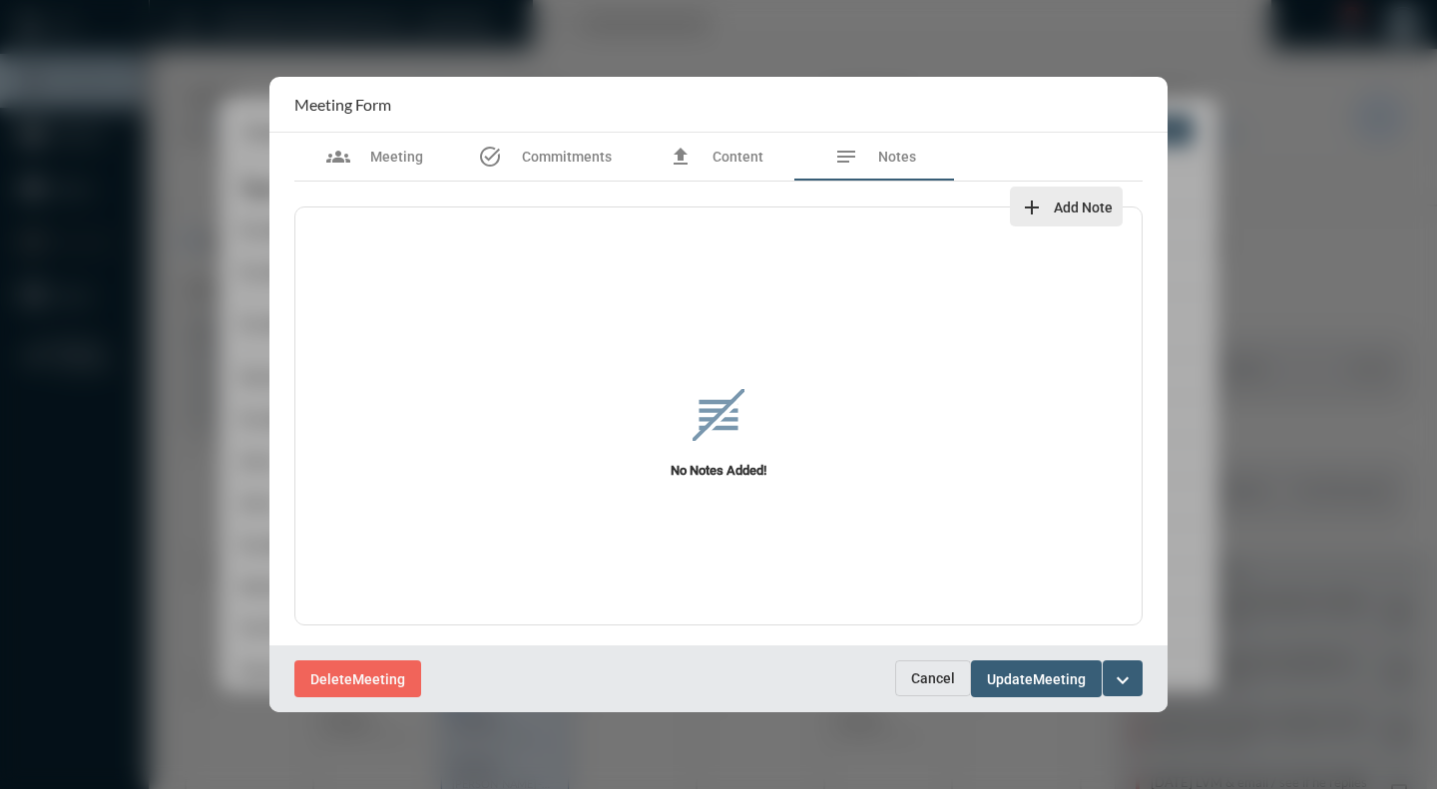
click at [1098, 202] on span "Add Note" at bounding box center [1083, 208] width 59 height 16
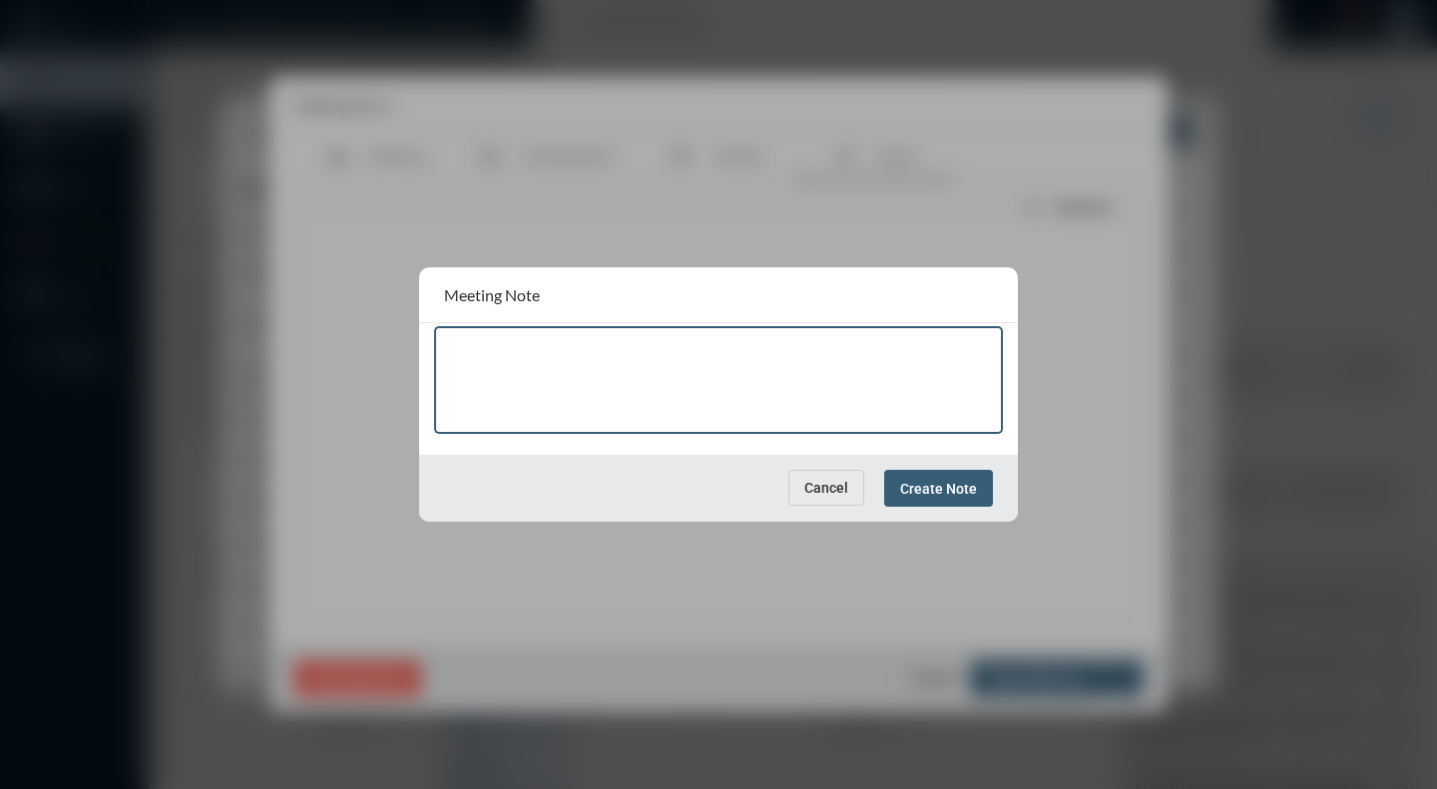
click at [536, 352] on textarea at bounding box center [719, 383] width 550 height 79
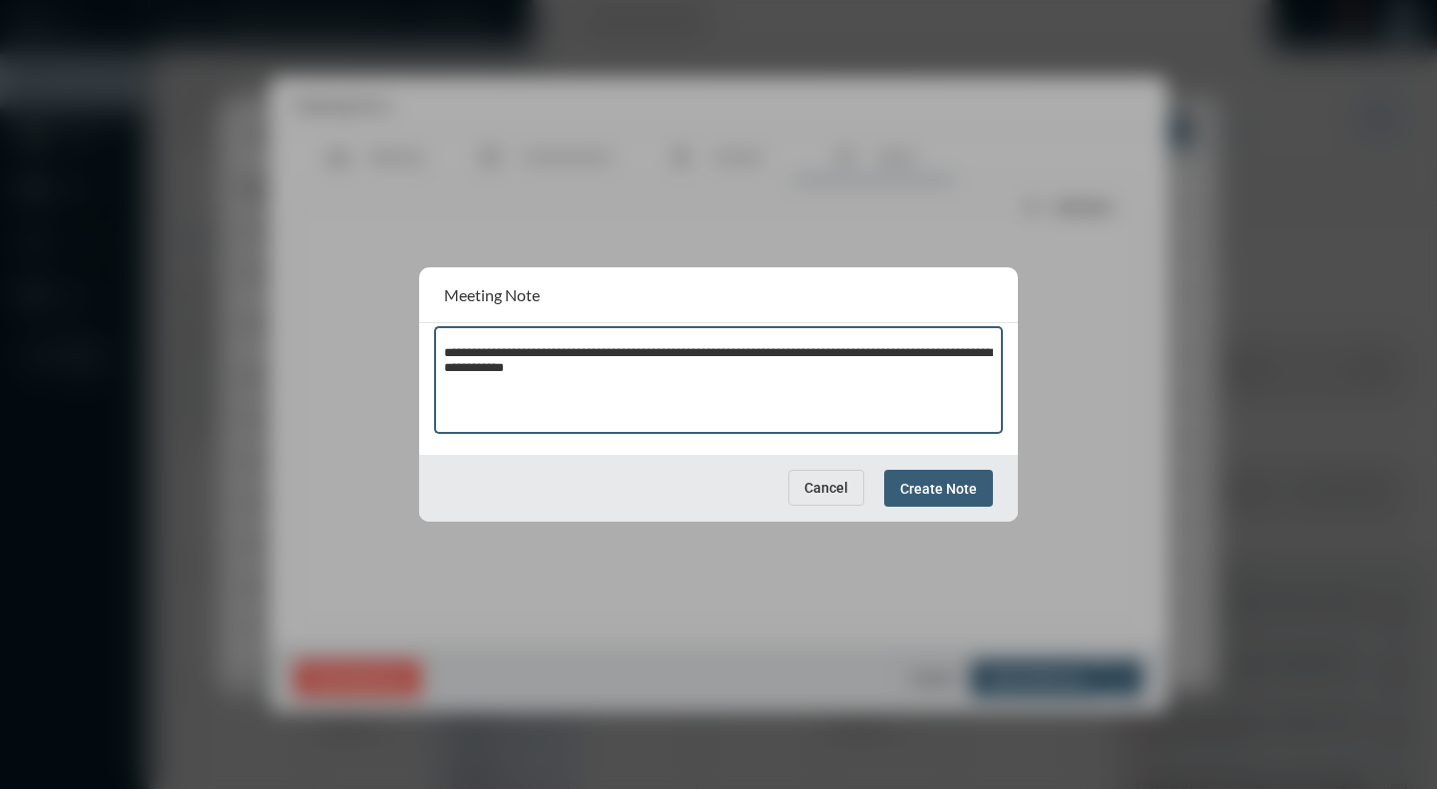
type textarea "**********"
click at [954, 498] on button "Create Note" at bounding box center [938, 488] width 109 height 37
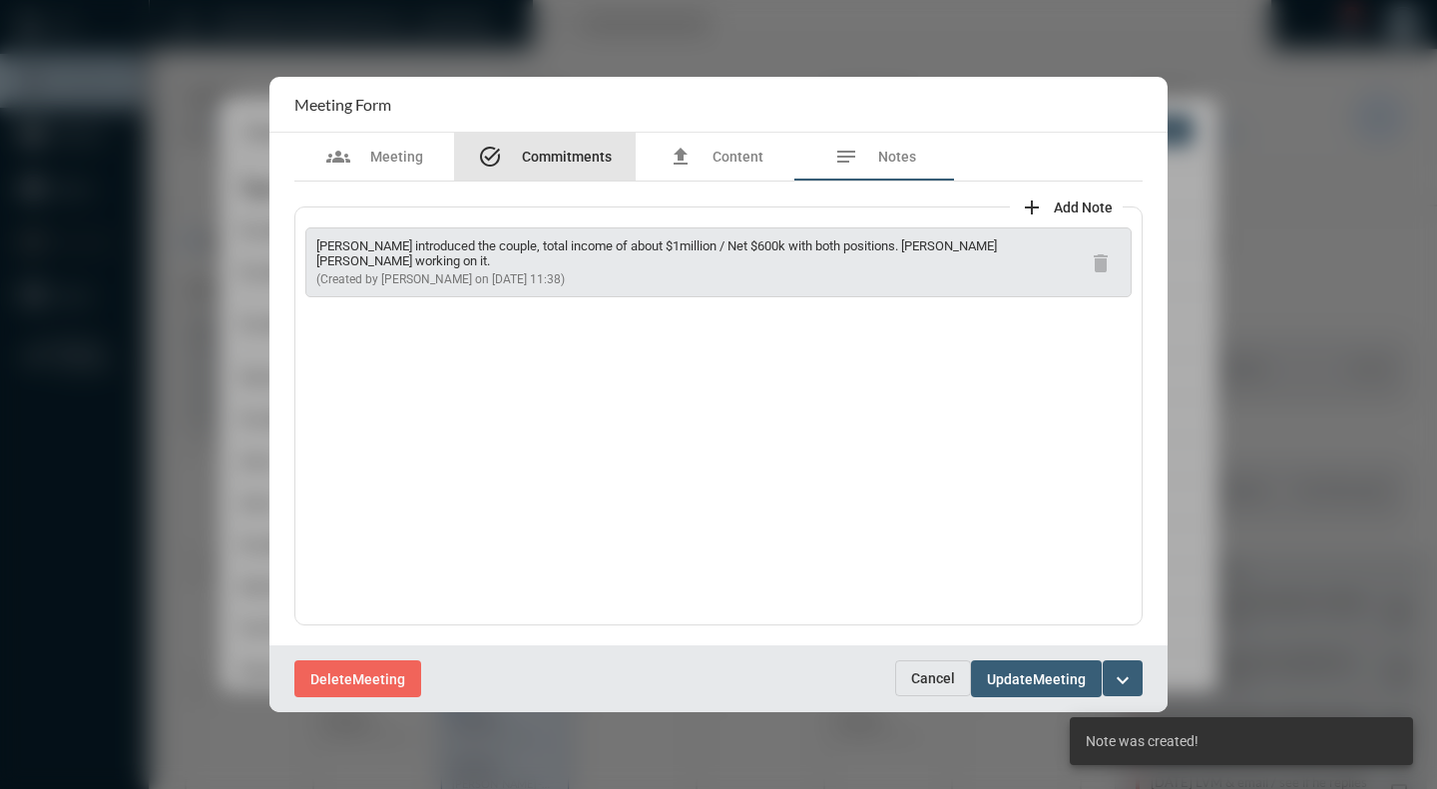
click at [562, 156] on span "Commitments" at bounding box center [567, 157] width 90 height 16
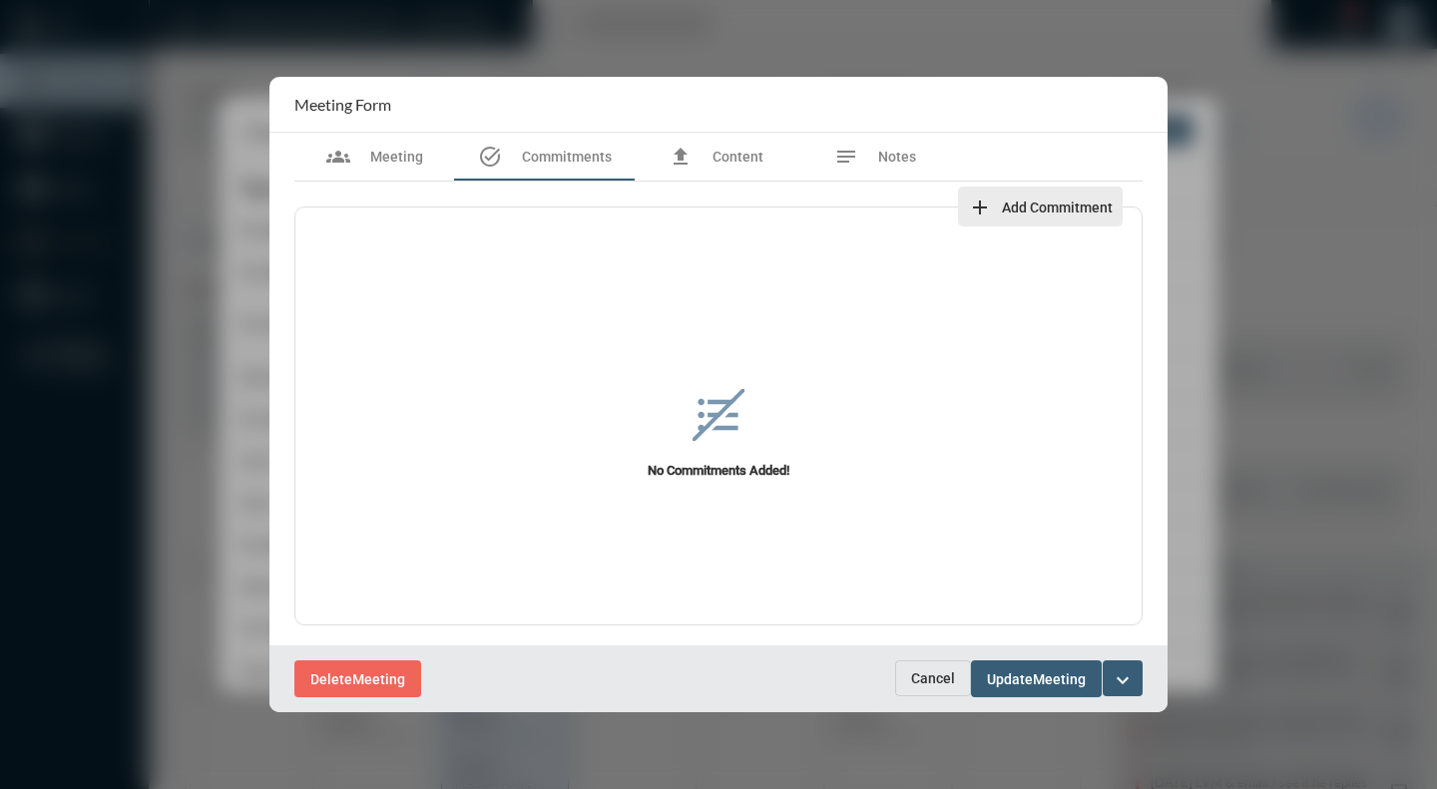
click at [1064, 205] on span "Add Commitment" at bounding box center [1057, 208] width 111 height 16
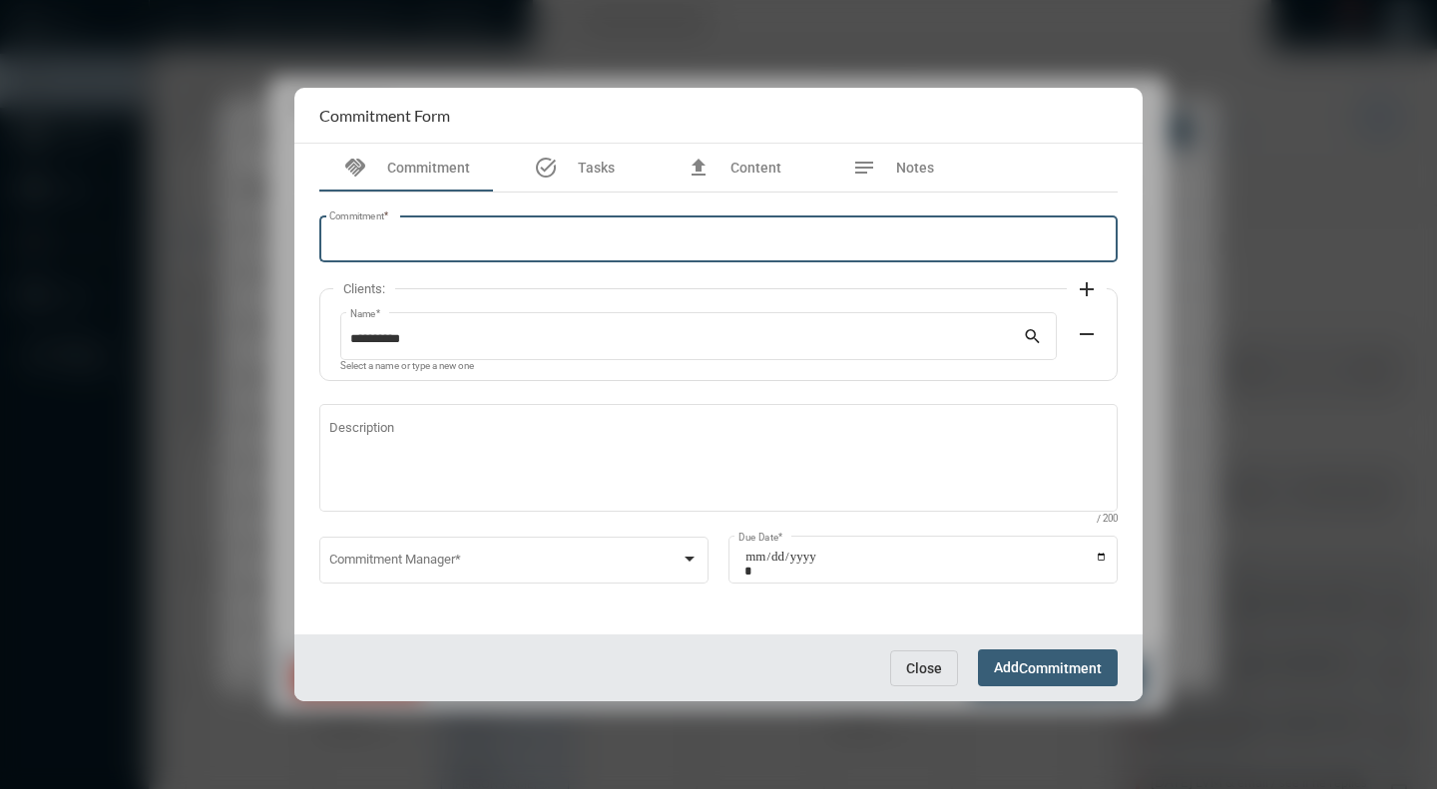
click at [382, 243] on input "Commitment *" at bounding box center [718, 242] width 779 height 15
type input "**********"
click at [1088, 283] on mat-icon "add" at bounding box center [1087, 289] width 24 height 24
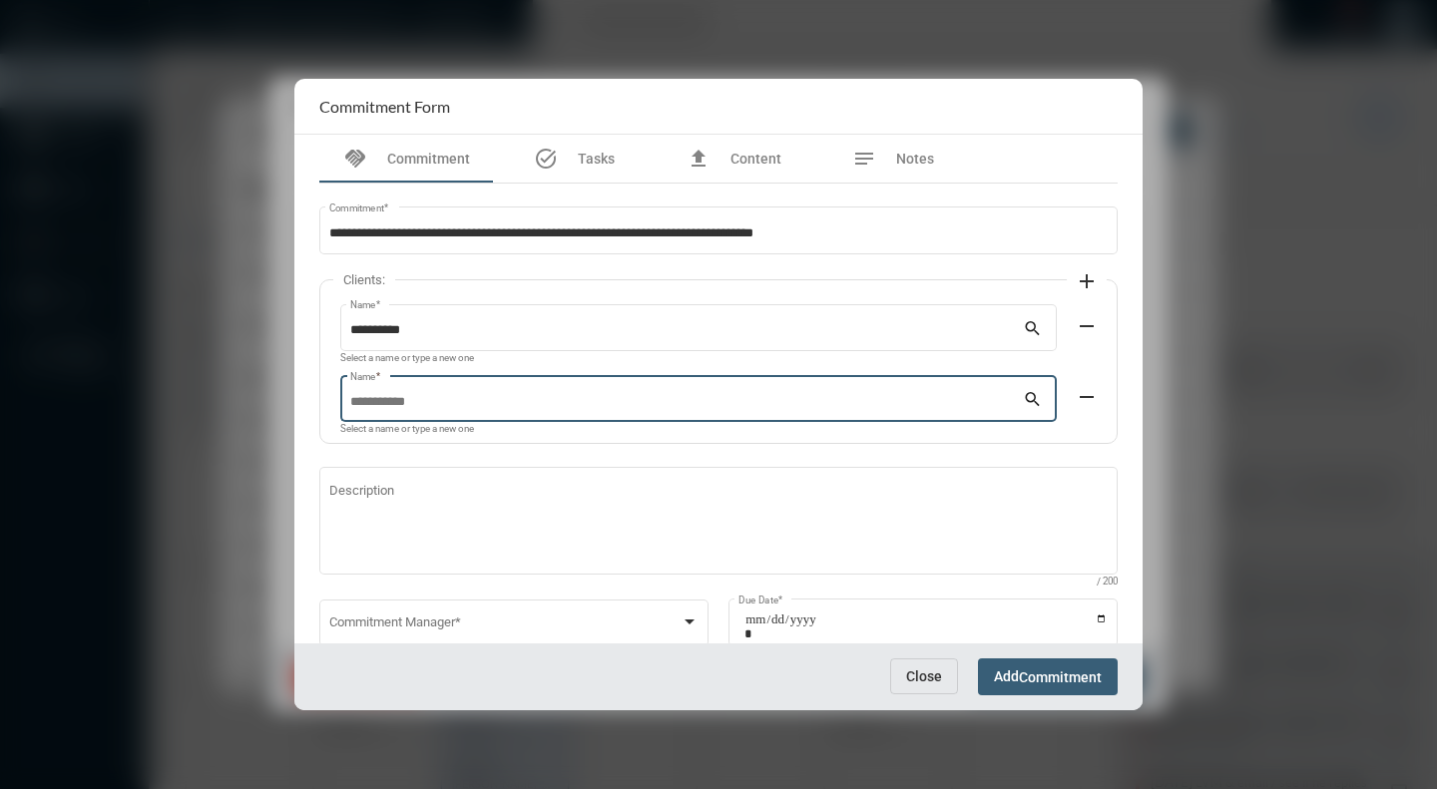
click at [580, 404] on input "Name *" at bounding box center [687, 402] width 674 height 15
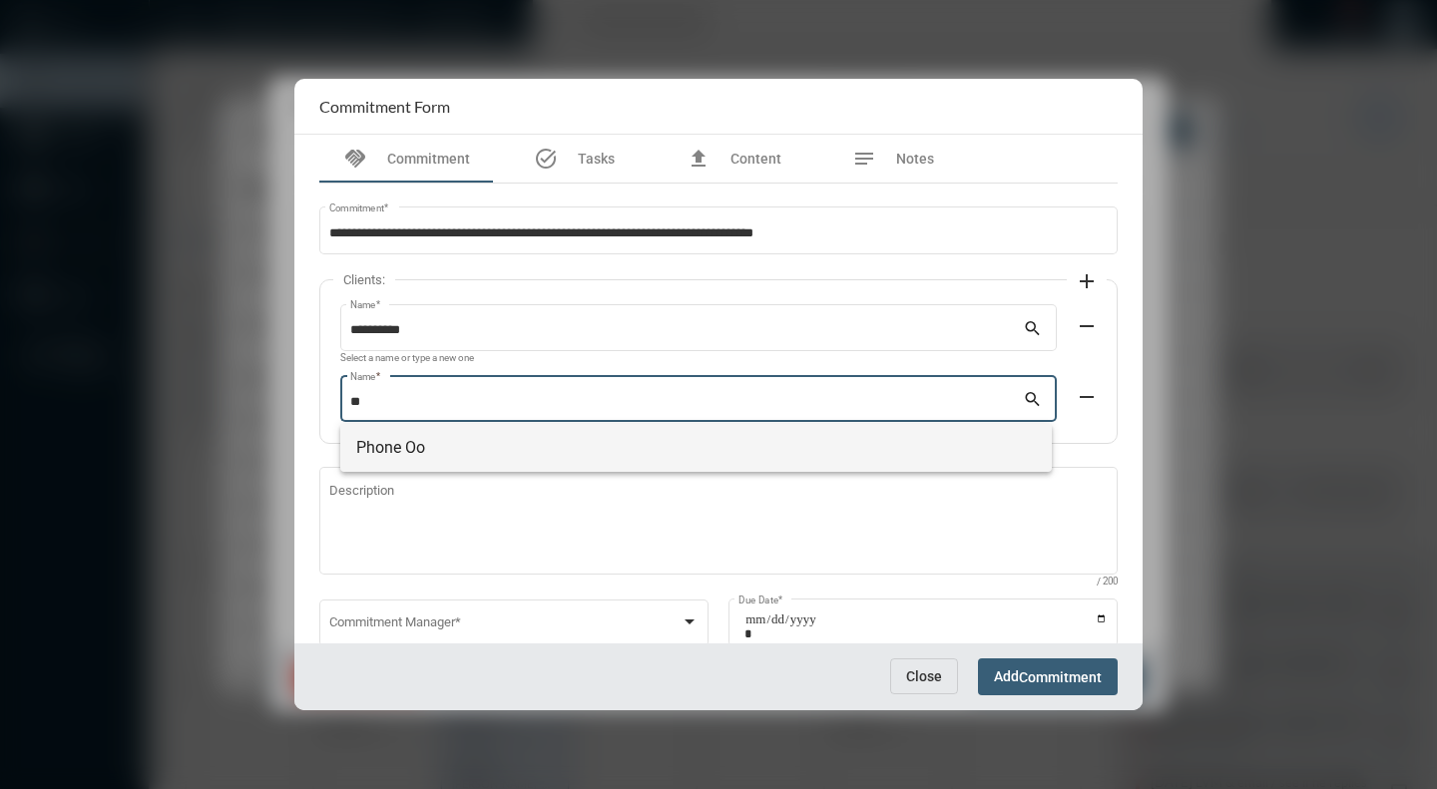
click at [401, 438] on span "Phone Oo" at bounding box center [696, 448] width 680 height 48
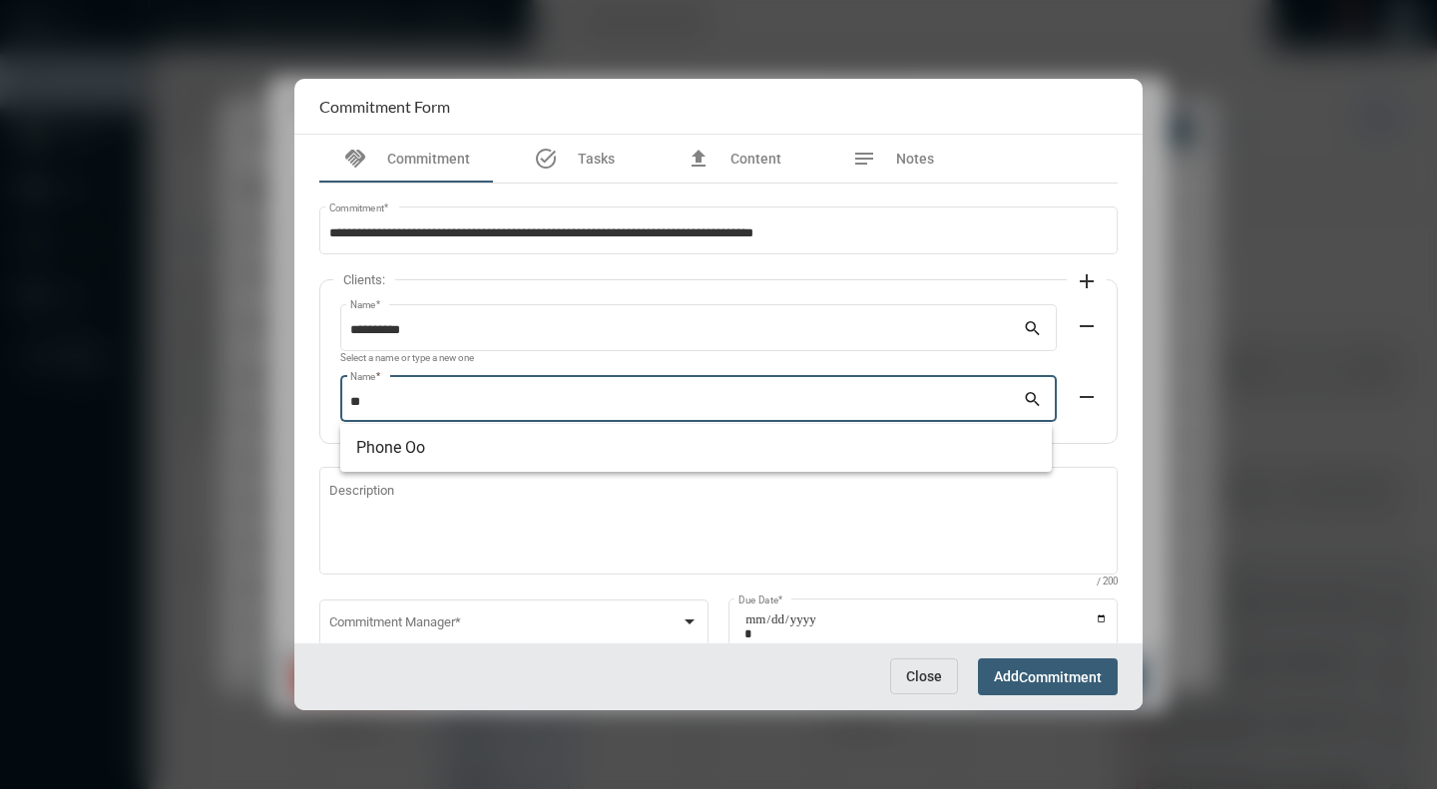
type input "********"
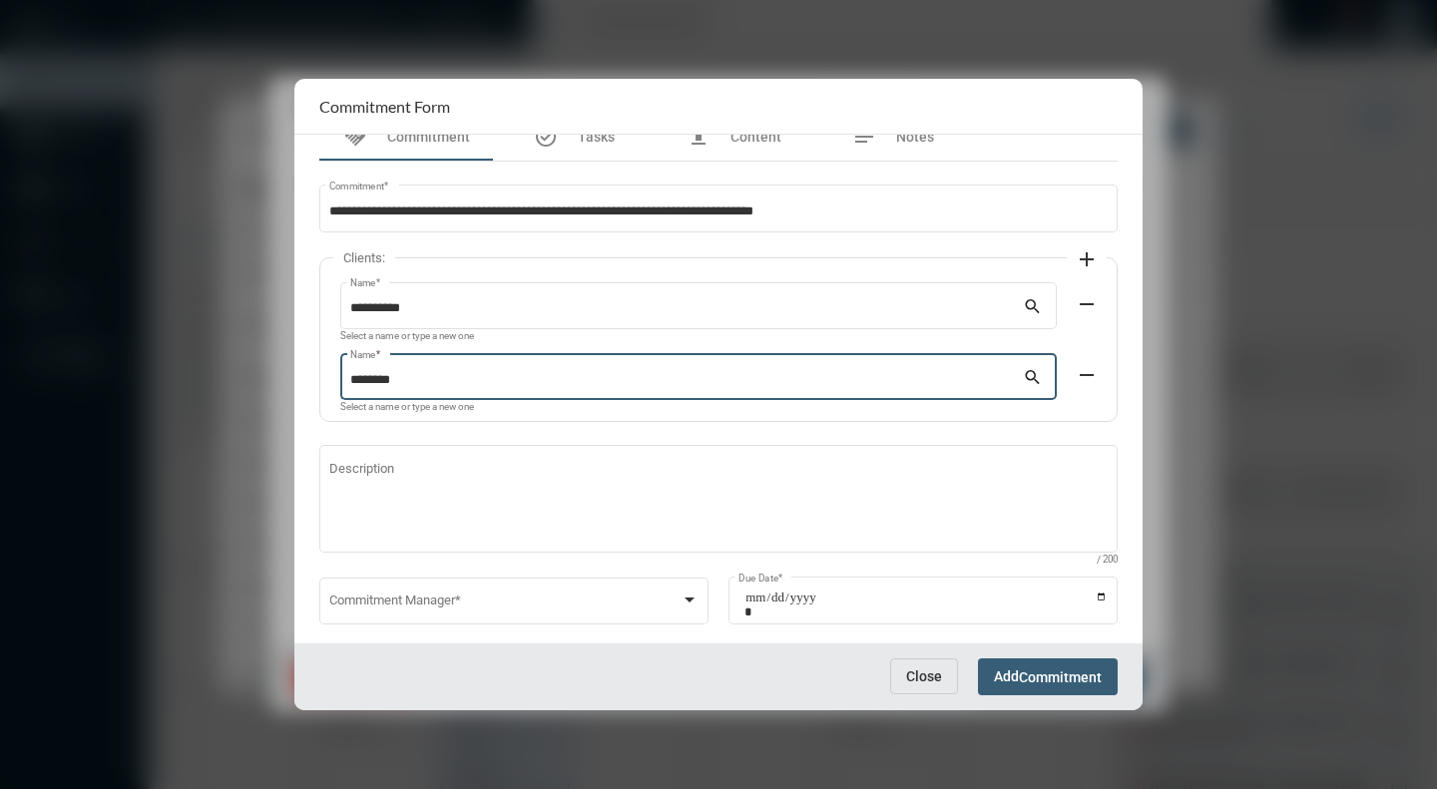
scroll to position [59, 0]
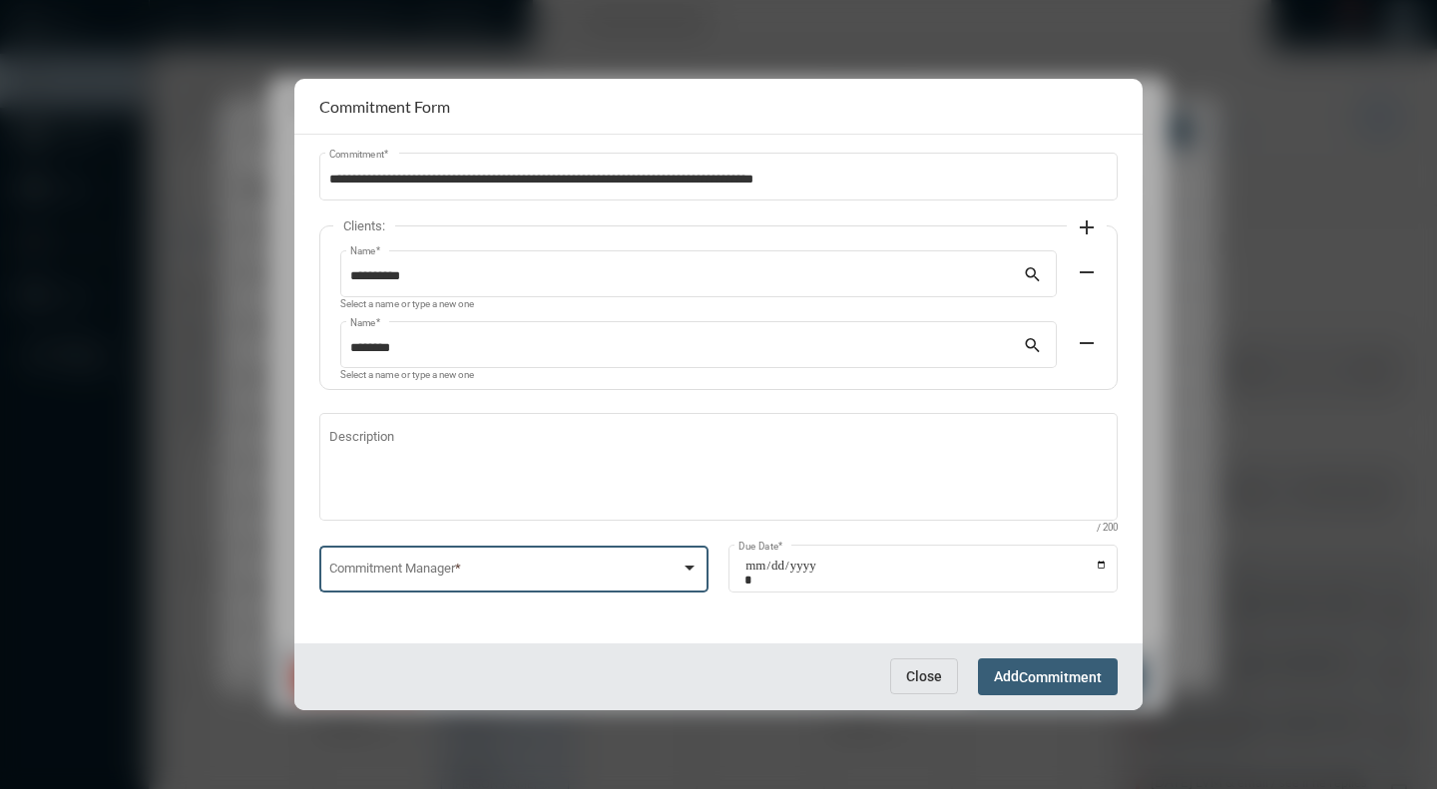
click at [686, 566] on div at bounding box center [690, 568] width 10 height 5
drag, startPoint x: 478, startPoint y: 571, endPoint x: 495, endPoint y: 572, distance: 17.0
click at [478, 571] on span "[PERSON_NAME]" at bounding box center [512, 570] width 367 height 39
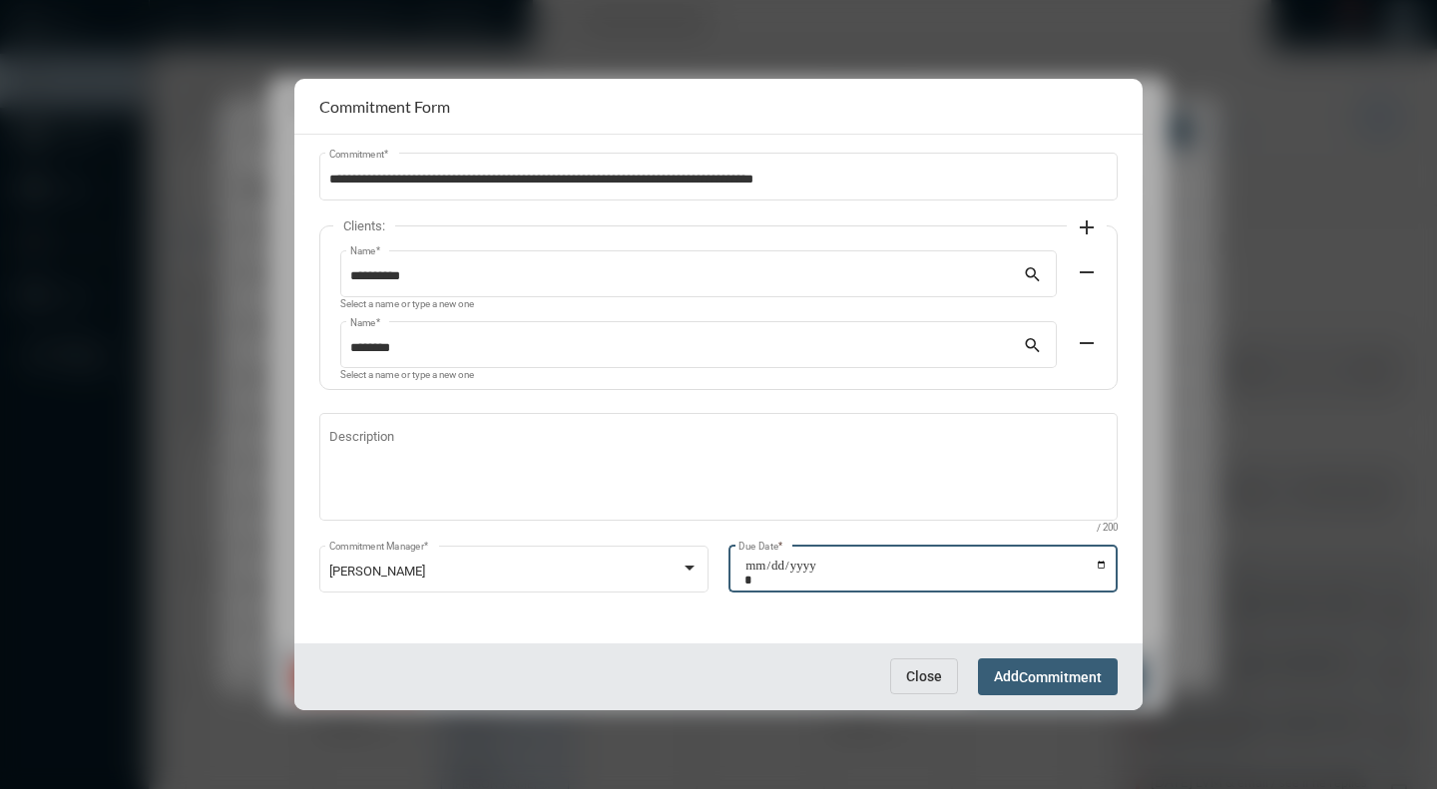
drag, startPoint x: 1090, startPoint y: 559, endPoint x: 1061, endPoint y: 573, distance: 32.1
click at [1091, 559] on input "Due Date *" at bounding box center [925, 573] width 363 height 28
type input "**********"
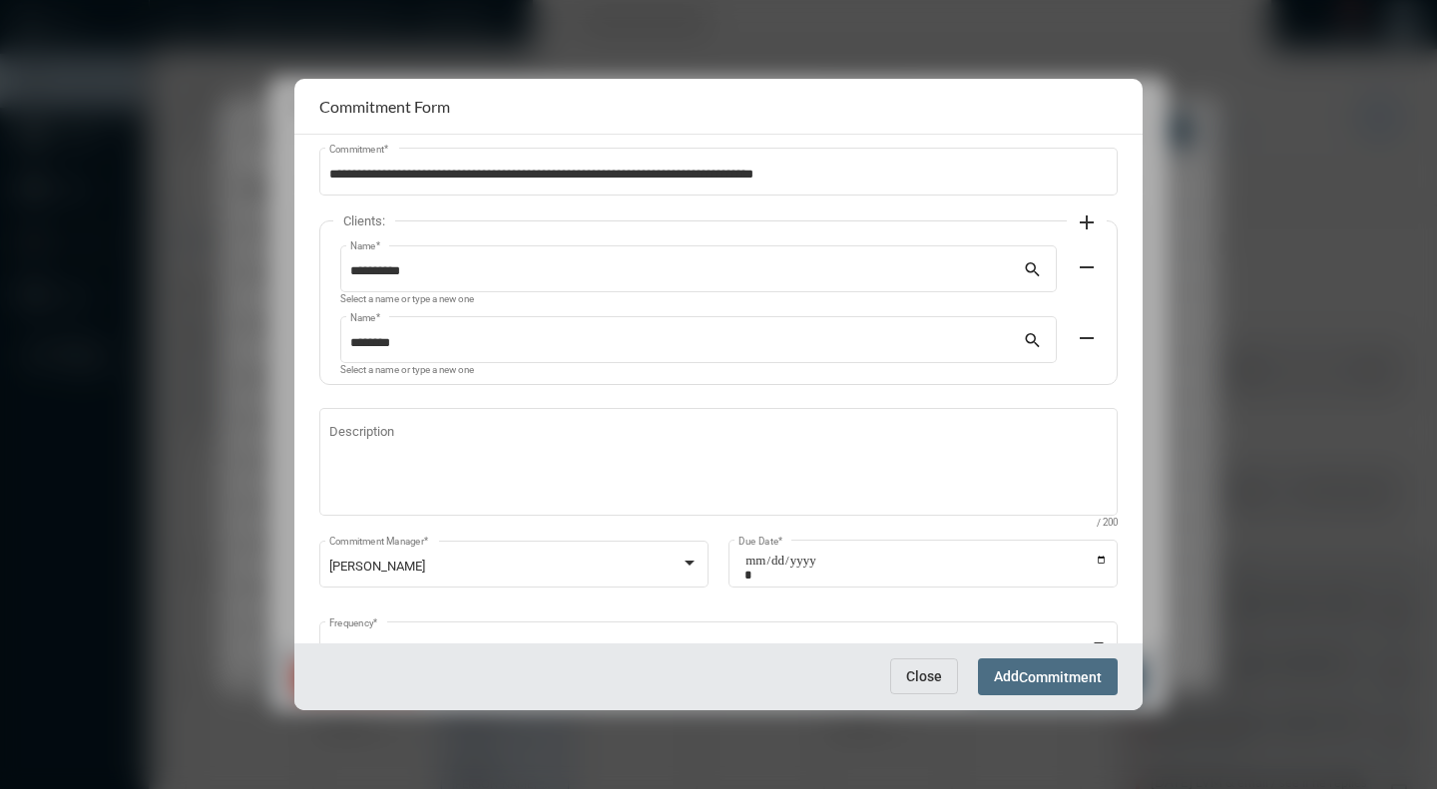
click at [1050, 676] on span "Commitment" at bounding box center [1060, 678] width 83 height 16
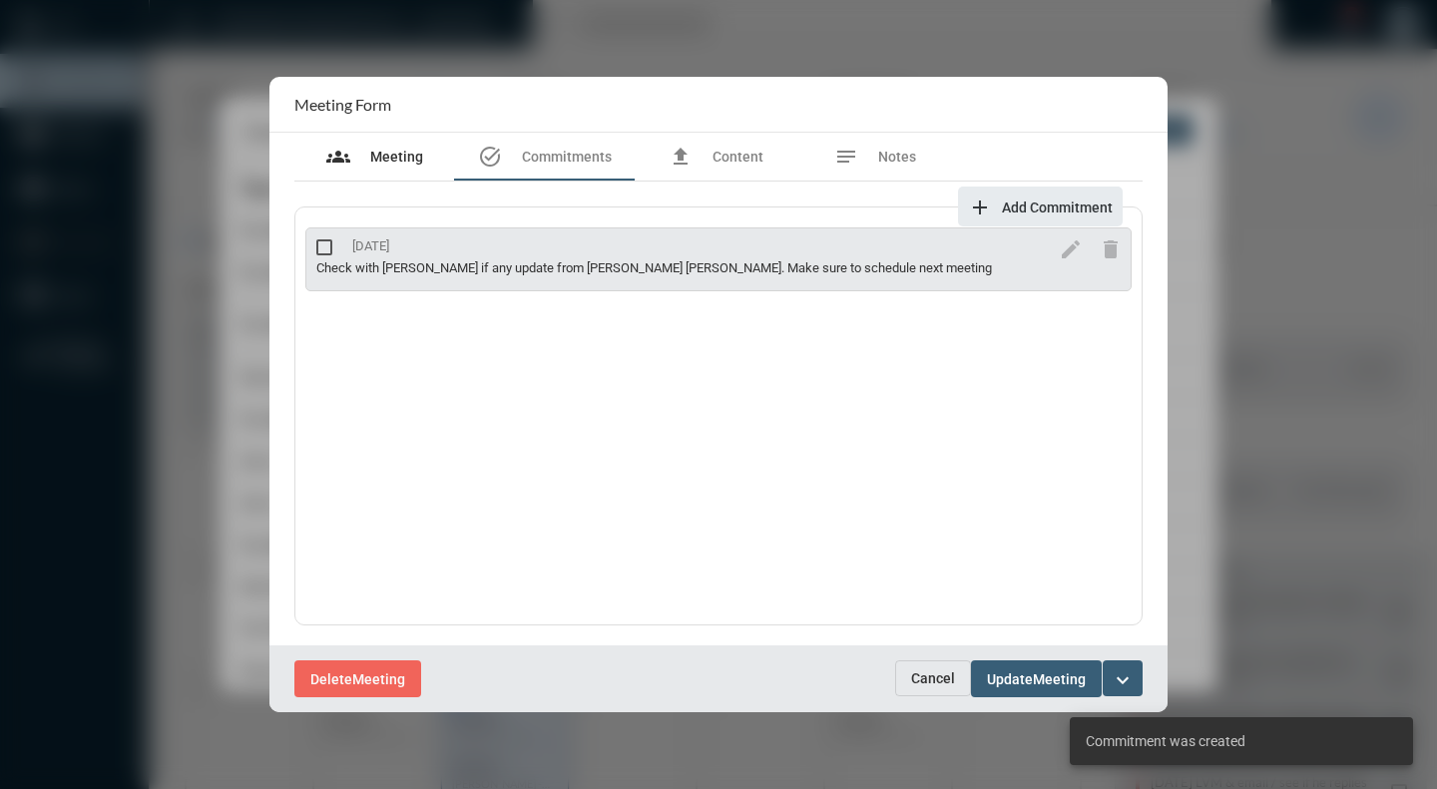
click at [394, 159] on span "Meeting" at bounding box center [396, 157] width 53 height 16
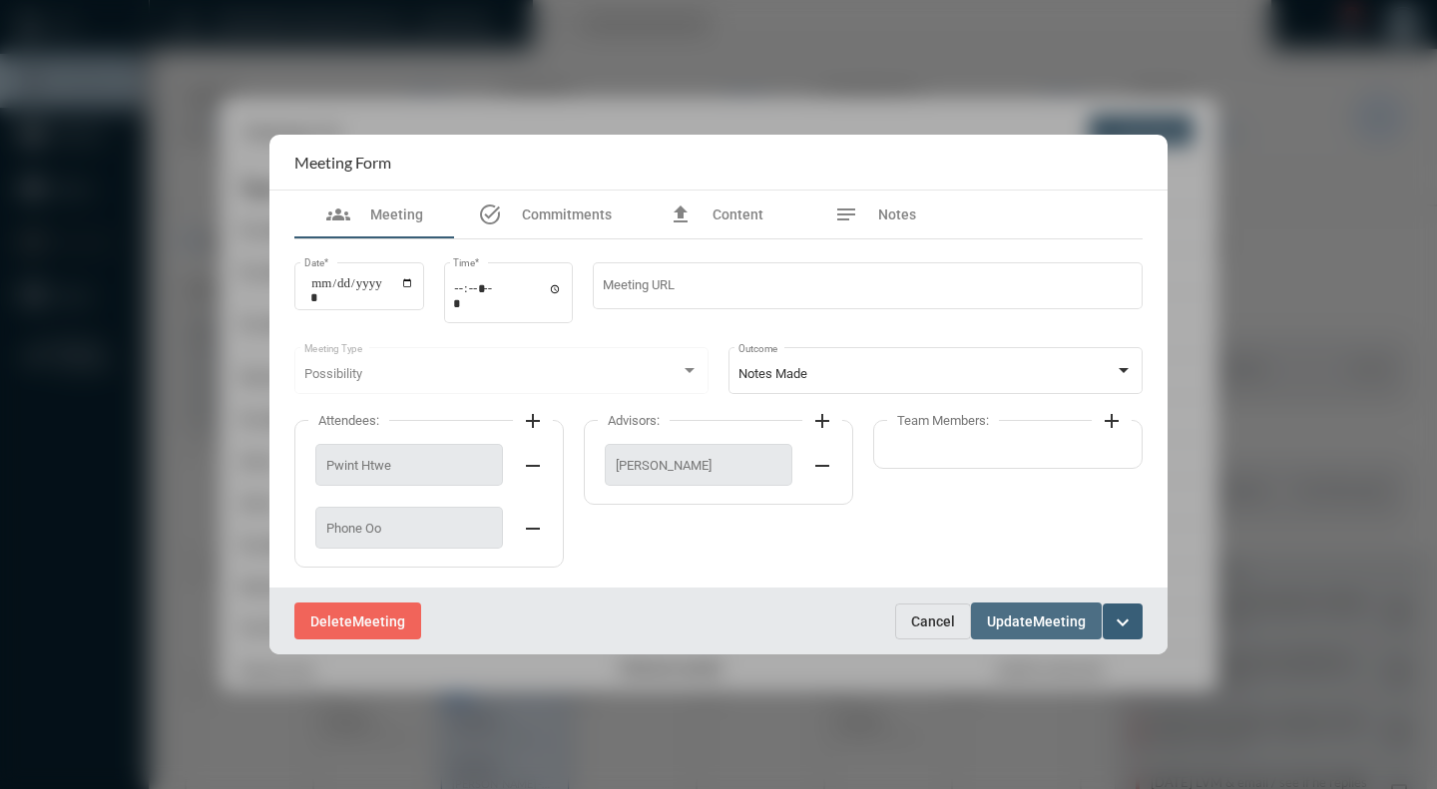
click at [1042, 612] on button "Update Meeting" at bounding box center [1036, 621] width 131 height 37
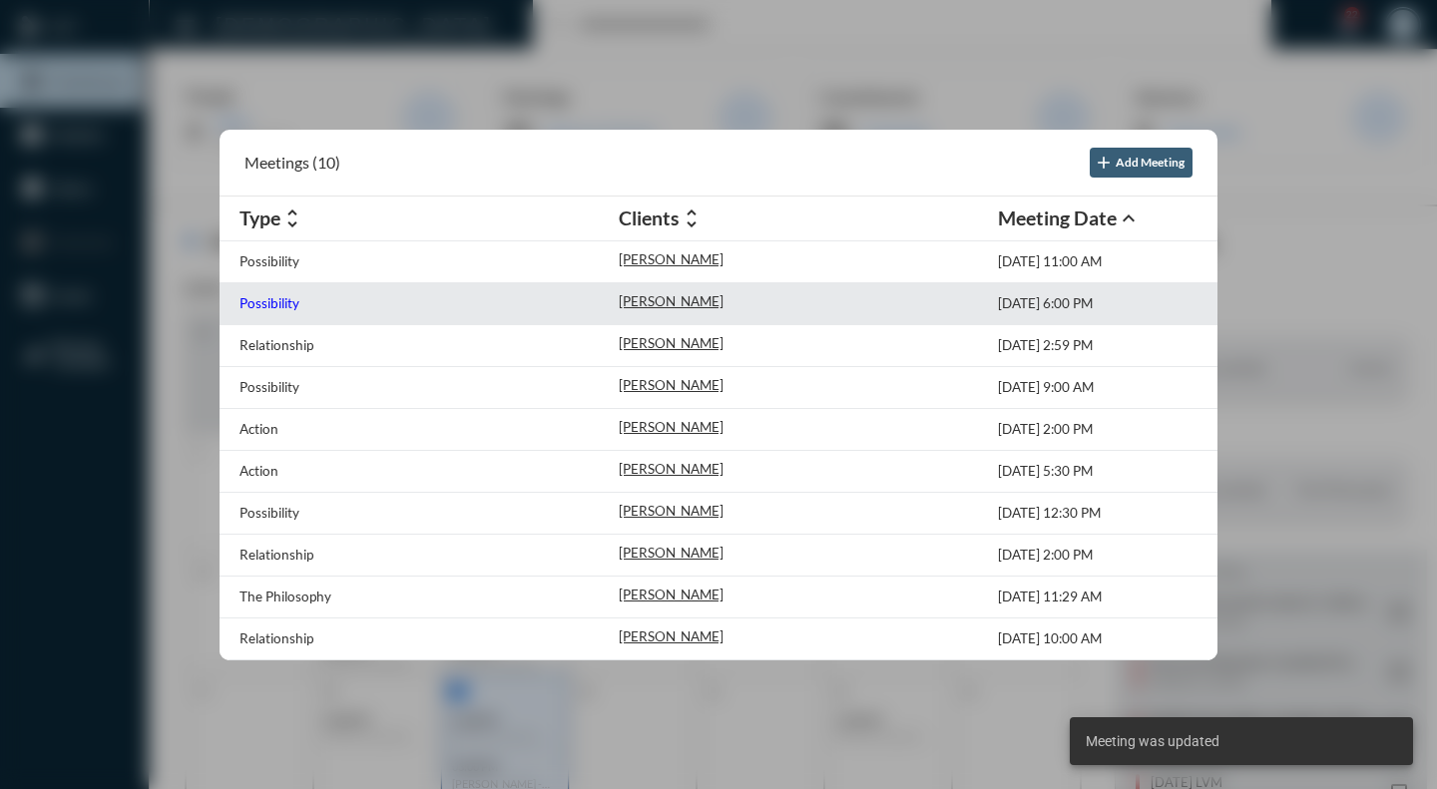
click at [285, 304] on p "Possibility" at bounding box center [269, 303] width 60 height 16
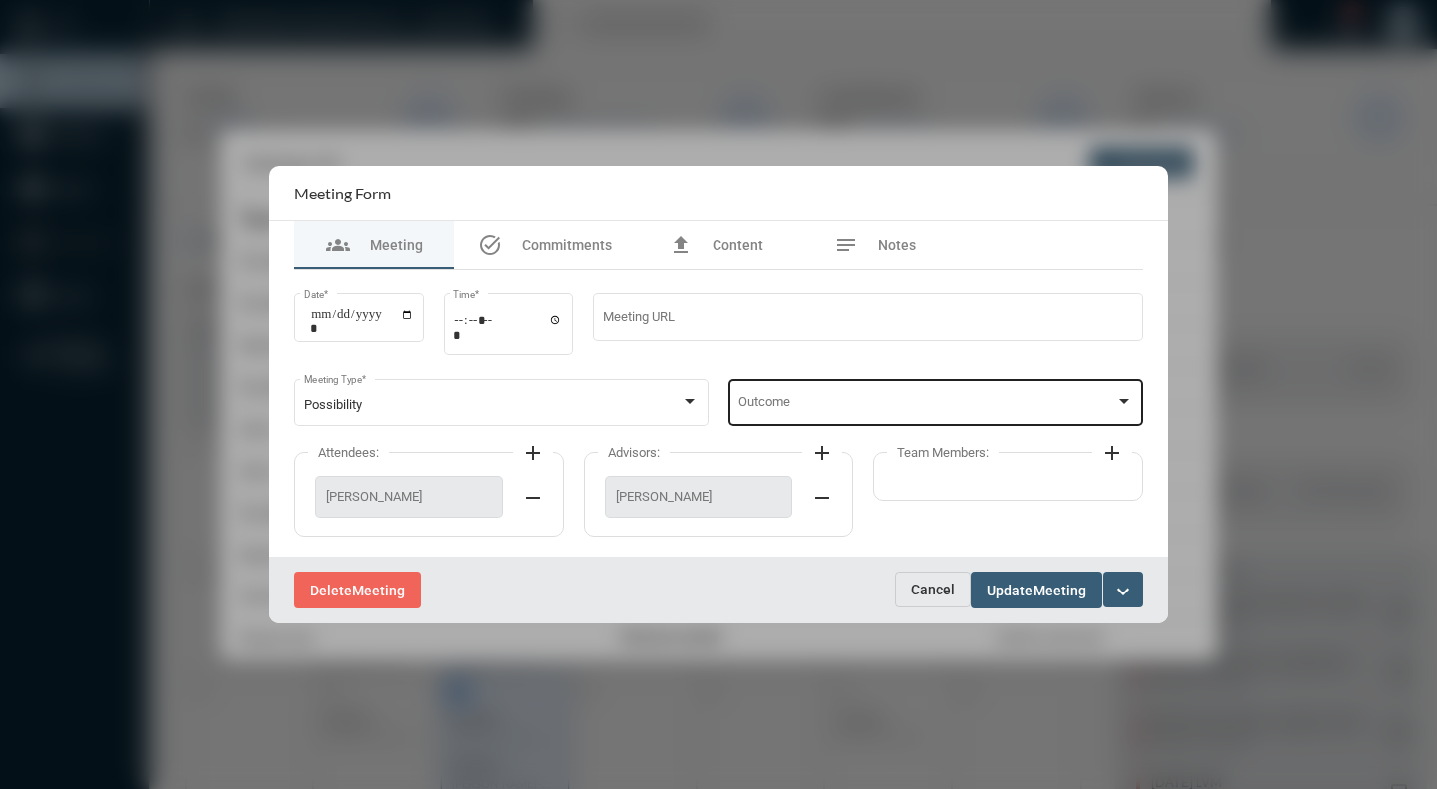
click at [1119, 400] on div at bounding box center [1124, 401] width 10 height 5
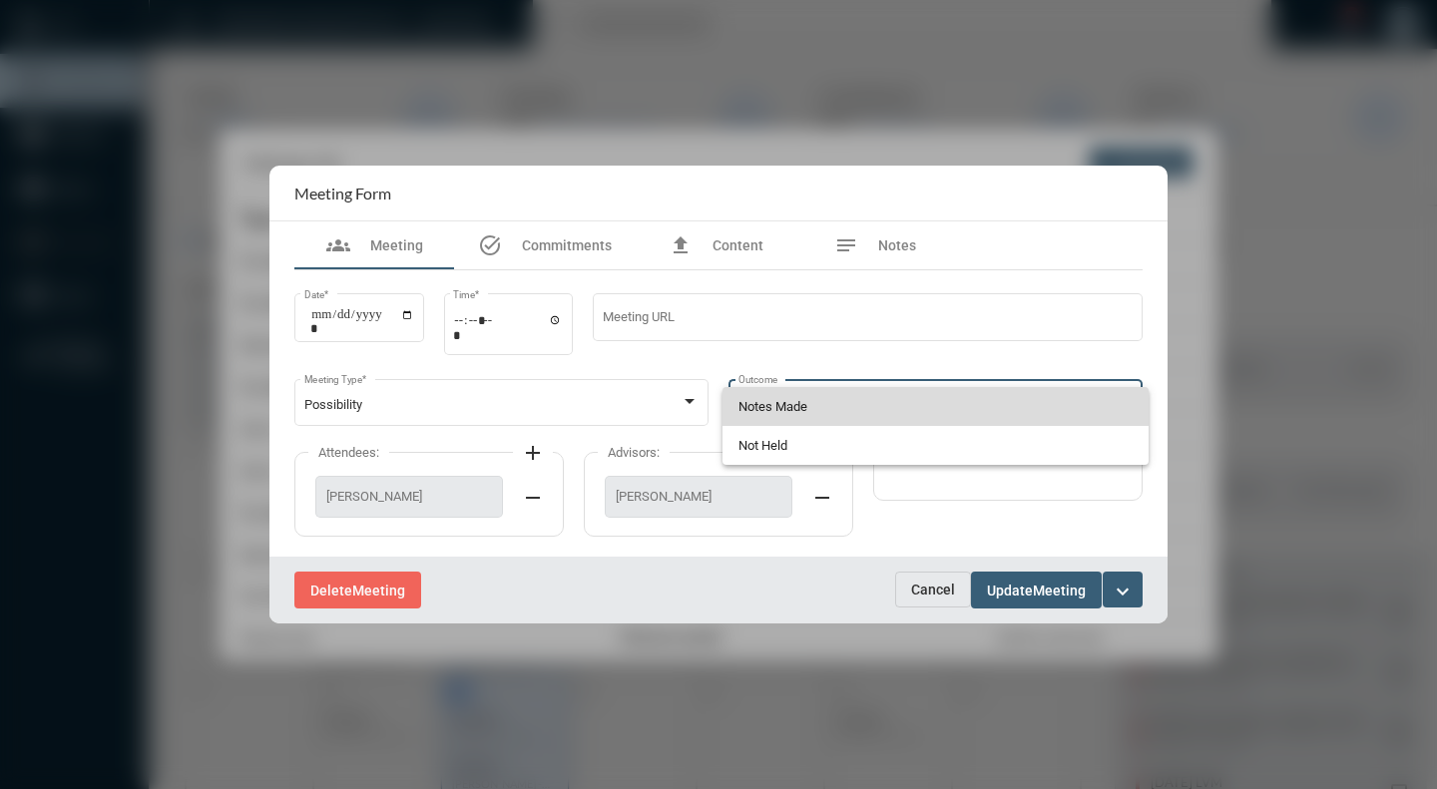
click at [765, 403] on span "Notes Made" at bounding box center [935, 406] width 395 height 39
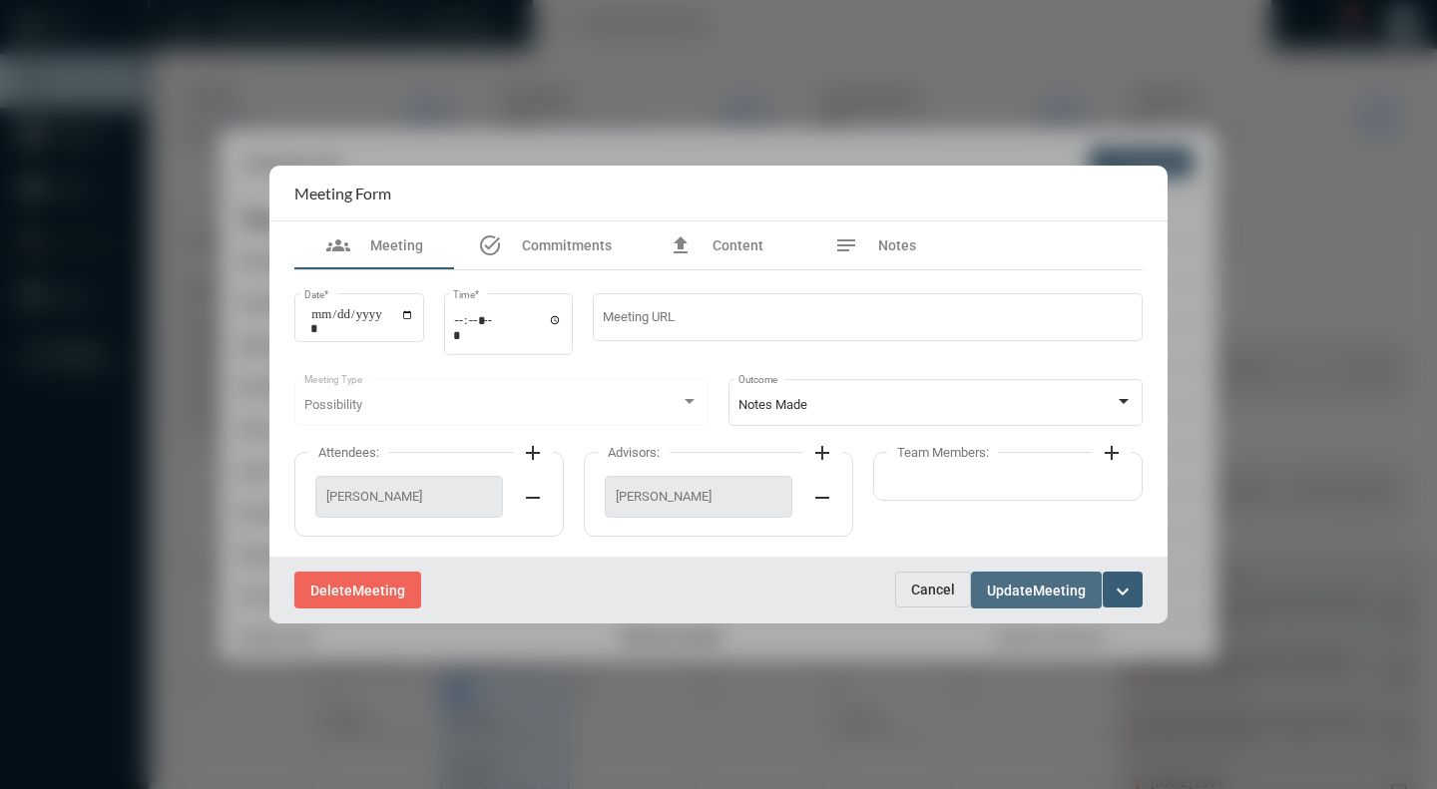
click at [1005, 585] on span "Update" at bounding box center [1010, 591] width 46 height 16
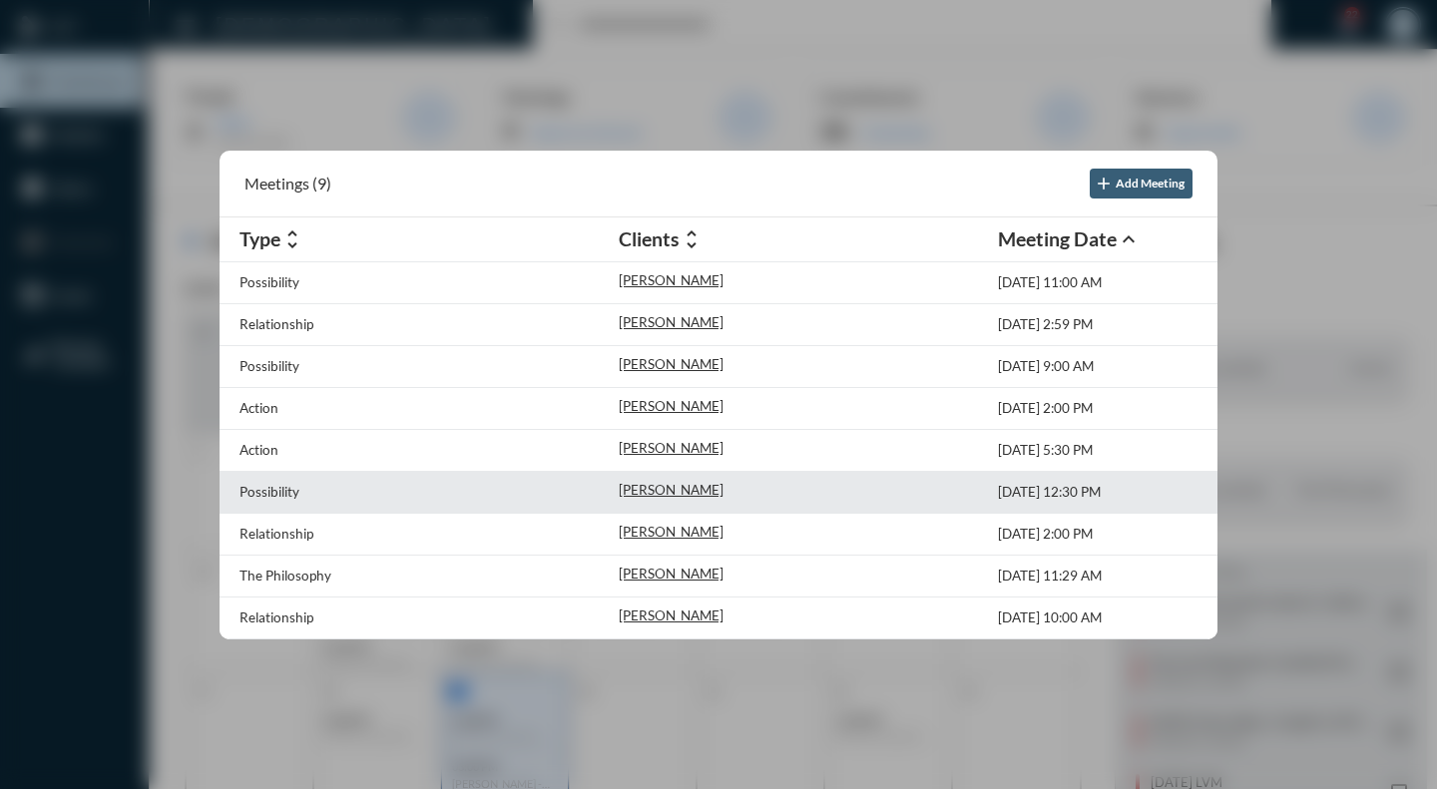
click at [333, 483] on div "Possibility" at bounding box center [428, 492] width 379 height 21
